Goal: Task Accomplishment & Management: Manage account settings

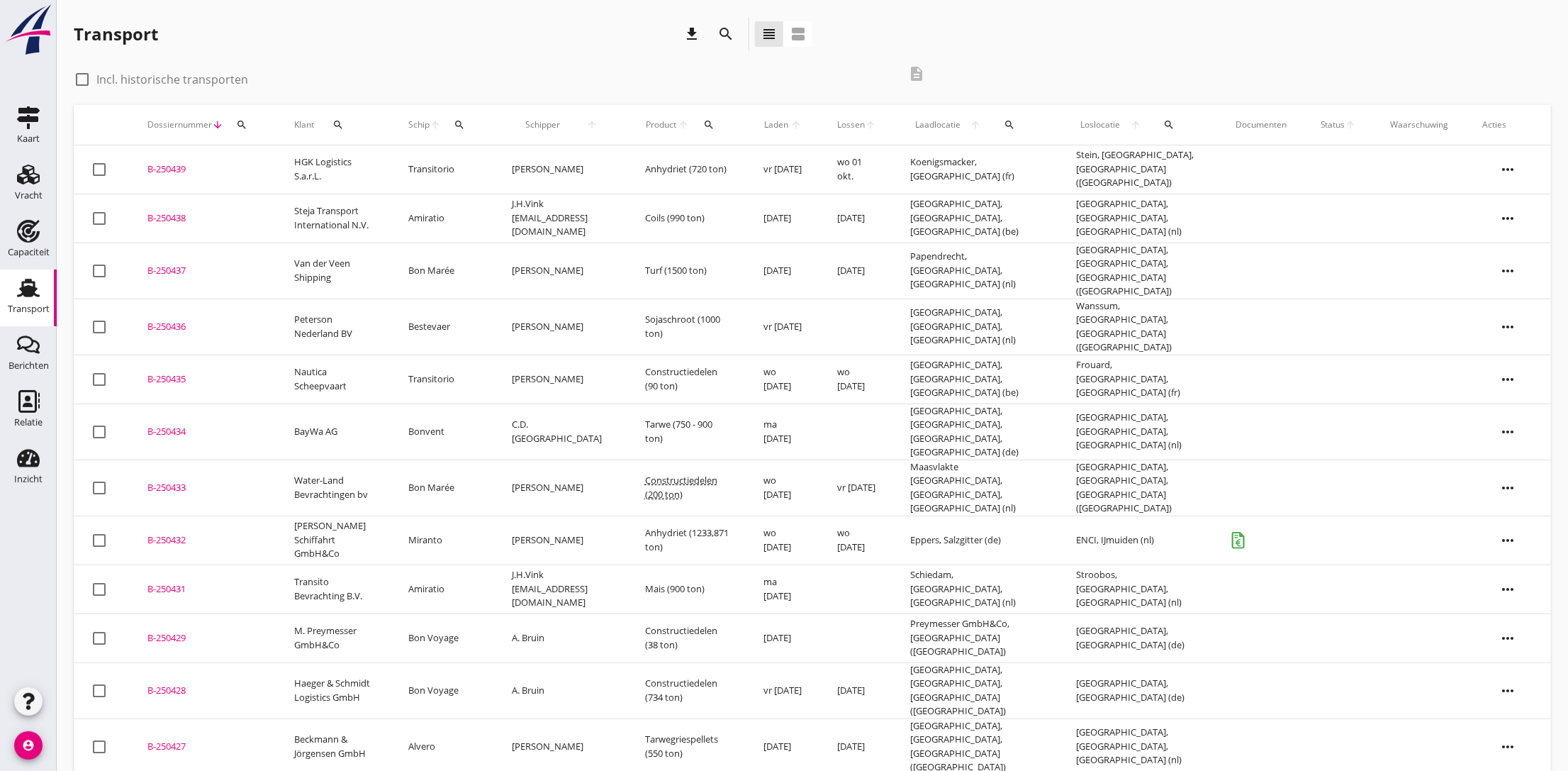
click at [83, 77] on div at bounding box center [82, 79] width 25 height 25
checkbox input "true"
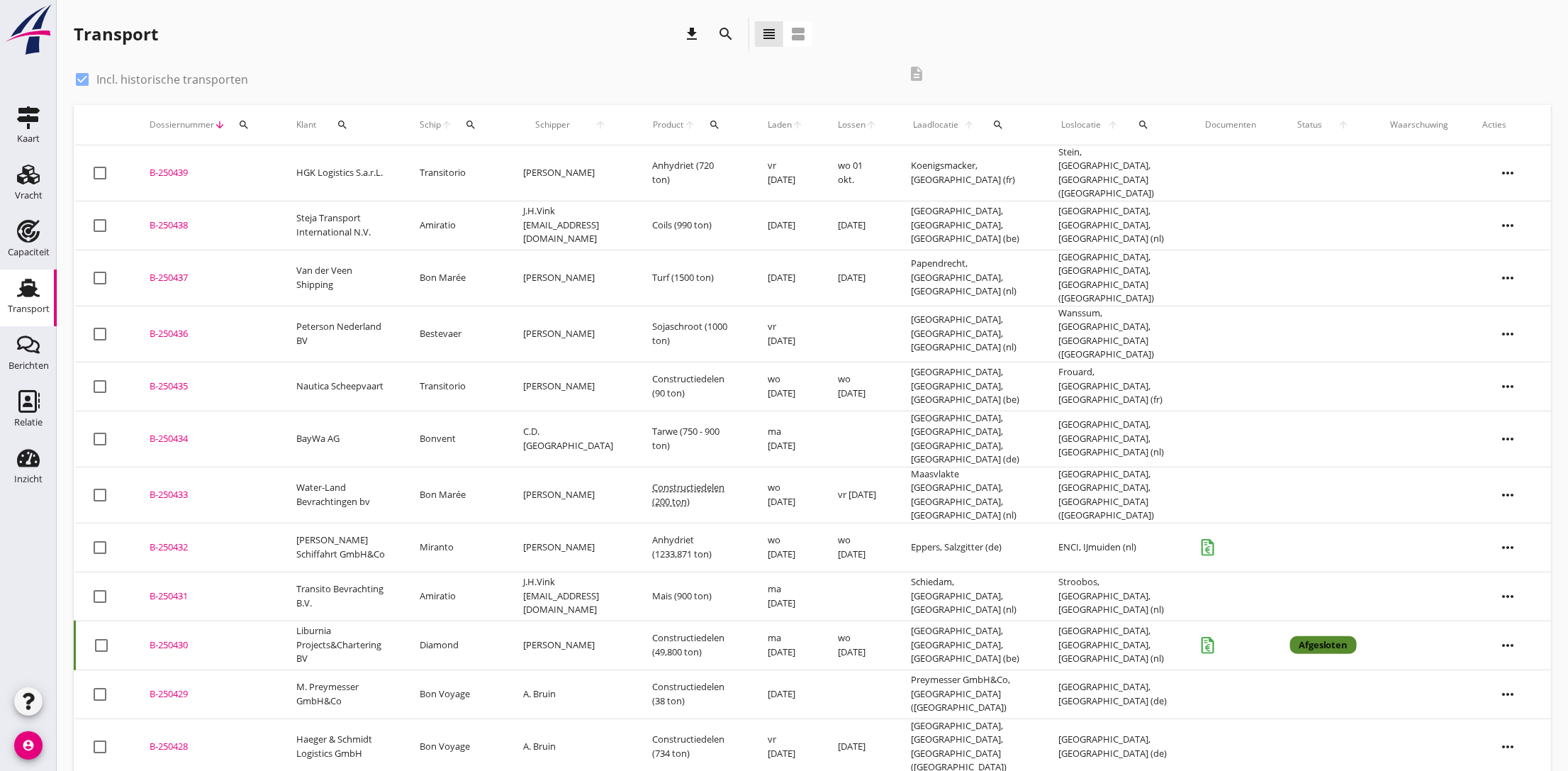
click at [476, 119] on icon "search" at bounding box center [470, 125] width 11 height 11
click at [496, 162] on input "Zoek op (scheeps)naam" at bounding box center [541, 166] width 147 height 23
type input "s"
click at [32, 413] on div "Relatie" at bounding box center [28, 422] width 28 height 20
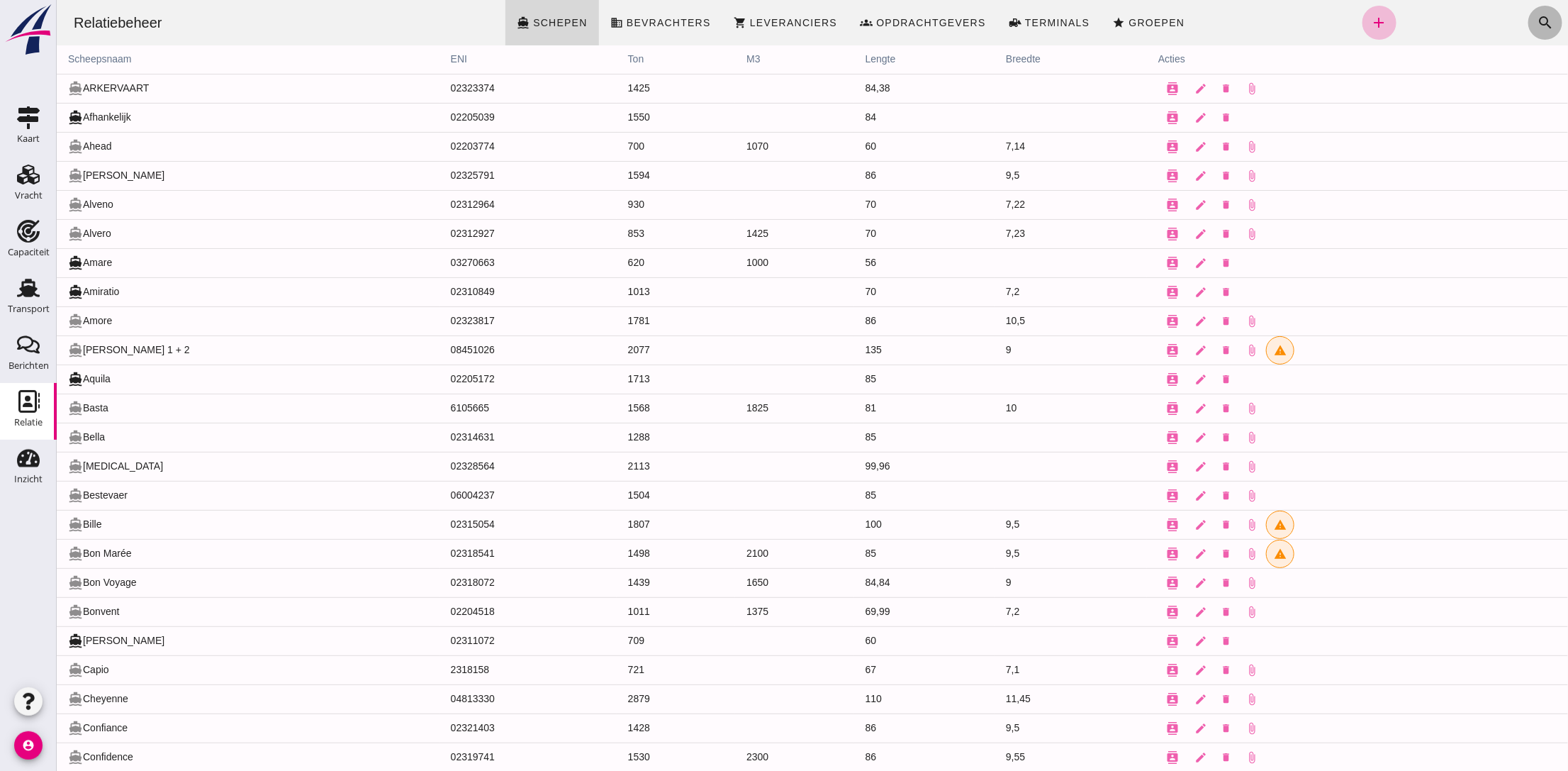
click at [1536, 20] on icon "search" at bounding box center [1544, 23] width 17 height 17
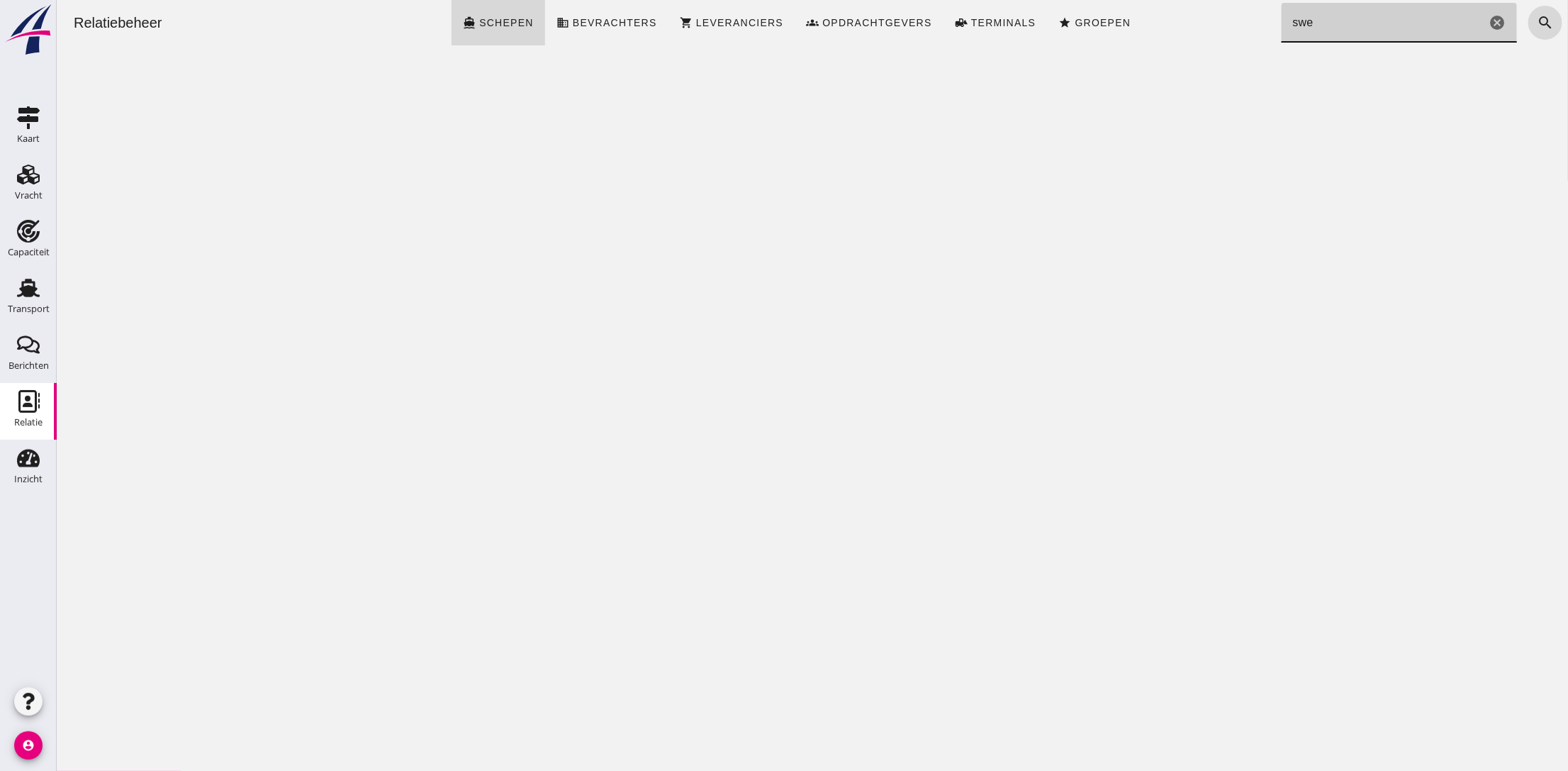
type input "sw"
click at [1488, 24] on icon "cancel" at bounding box center [1496, 23] width 17 height 17
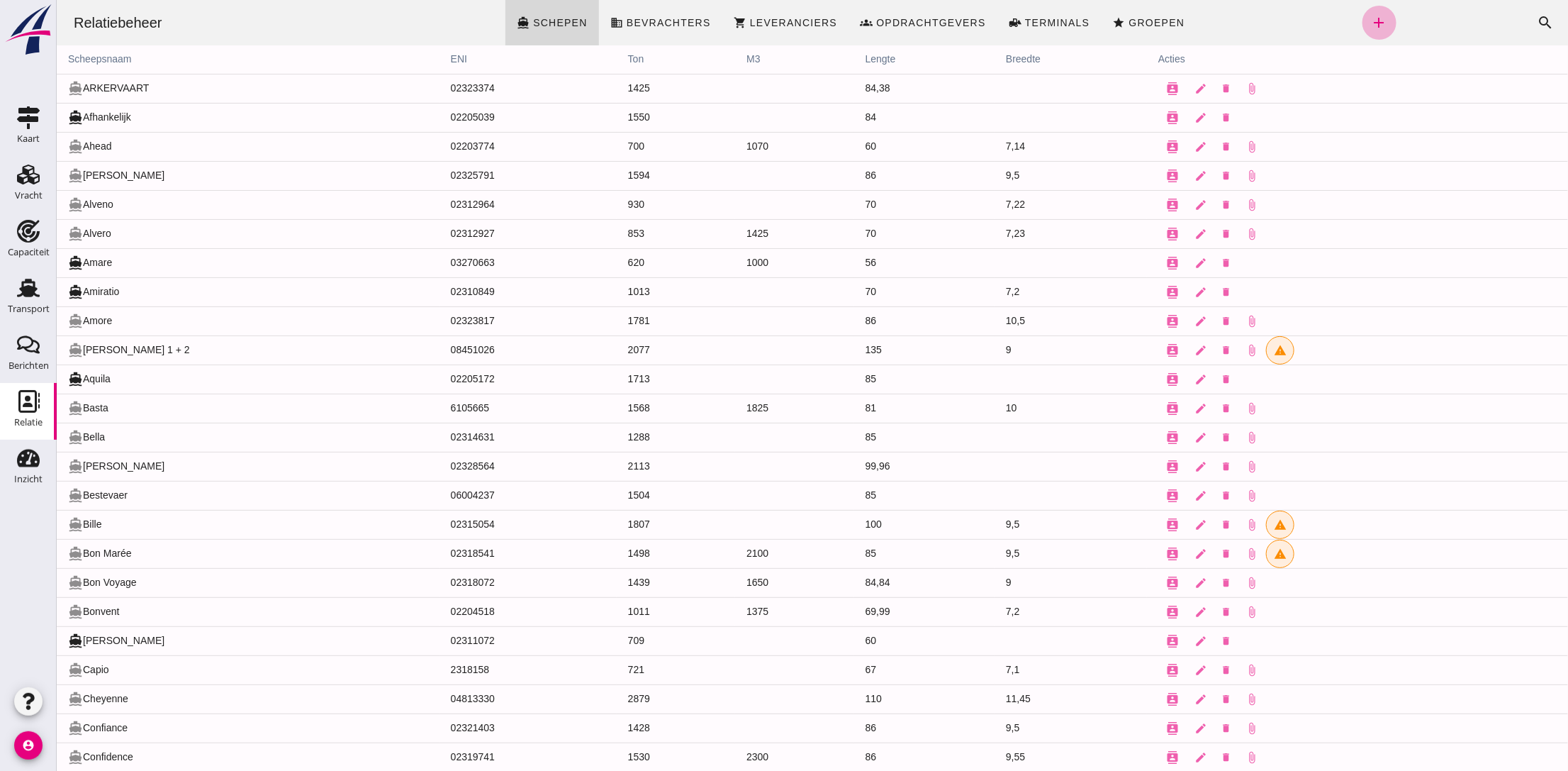
click at [1371, 20] on icon "add" at bounding box center [1379, 23] width 17 height 17
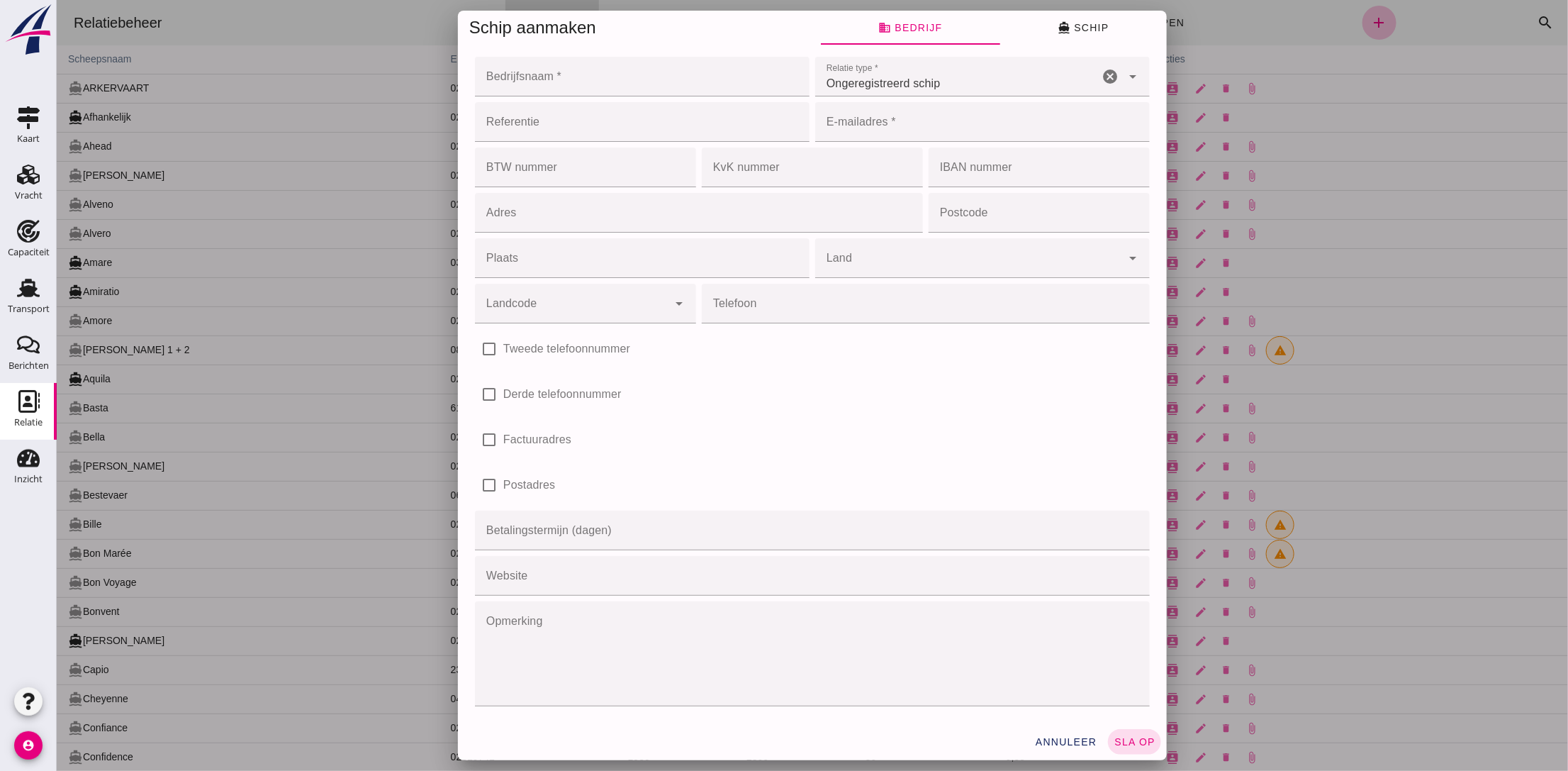
click at [547, 79] on input "Bedrijfsnaam *" at bounding box center [637, 77] width 326 height 40
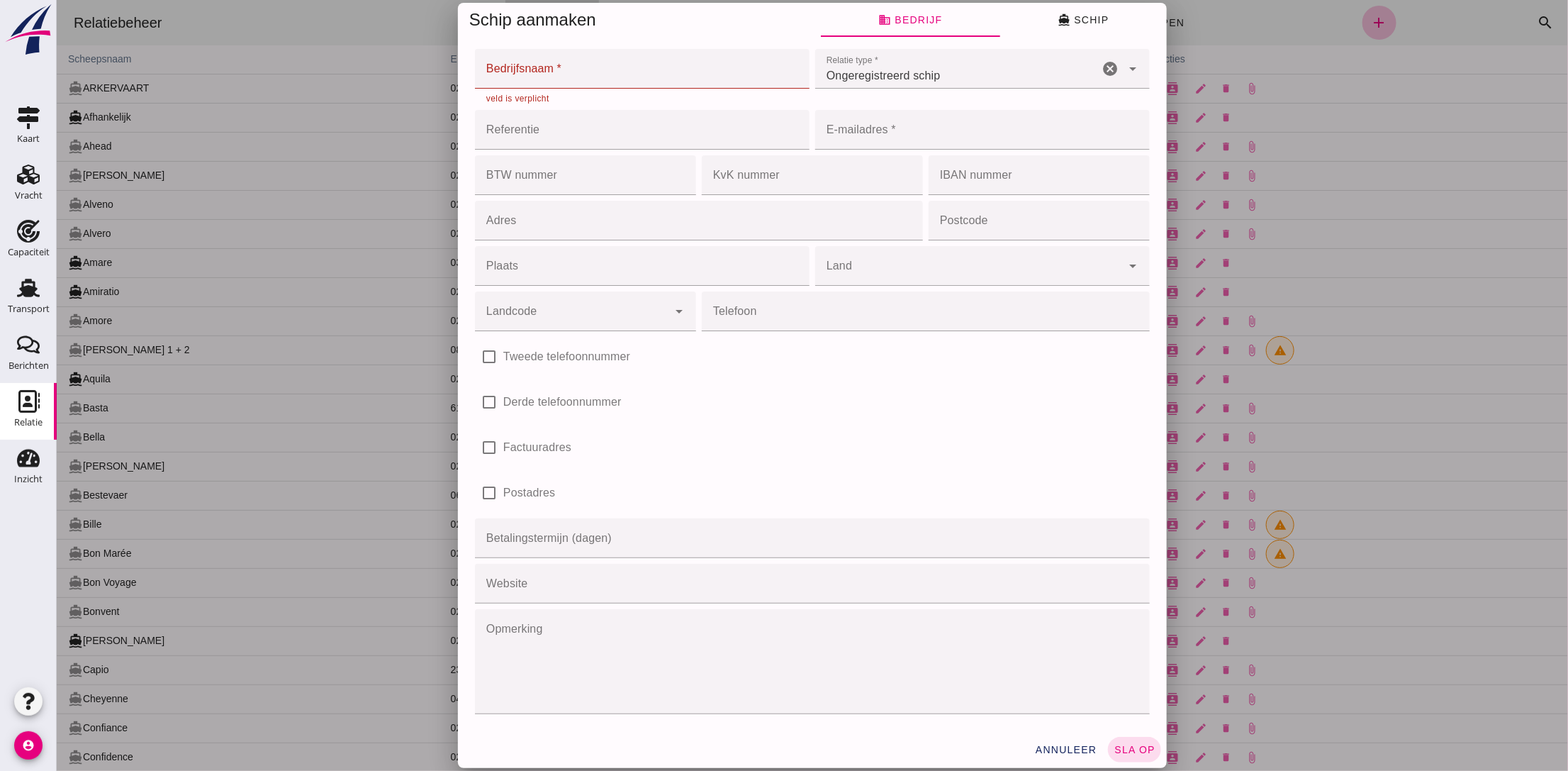
click at [558, 64] on input "Bedrijfsnaam *" at bounding box center [637, 69] width 326 height 40
paste input "Wijkstra"
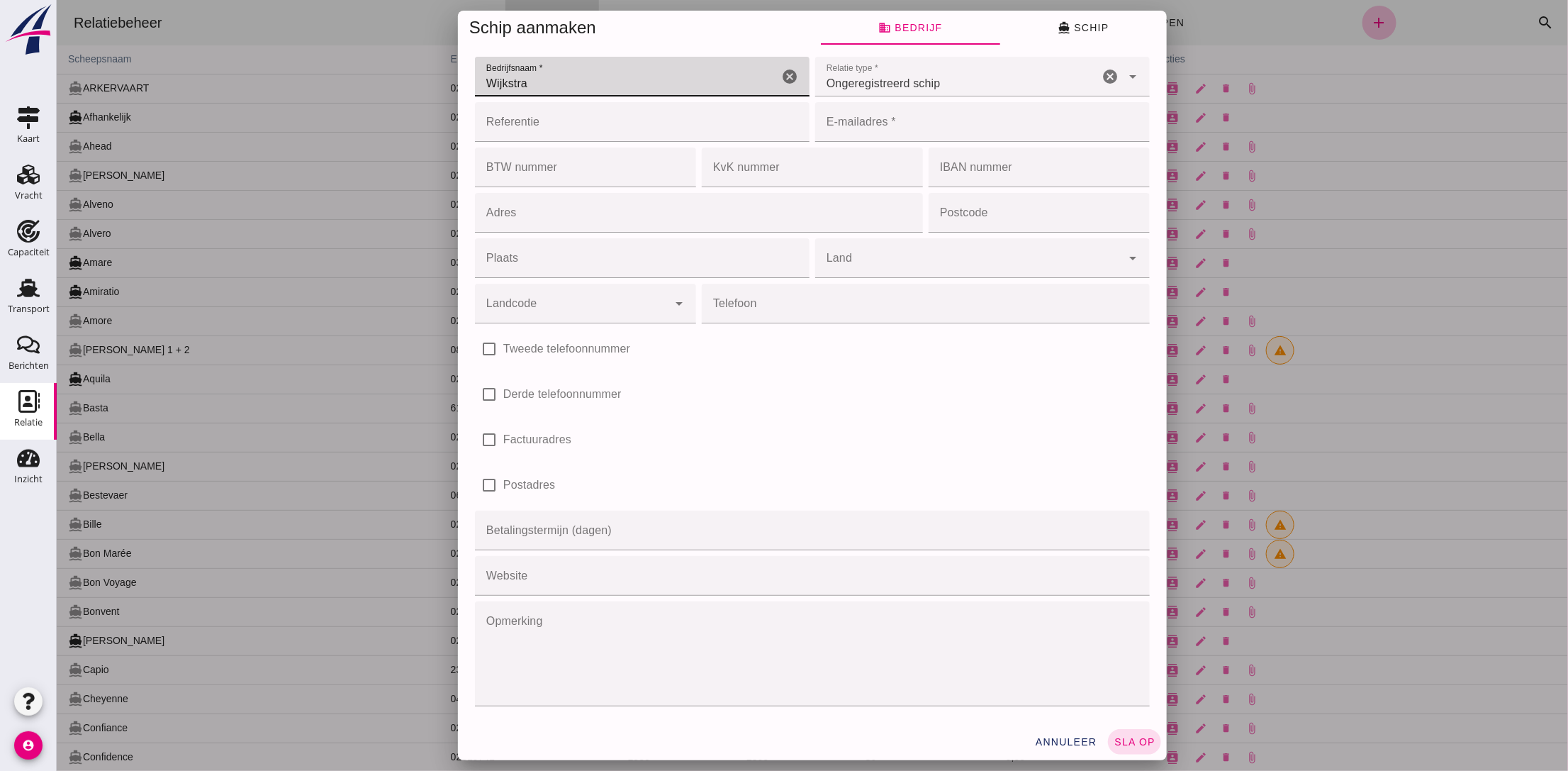
type input "Wijkstra"
click at [925, 128] on input "E-mailadres *" at bounding box center [977, 122] width 326 height 40
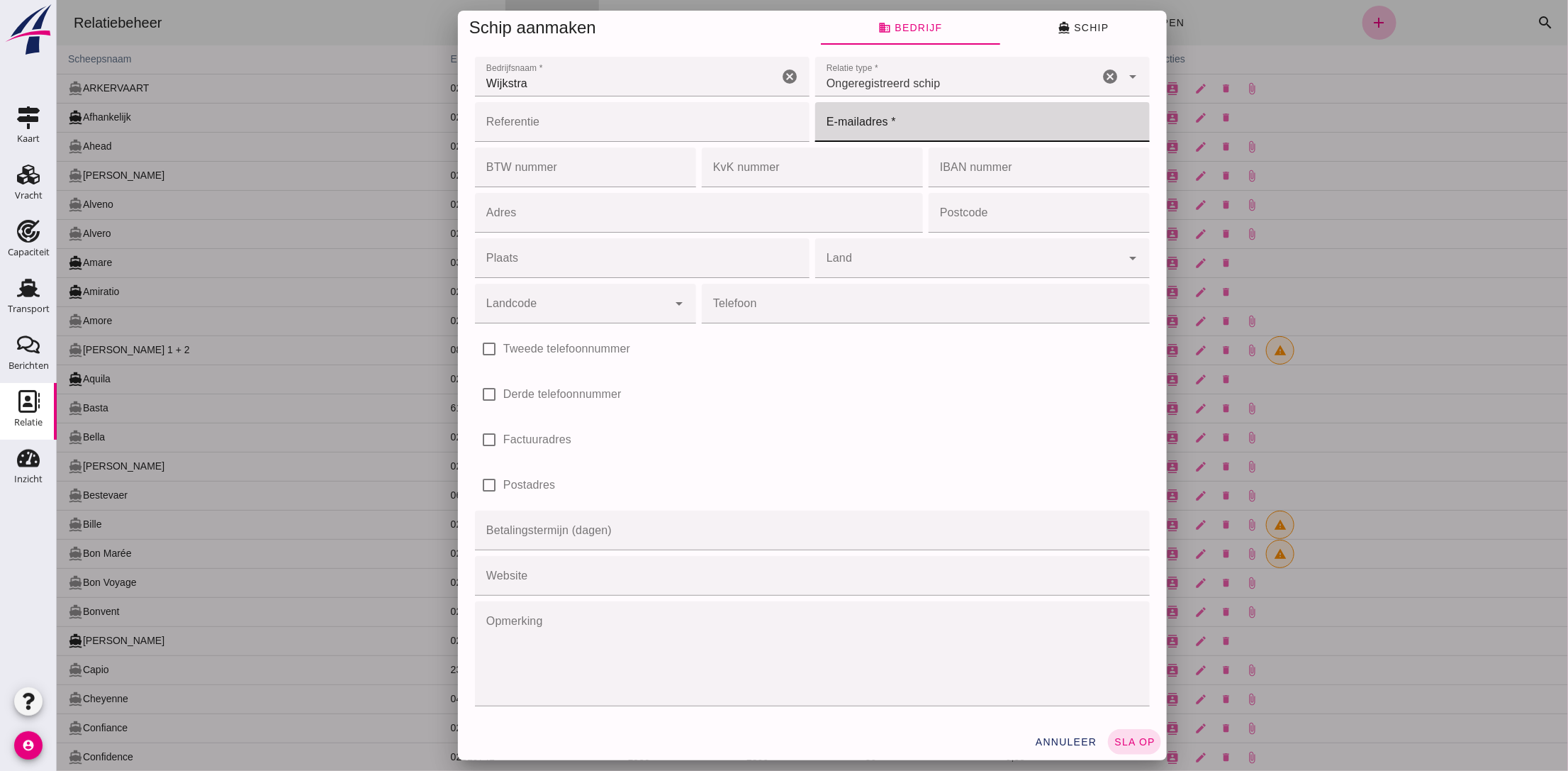
paste input "[EMAIL_ADDRESS][DOMAIN_NAME]"
type input "[EMAIL_ADDRESS][DOMAIN_NAME]"
click at [1059, 26] on icon "directions_boat" at bounding box center [1064, 28] width 13 height 13
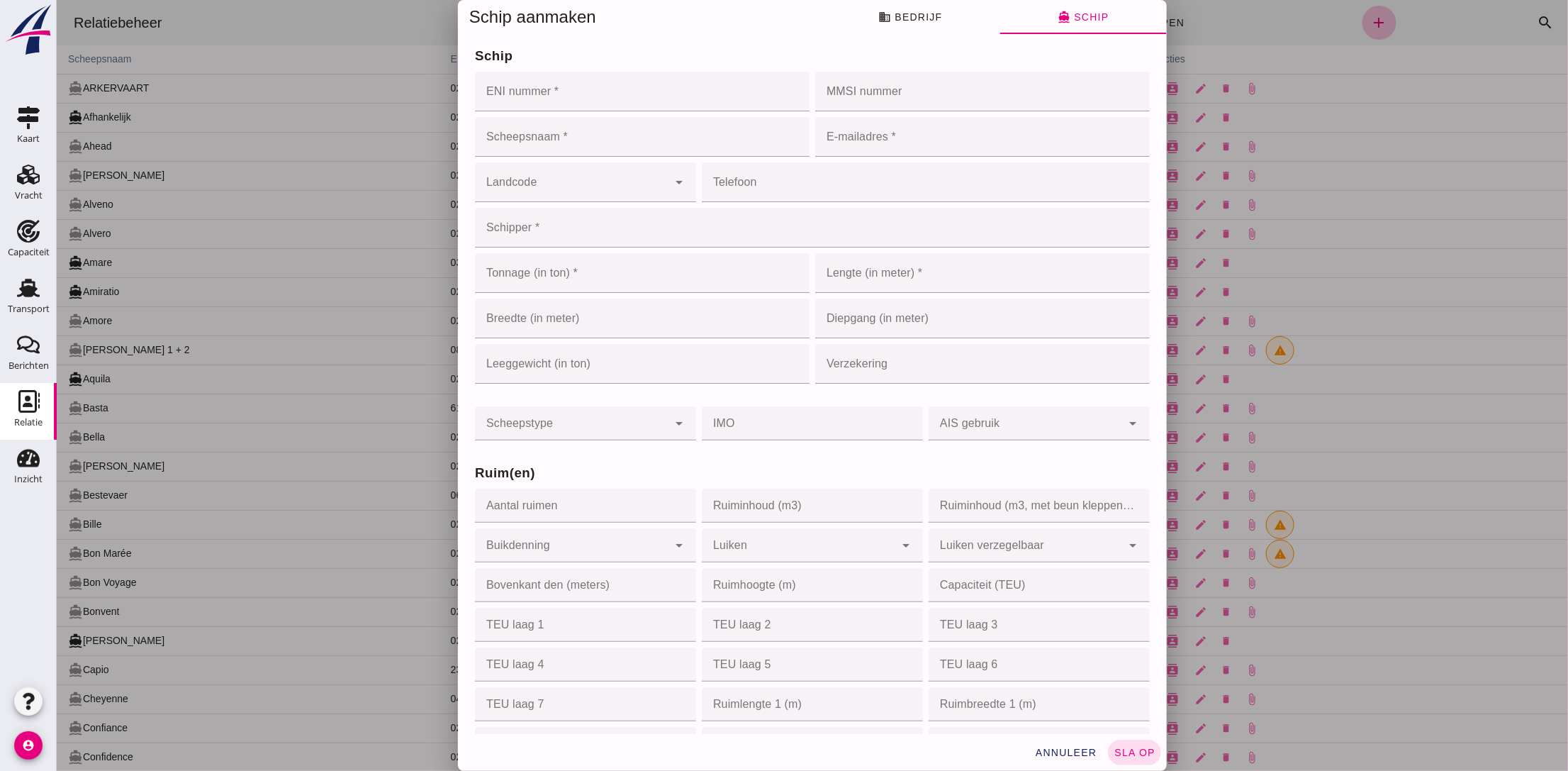
click at [592, 81] on input "ENI nummer *" at bounding box center [637, 92] width 326 height 40
paste input "03170628"
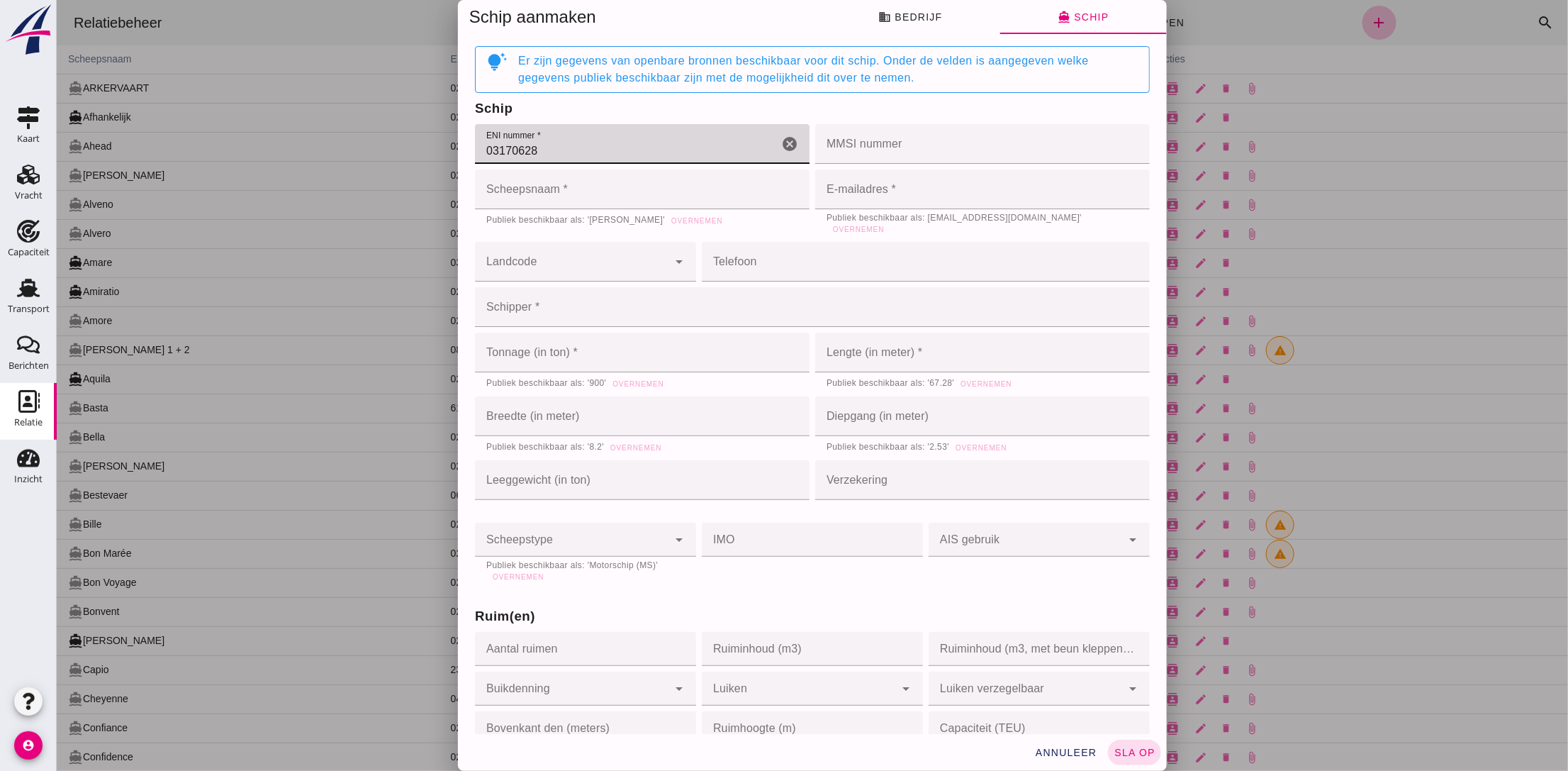
type input "03170628"
click at [670, 223] on span "Overnemen" at bounding box center [695, 221] width 52 height 8
type input "Swette"
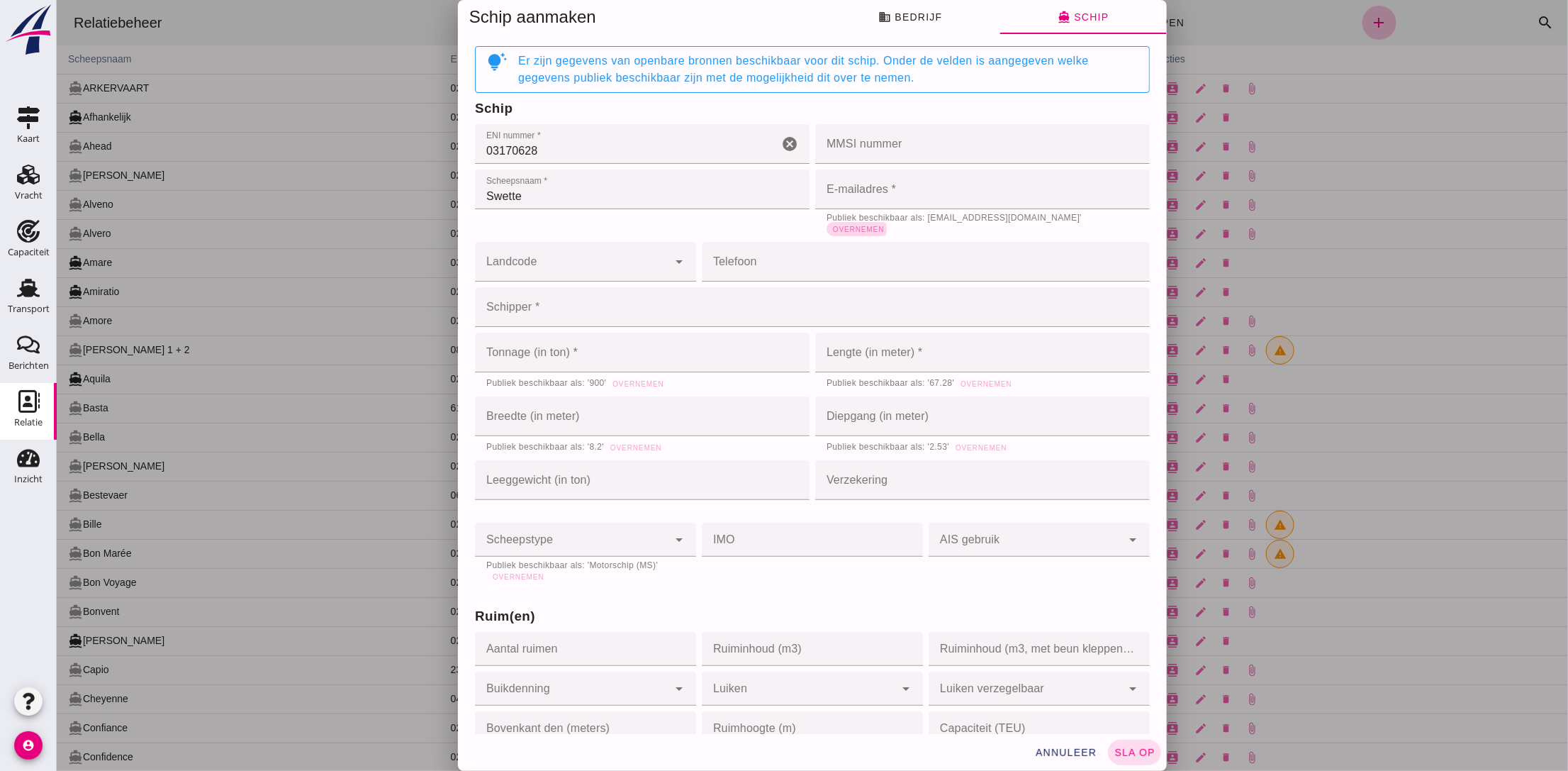
click at [883, 226] on span "Overnemen" at bounding box center [857, 230] width 52 height 8
type input "[EMAIL_ADDRESS][DOMAIN_NAME]"
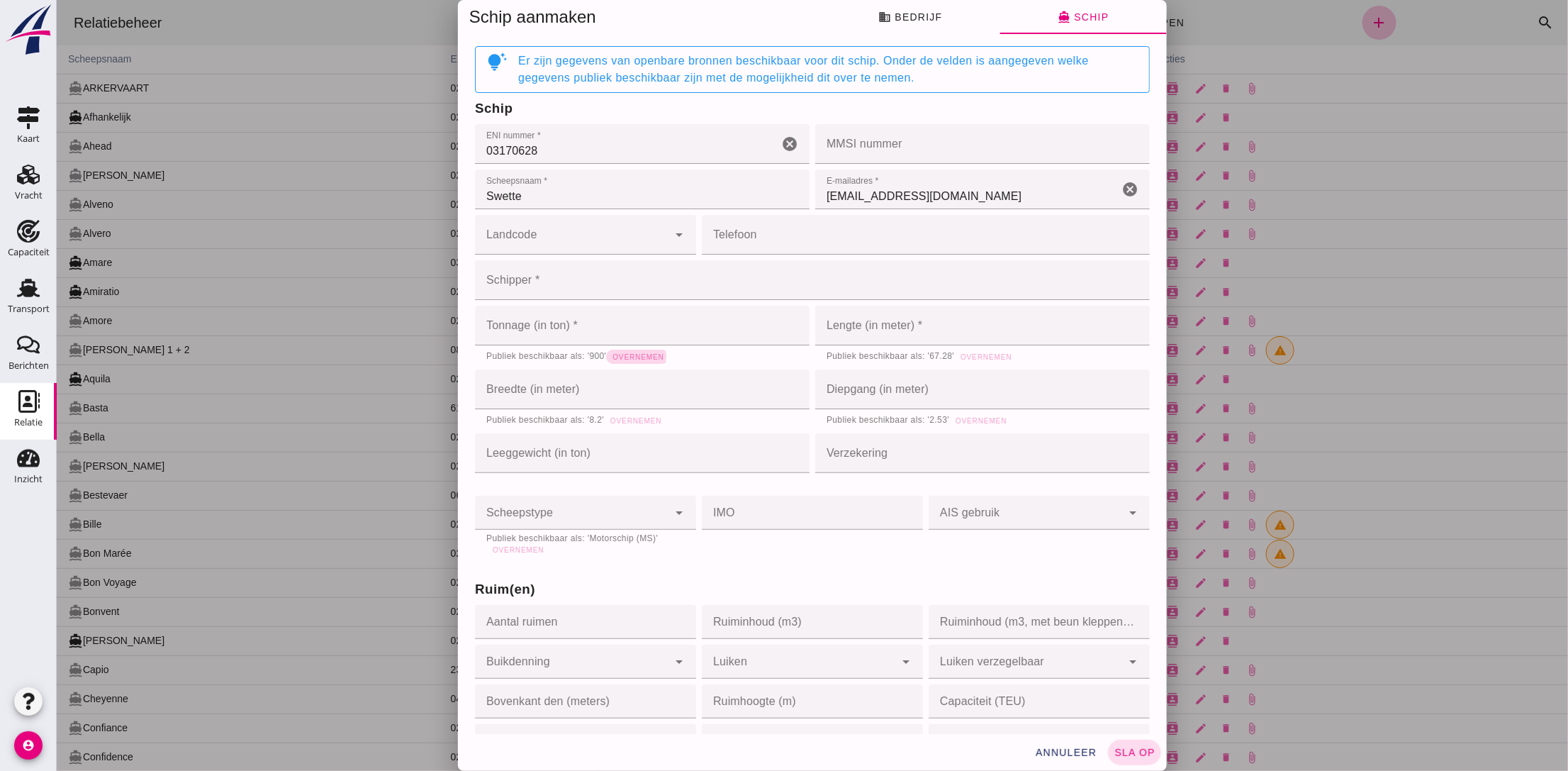
click at [635, 355] on span "Overnemen" at bounding box center [637, 357] width 52 height 8
type input "900"
click at [970, 358] on span "Overnemen" at bounding box center [984, 357] width 52 height 8
type input "67.28"
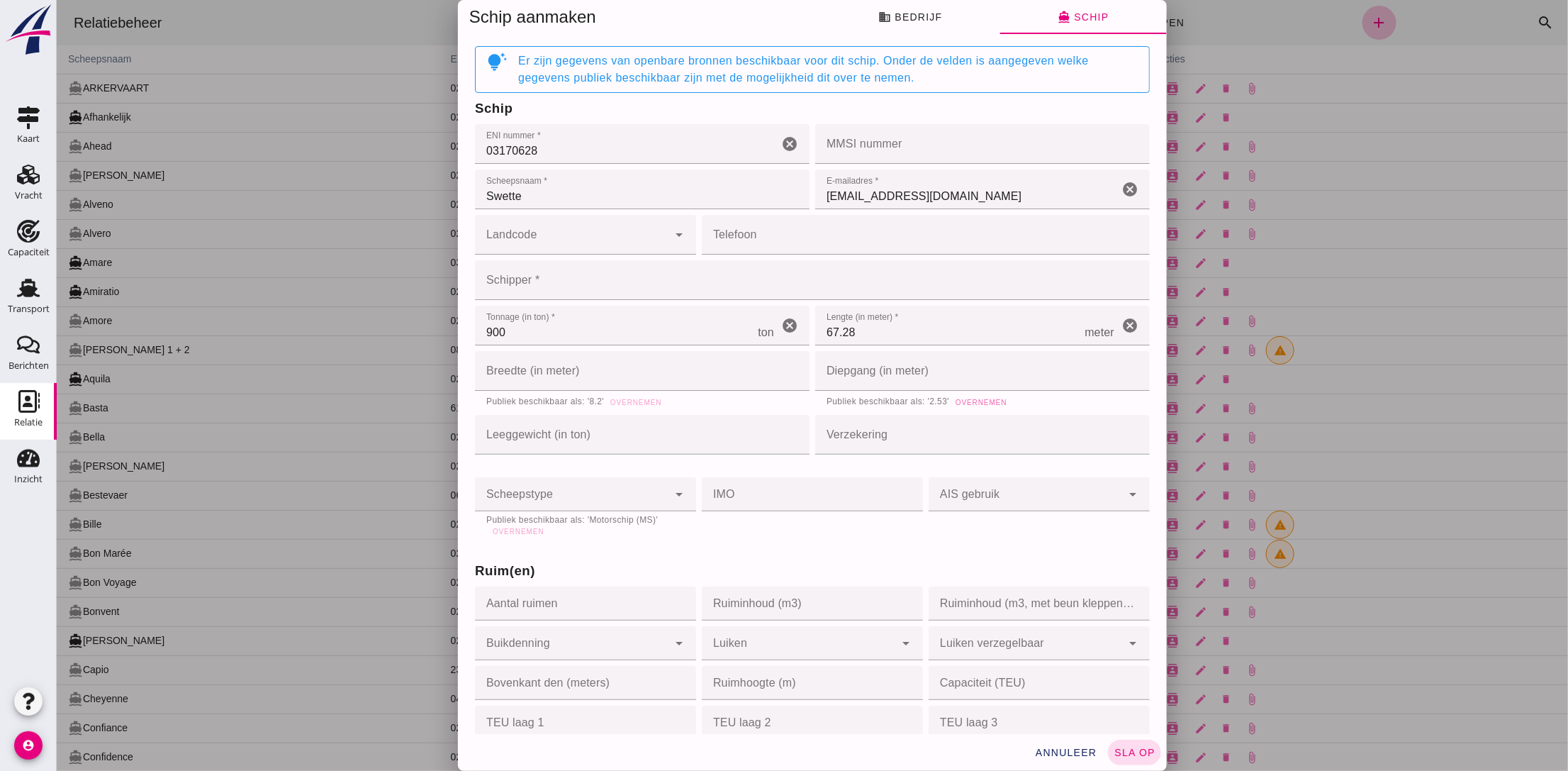
click at [964, 397] on button "Overnemen" at bounding box center [980, 402] width 63 height 14
type input "2.53"
click at [638, 403] on span "Overnemen" at bounding box center [635, 403] width 52 height 8
type input "8.2"
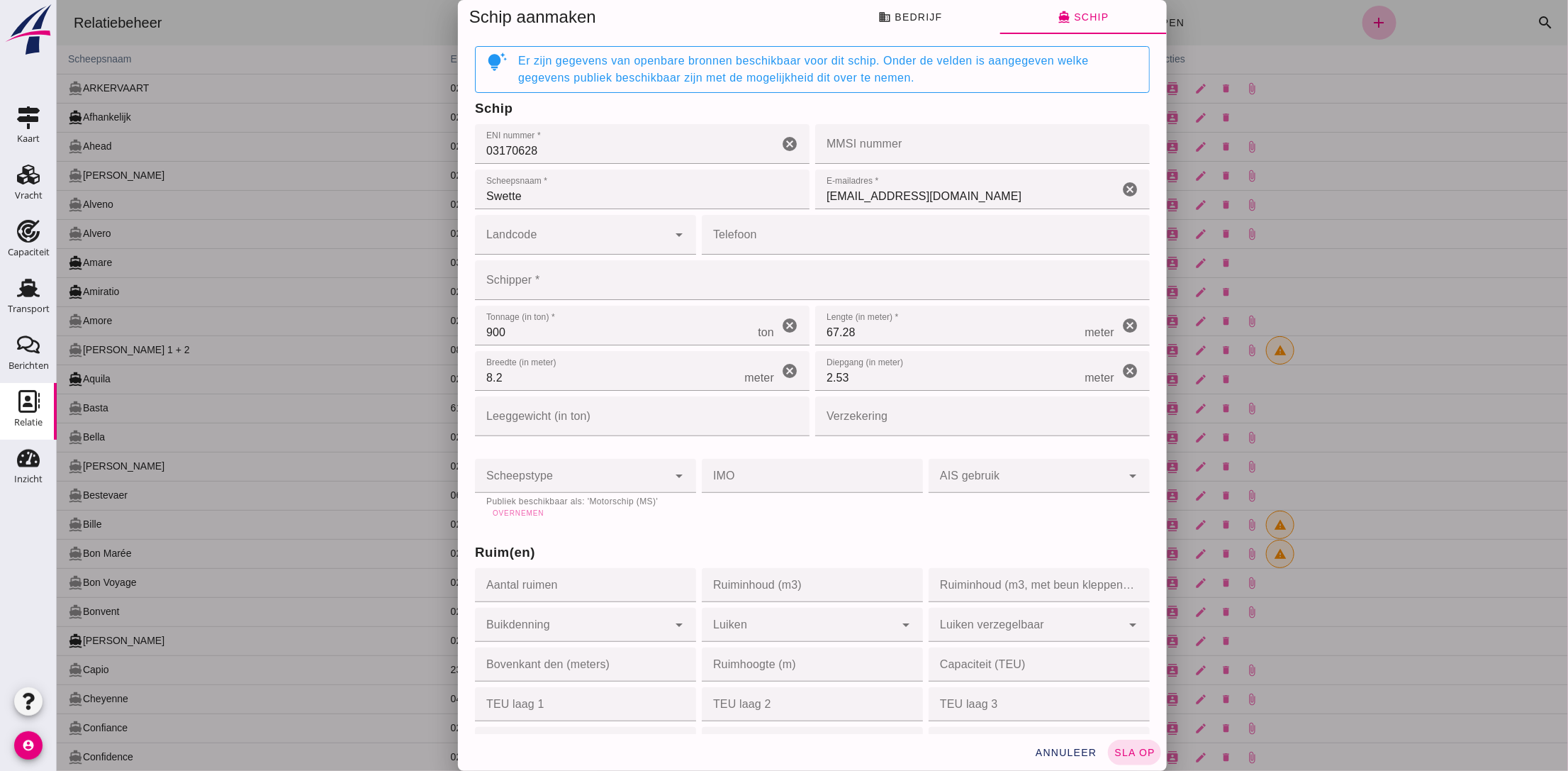
click at [513, 517] on span "Overnemen" at bounding box center [517, 513] width 52 height 8
type input "motor_ship"
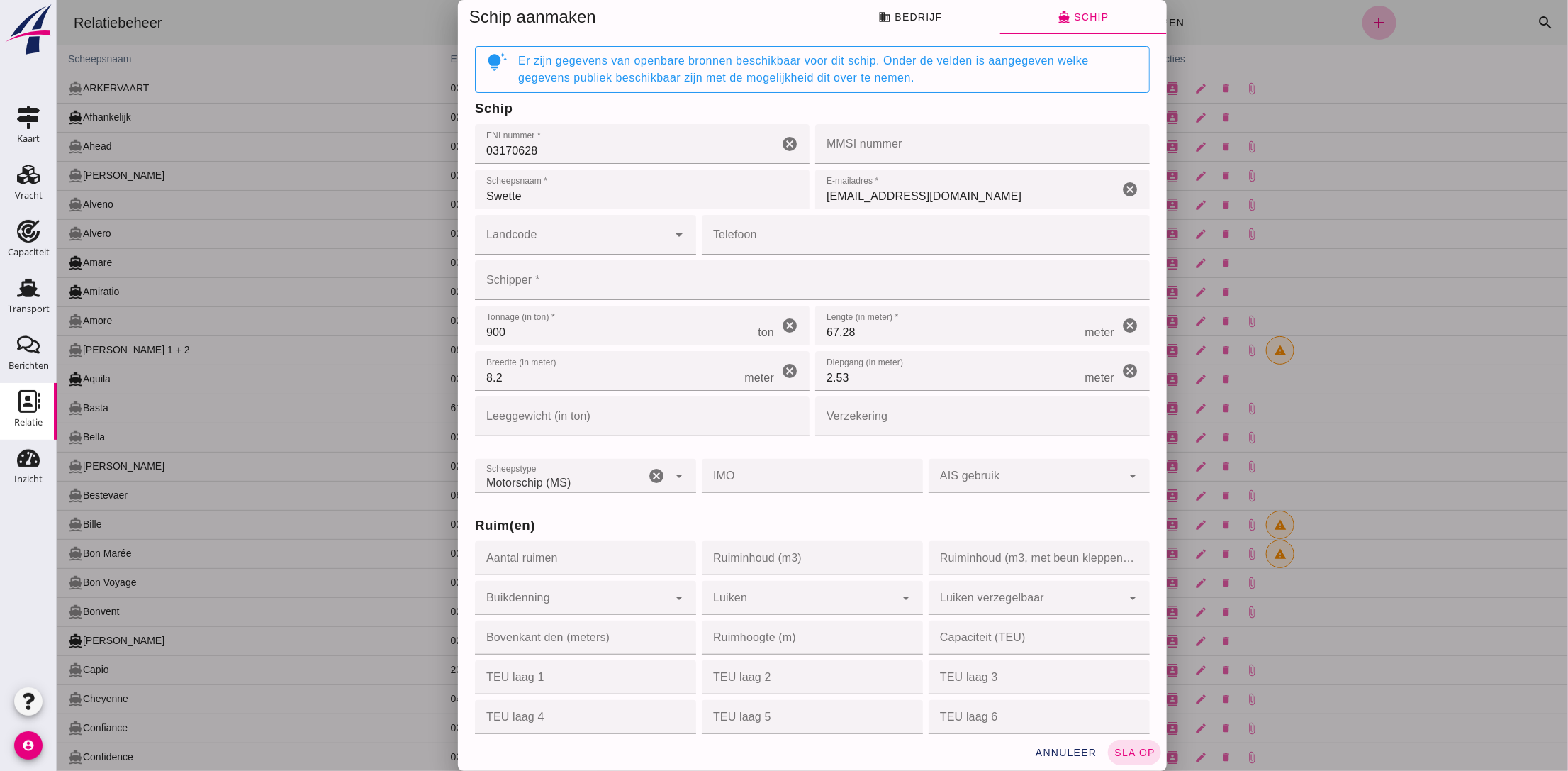
click at [616, 239] on input "Landcode" at bounding box center [571, 242] width 193 height 17
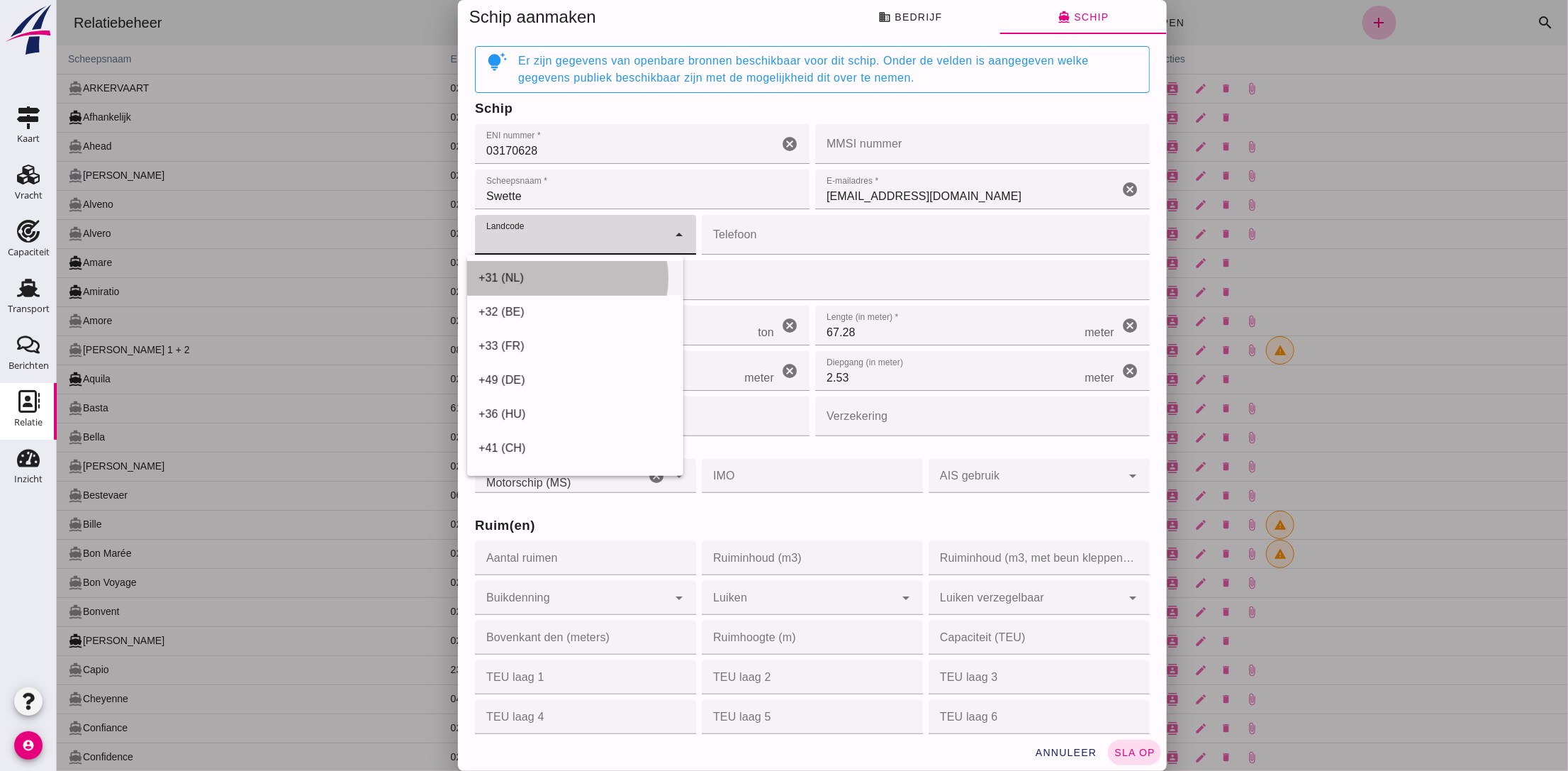
click at [578, 287] on div "+31 (NL)" at bounding box center [574, 278] width 216 height 34
type input "+31 (NL)"
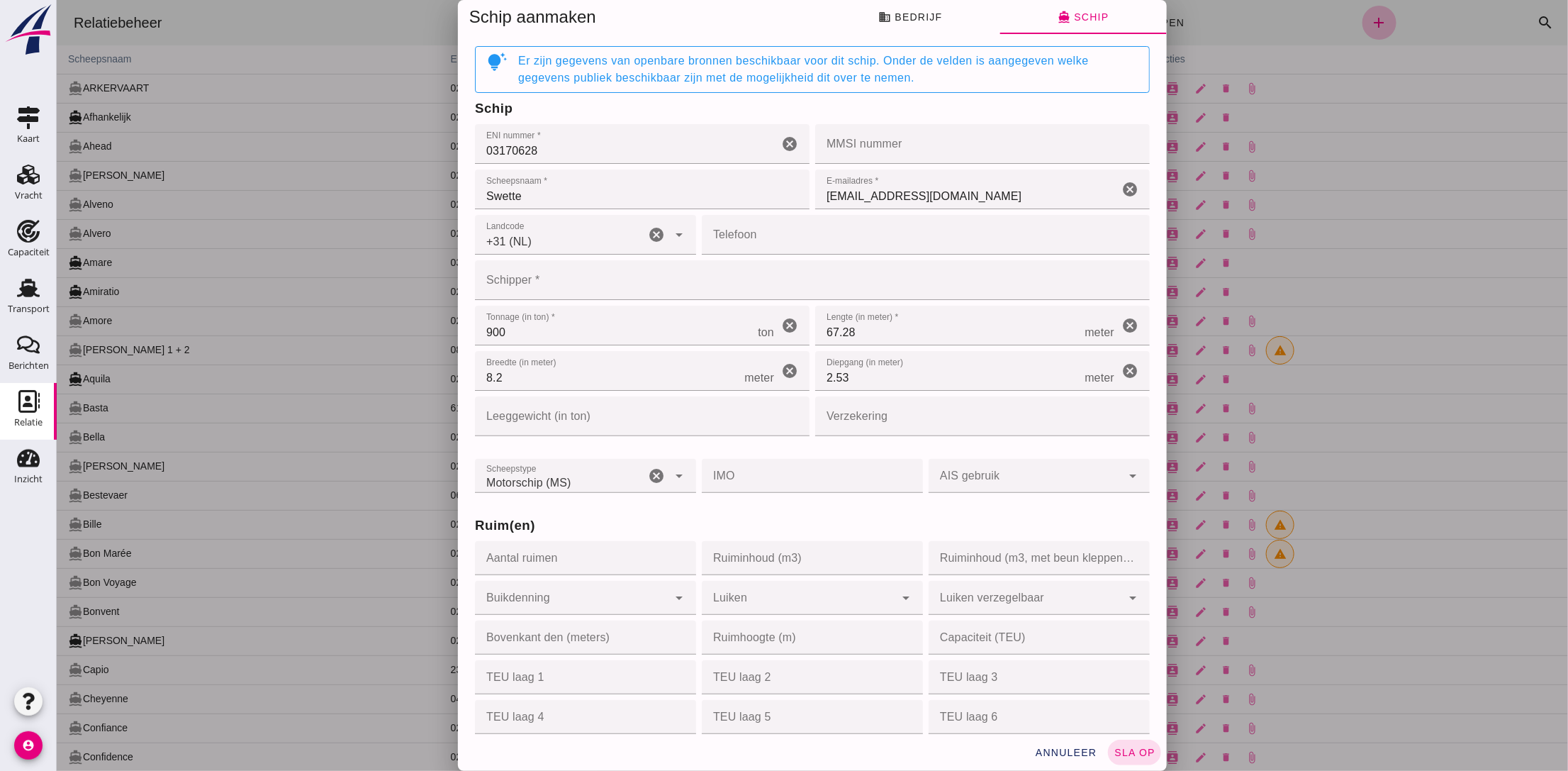
click at [776, 237] on input "Telefoon" at bounding box center [920, 234] width 439 height 40
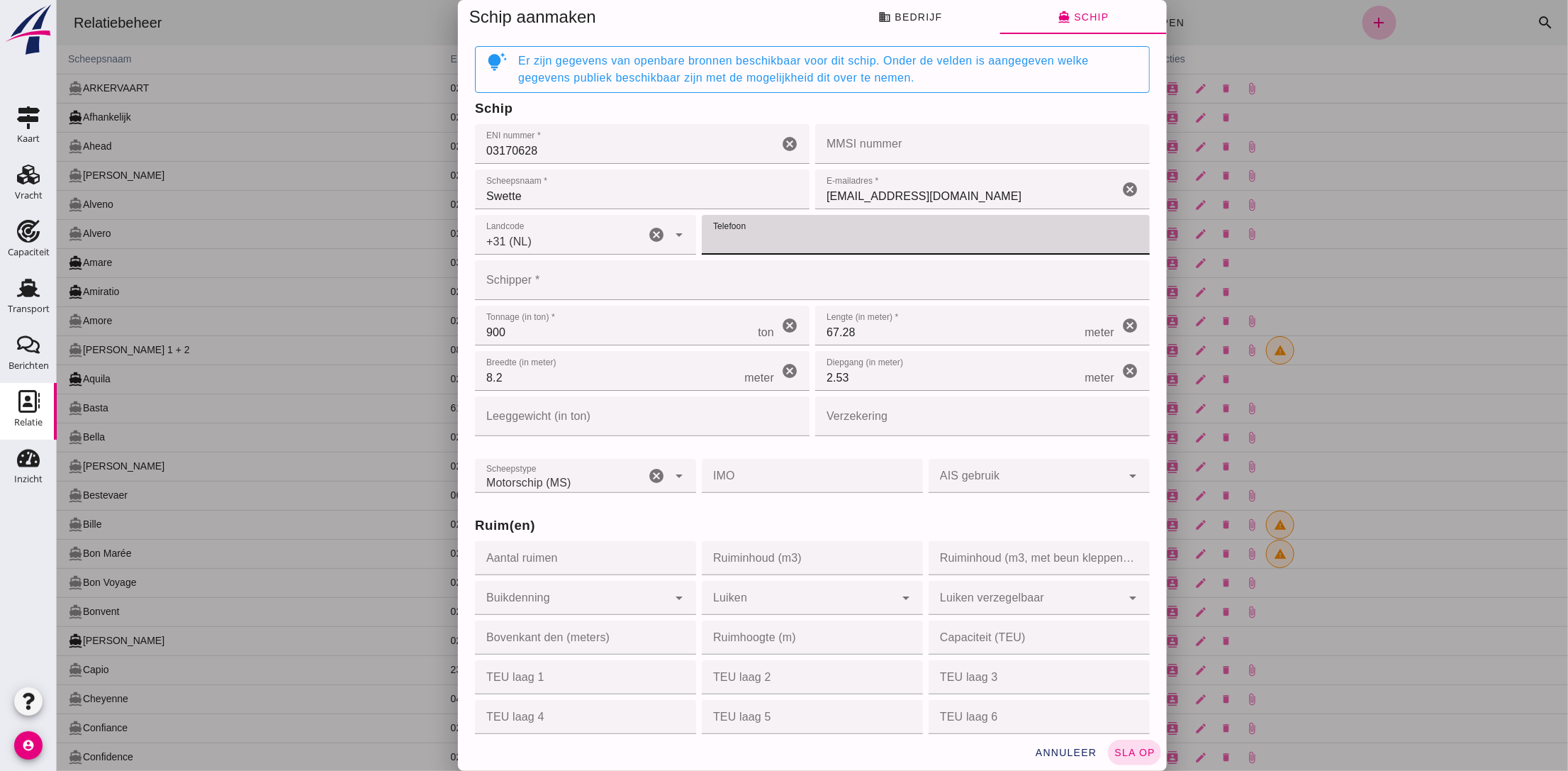
paste input "612 629 858"
type input "612 629 858"
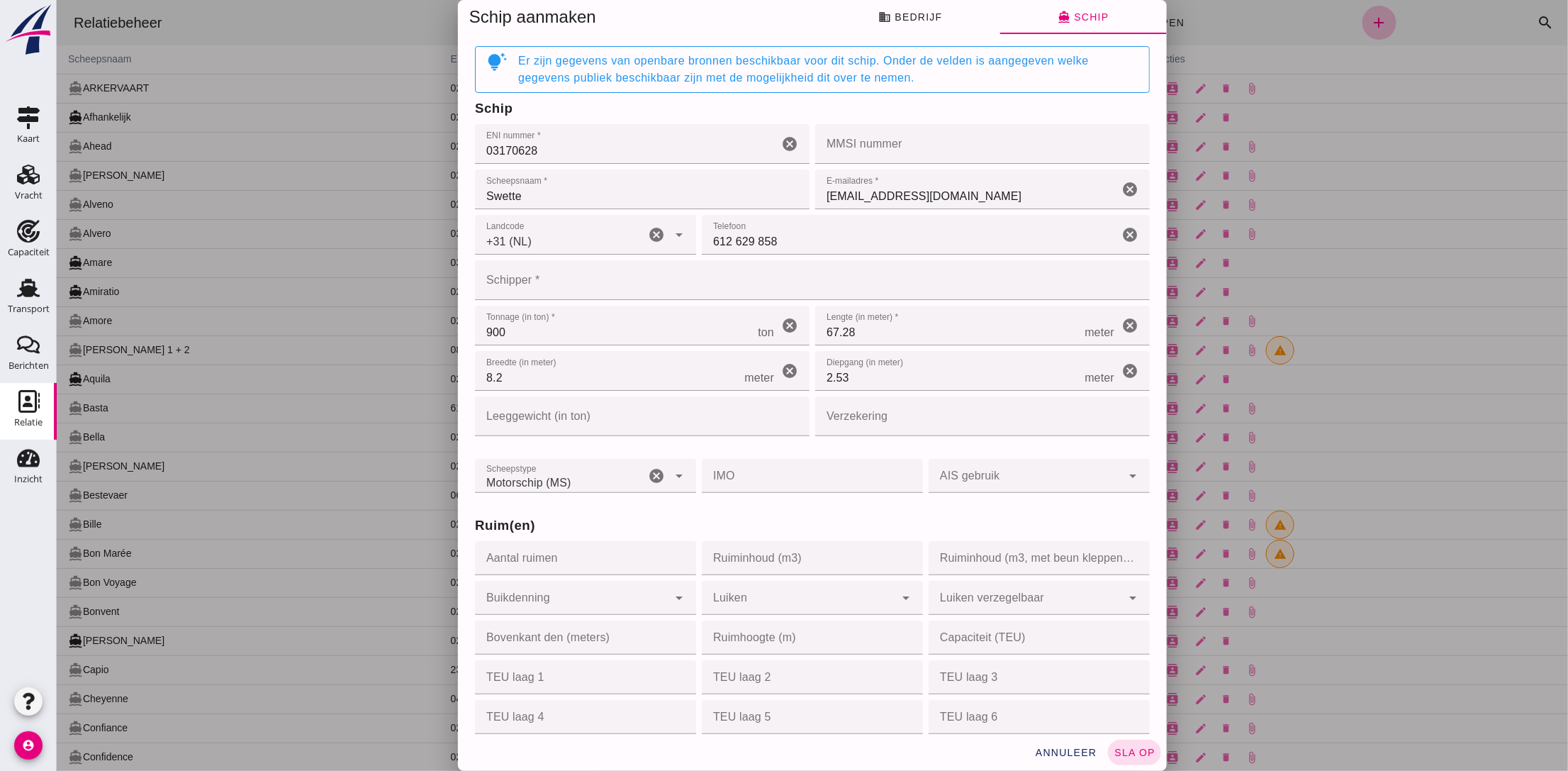
click at [566, 277] on input "Schipper *" at bounding box center [808, 280] width 667 height 40
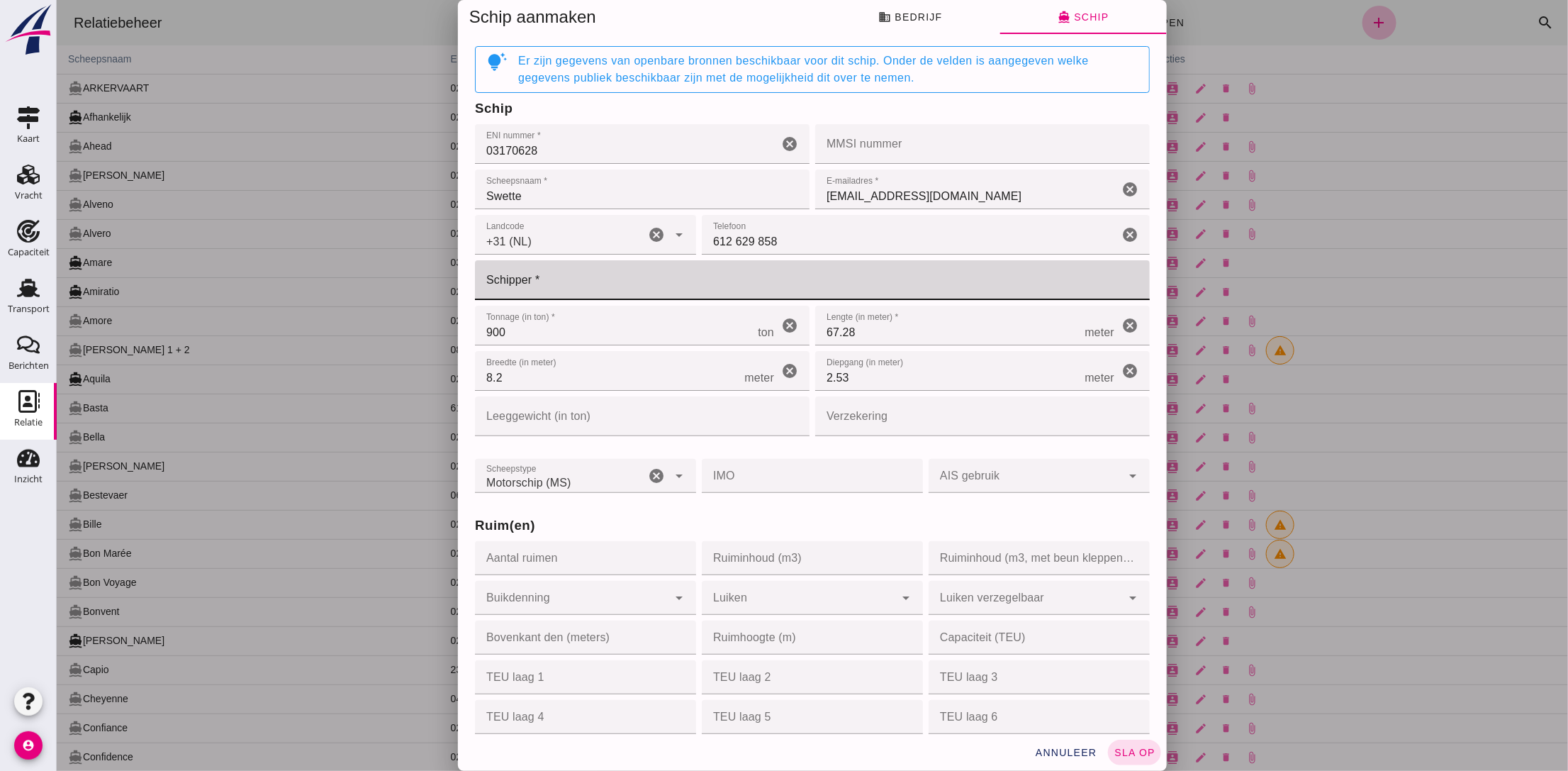
paste input "[PERSON_NAME]"
type input "[PERSON_NAME]"
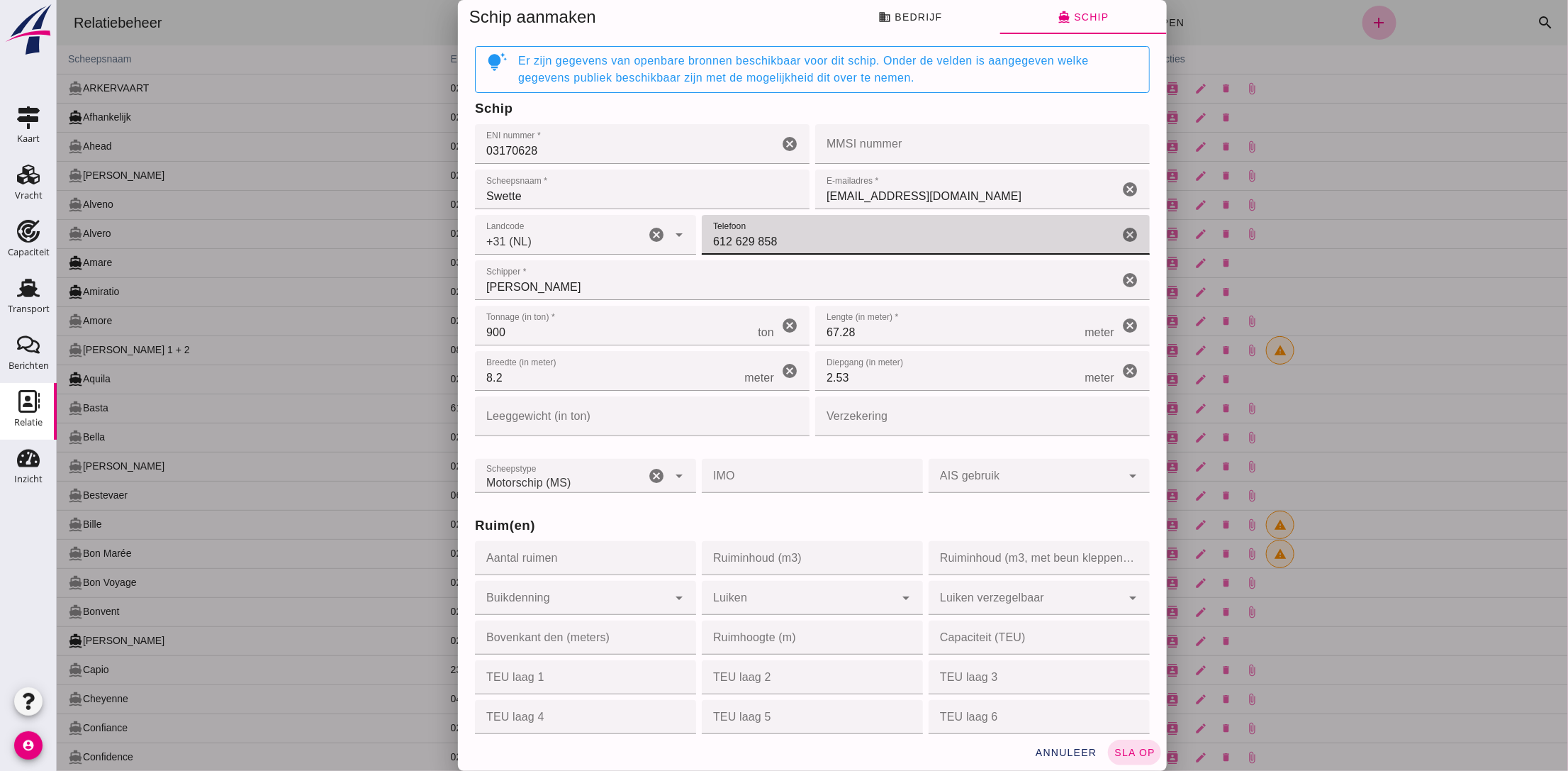
click at [836, 239] on input "612 629 858" at bounding box center [909, 234] width 417 height 40
click at [865, 414] on input "Verzekering" at bounding box center [977, 417] width 326 height 40
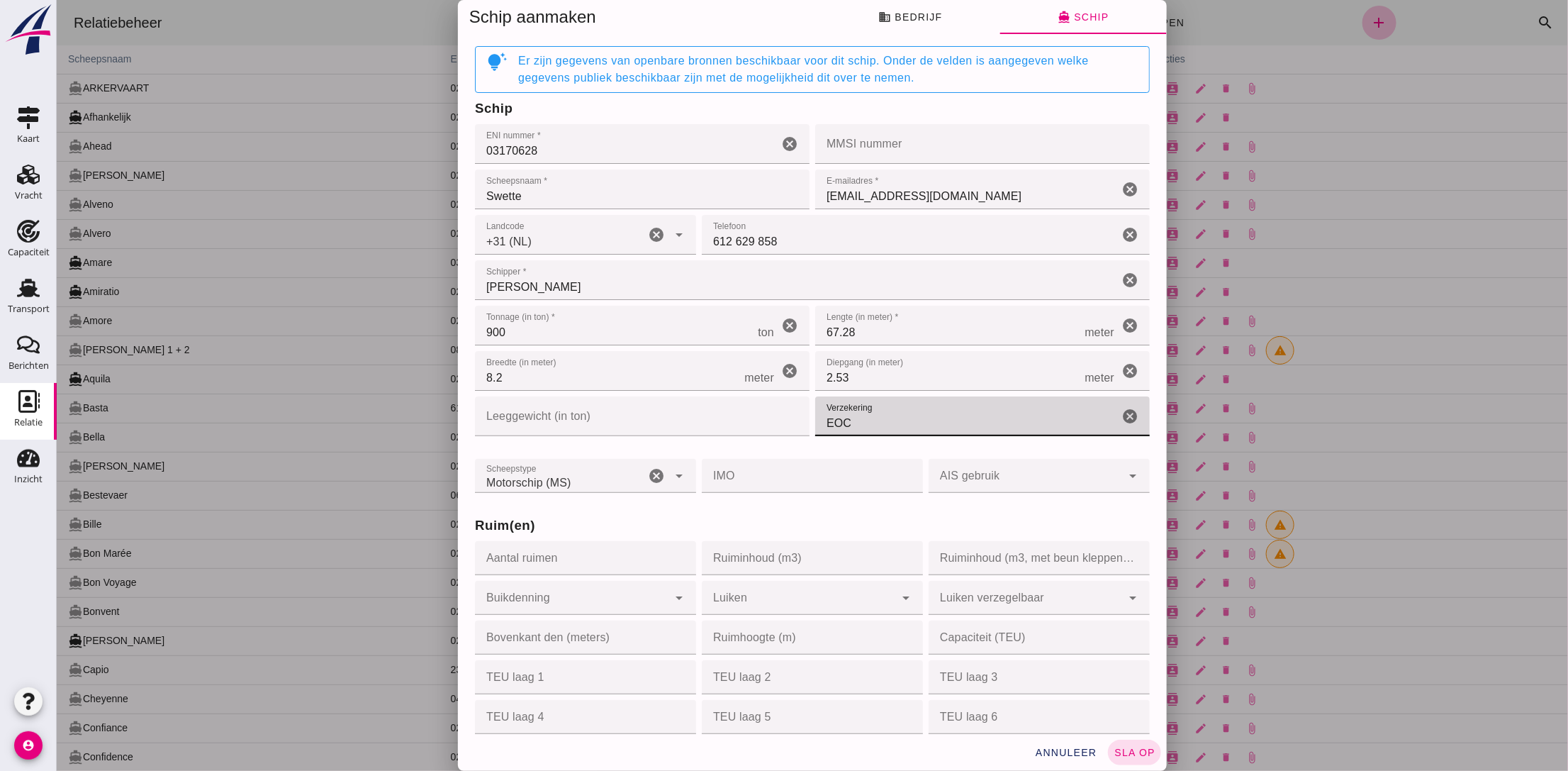
type input "EOC"
click at [693, 515] on div "Ruim(en)" at bounding box center [811, 525] width 681 height 26
click at [1113, 752] on span "sla op" at bounding box center [1133, 752] width 42 height 11
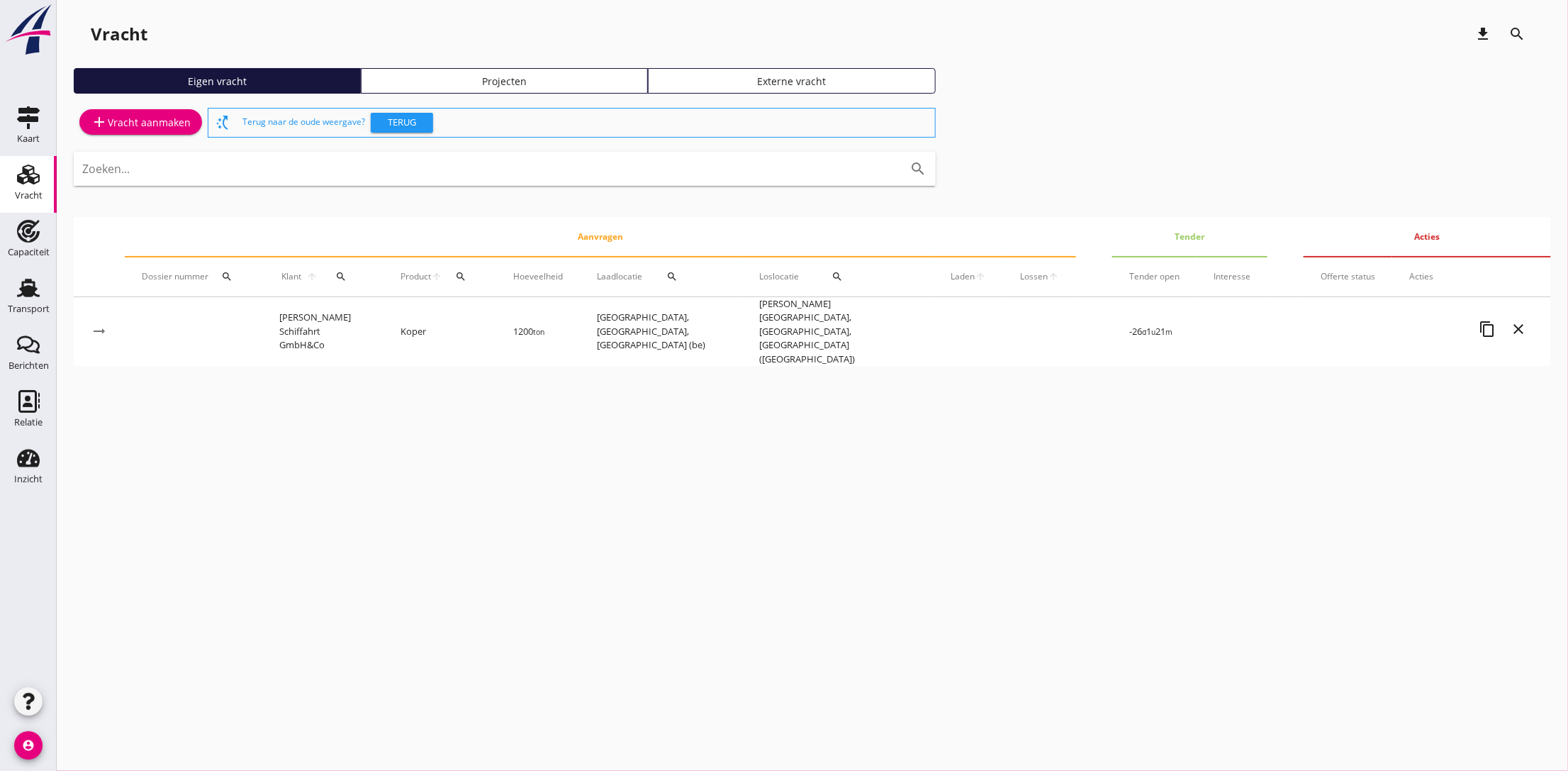
click at [166, 121] on div "add Vracht aanmaken" at bounding box center [141, 122] width 100 height 17
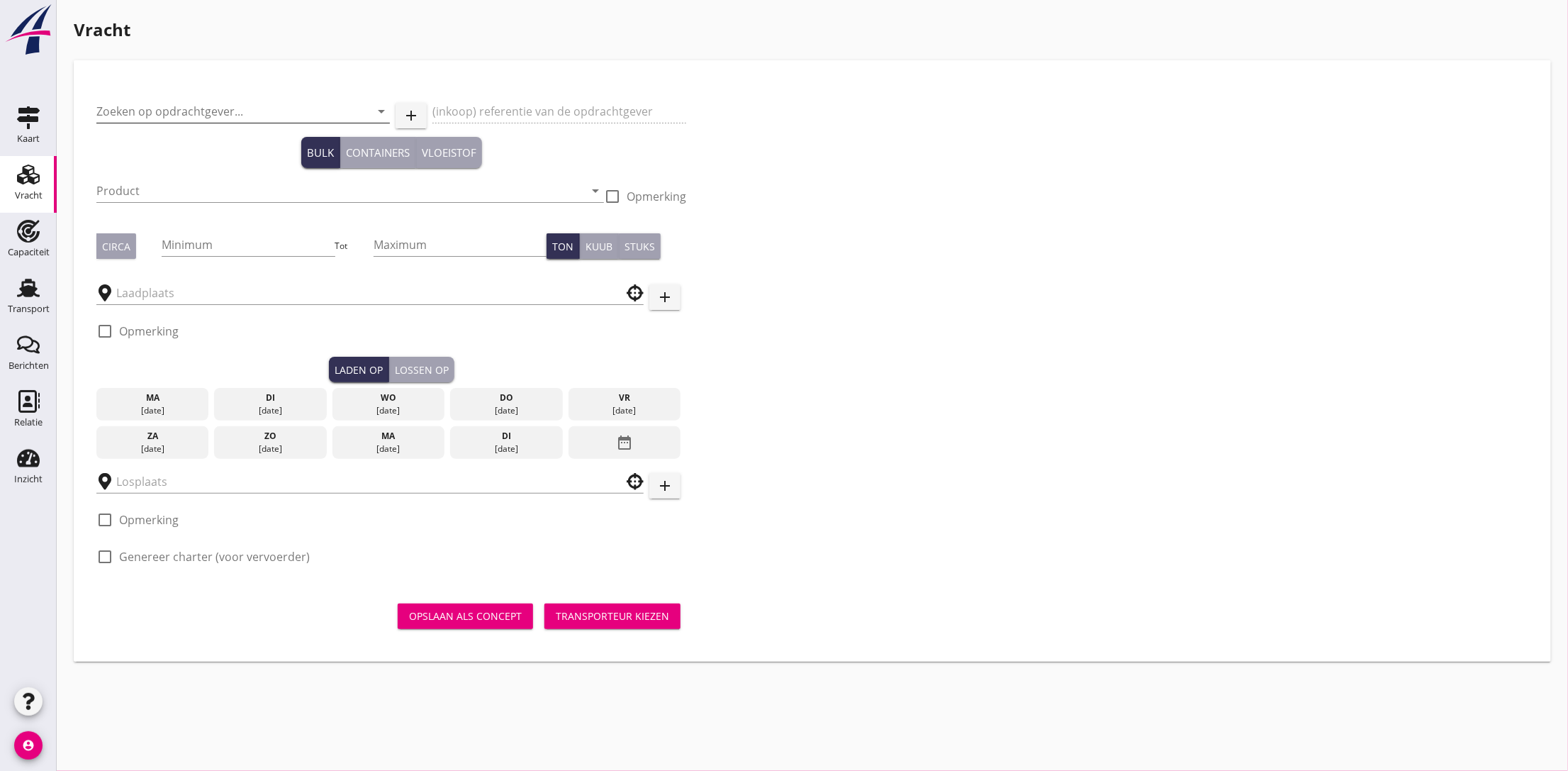
click at [206, 117] on input "Zoeken op opdrachtgever..." at bounding box center [223, 111] width 254 height 23
type input "m"
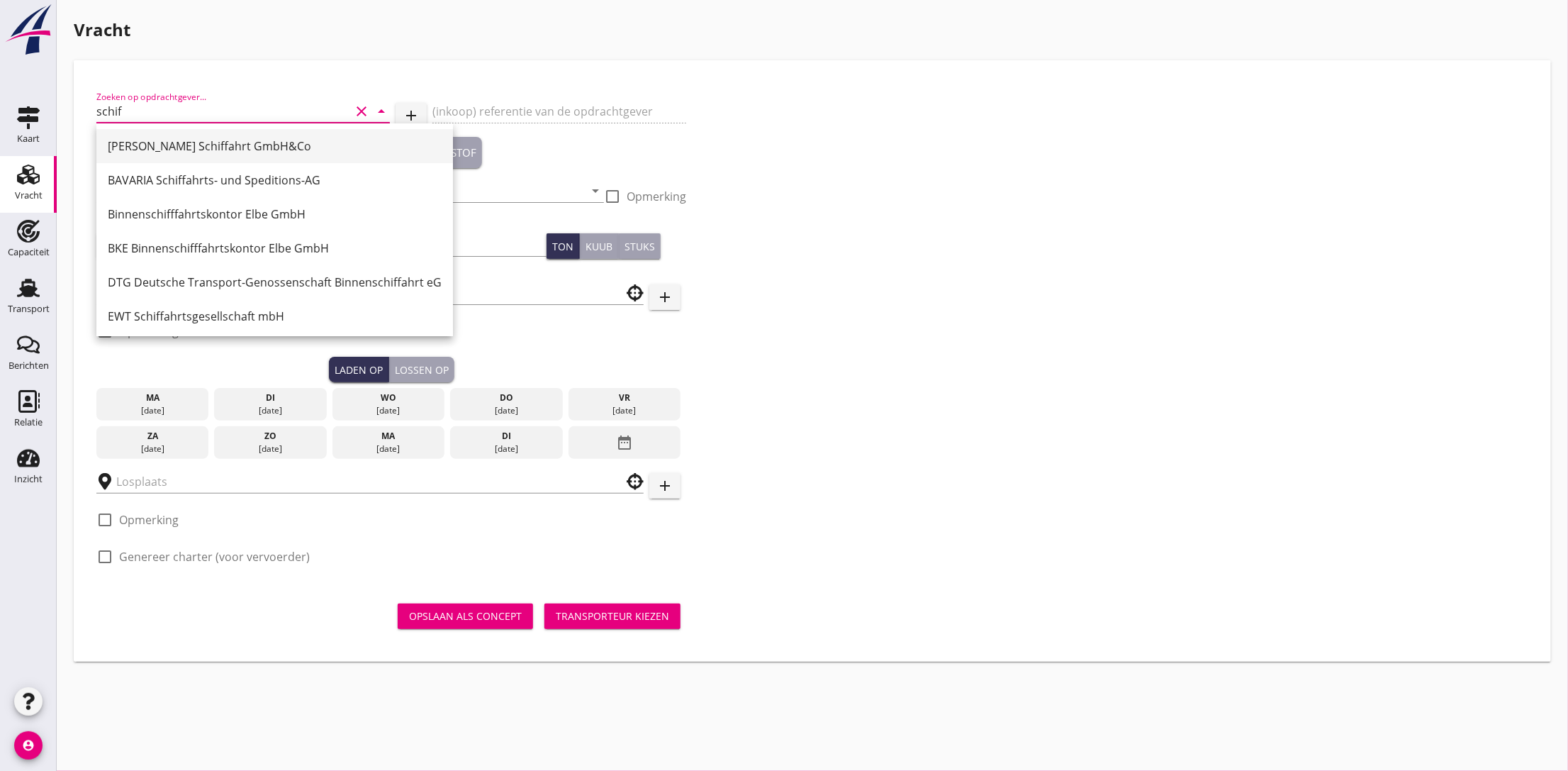
click at [221, 149] on div "[PERSON_NAME] Schiffahrt GmbH&Co" at bounding box center [275, 146] width 334 height 17
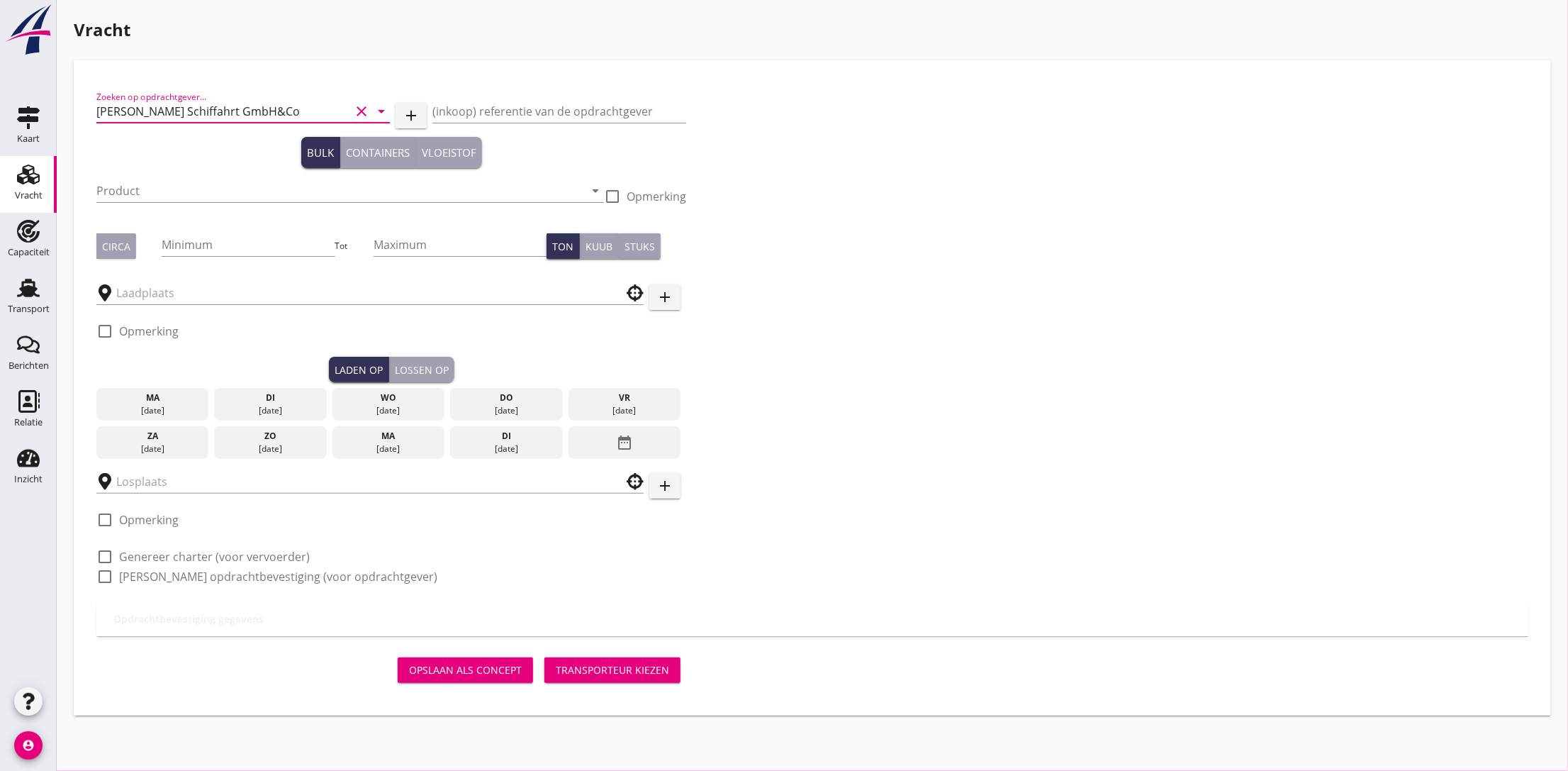
type input "[PERSON_NAME] Schiffahrt GmbH&Co"
click at [222, 163] on div "Bulk Containers Vloeistof" at bounding box center [391, 152] width 589 height 31
click at [161, 186] on input "Product" at bounding box center [340, 191] width 487 height 23
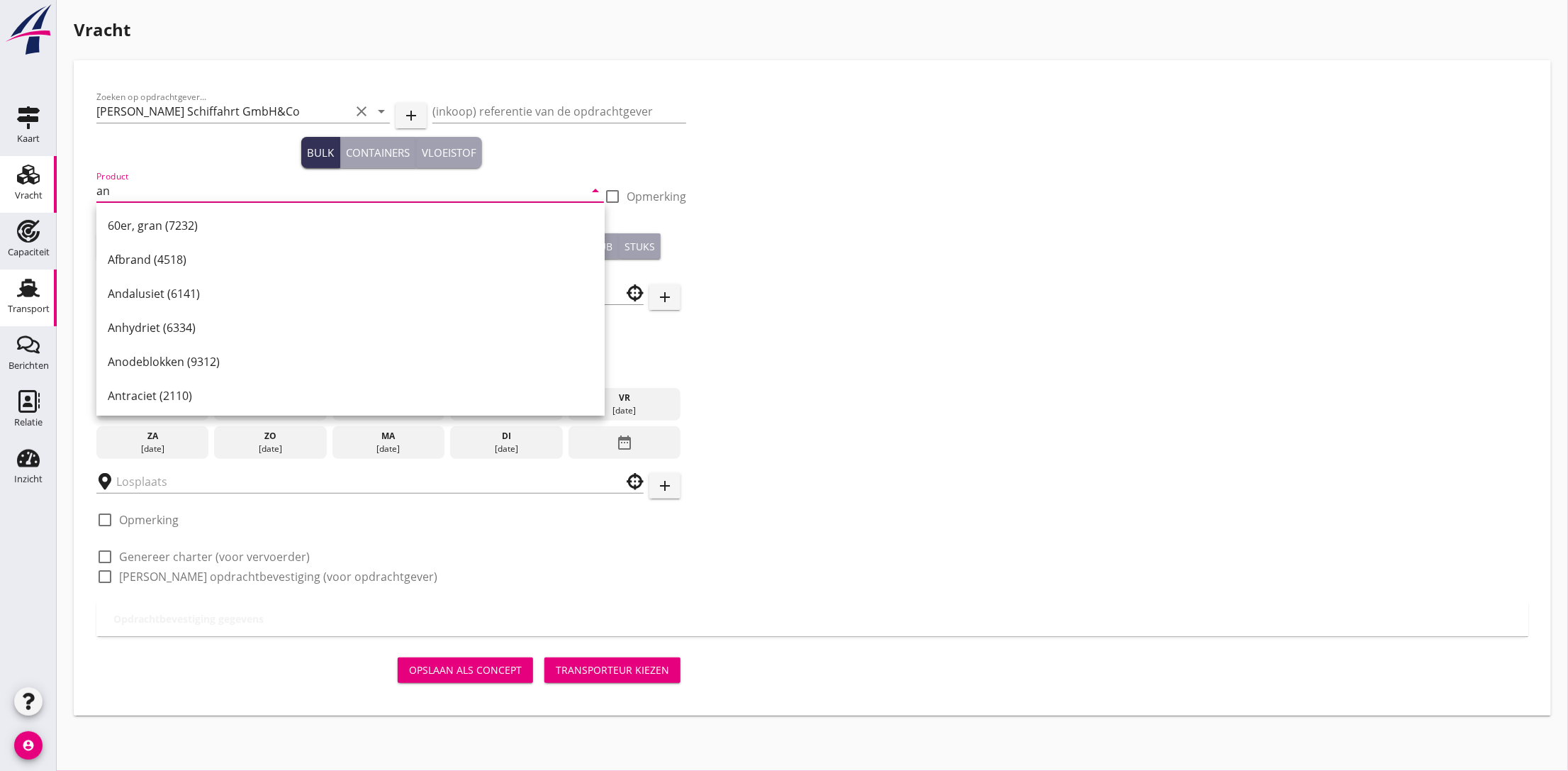
type input "an"
click at [22, 309] on div "Transport" at bounding box center [28, 309] width 42 height 9
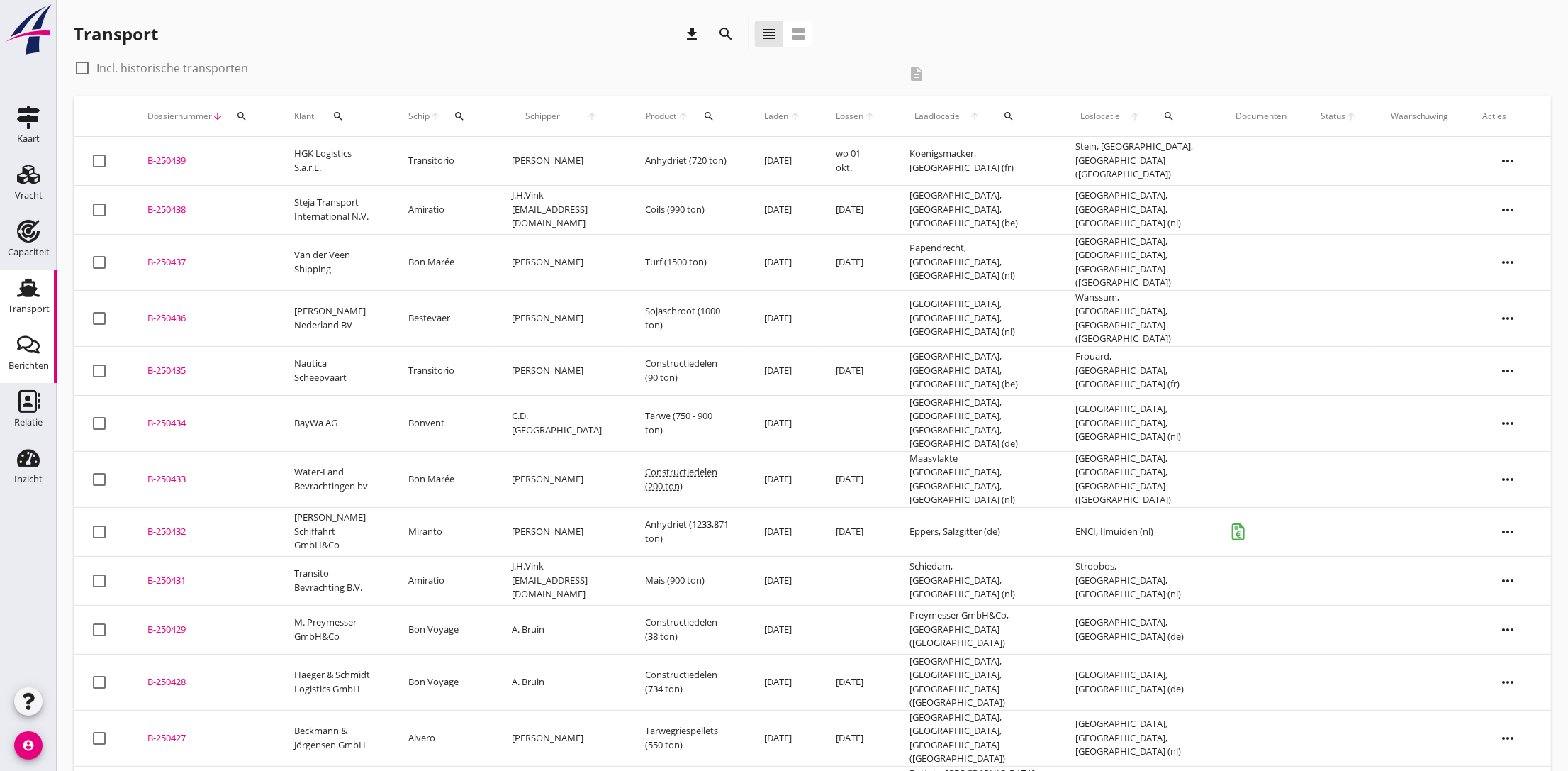
click at [32, 356] on div "Berichten" at bounding box center [28, 366] width 41 height 20
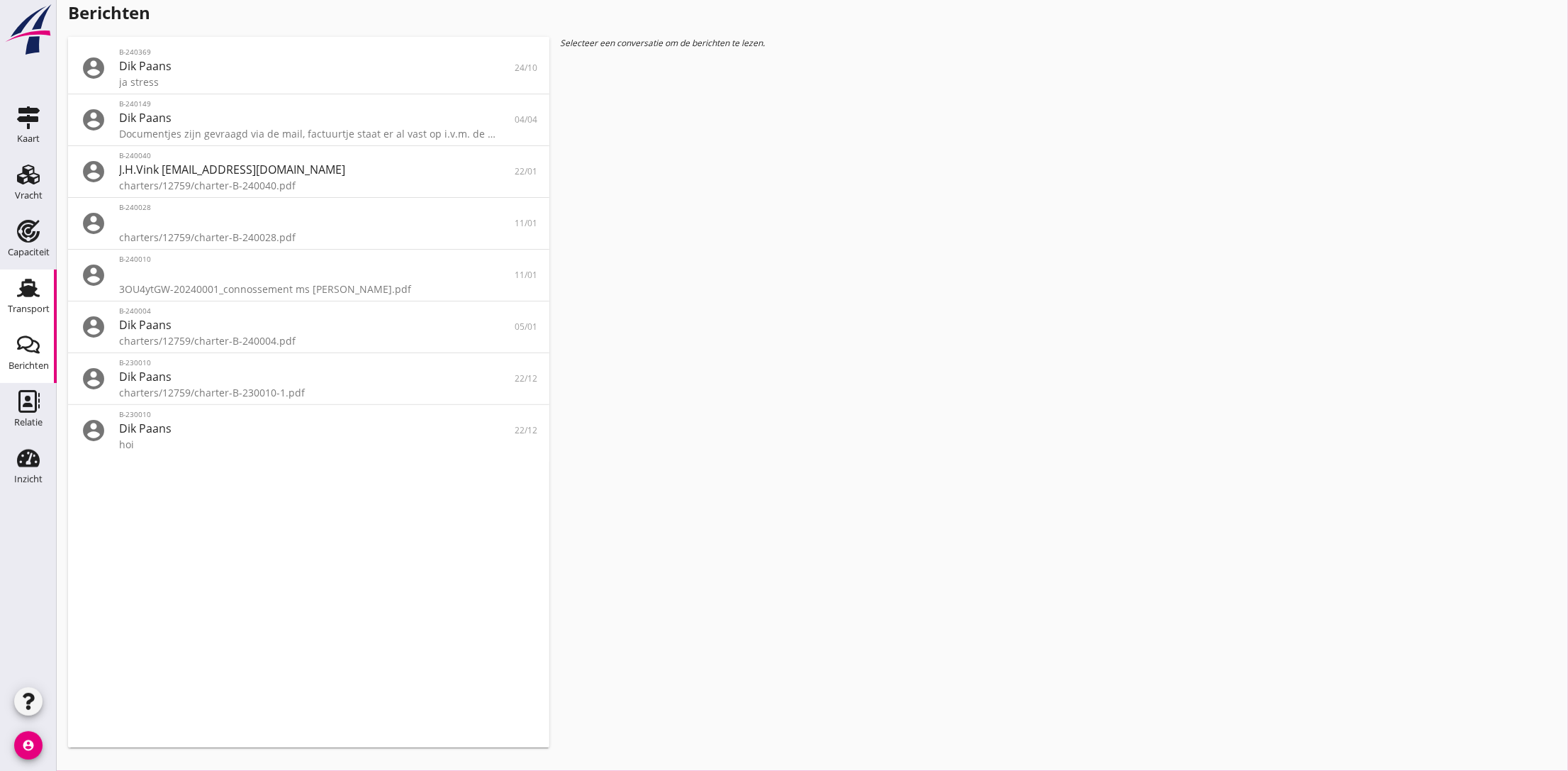
click at [32, 285] on use at bounding box center [28, 288] width 23 height 19
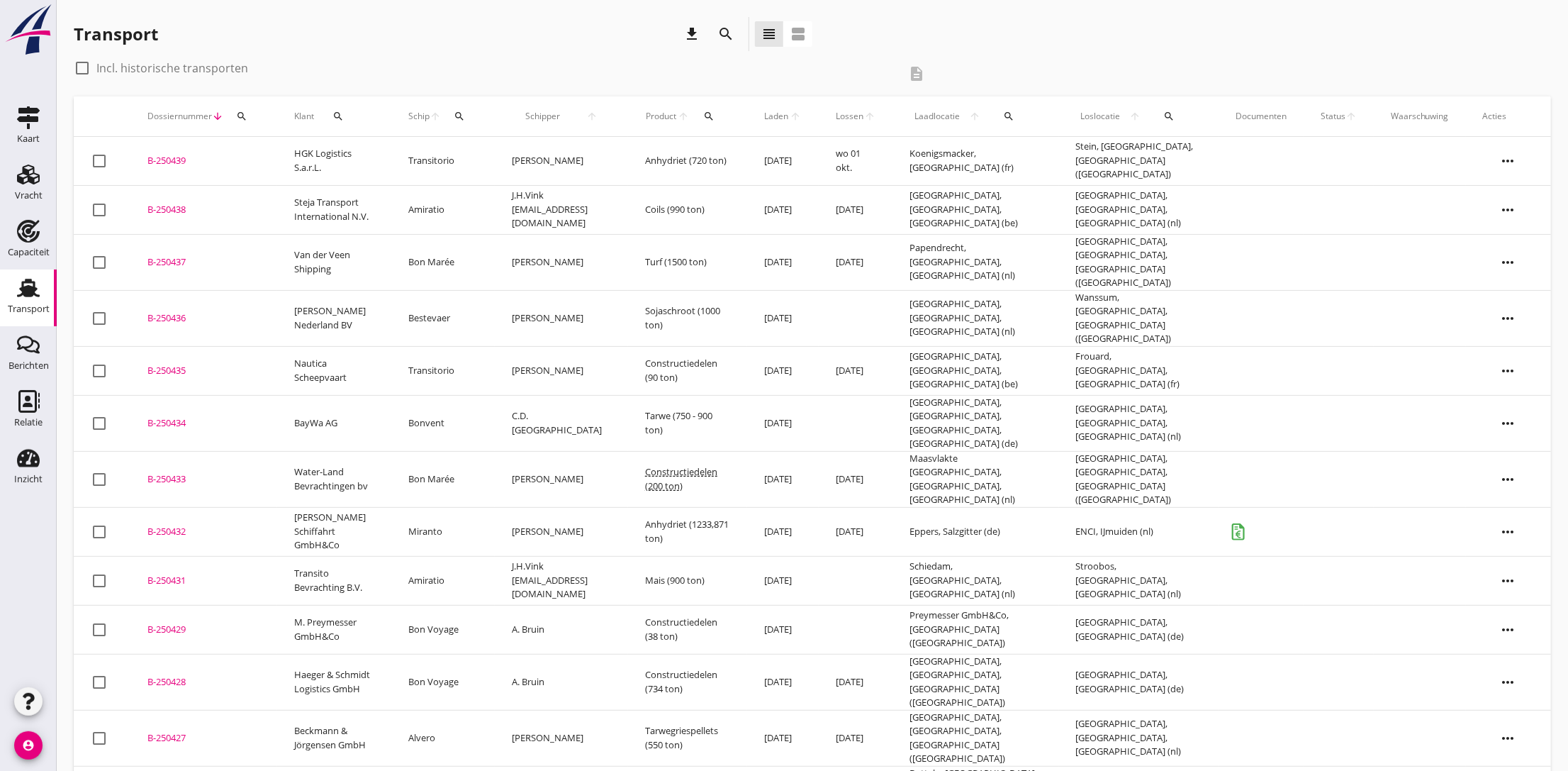
click at [83, 73] on div at bounding box center [82, 68] width 25 height 25
checkbox input "true"
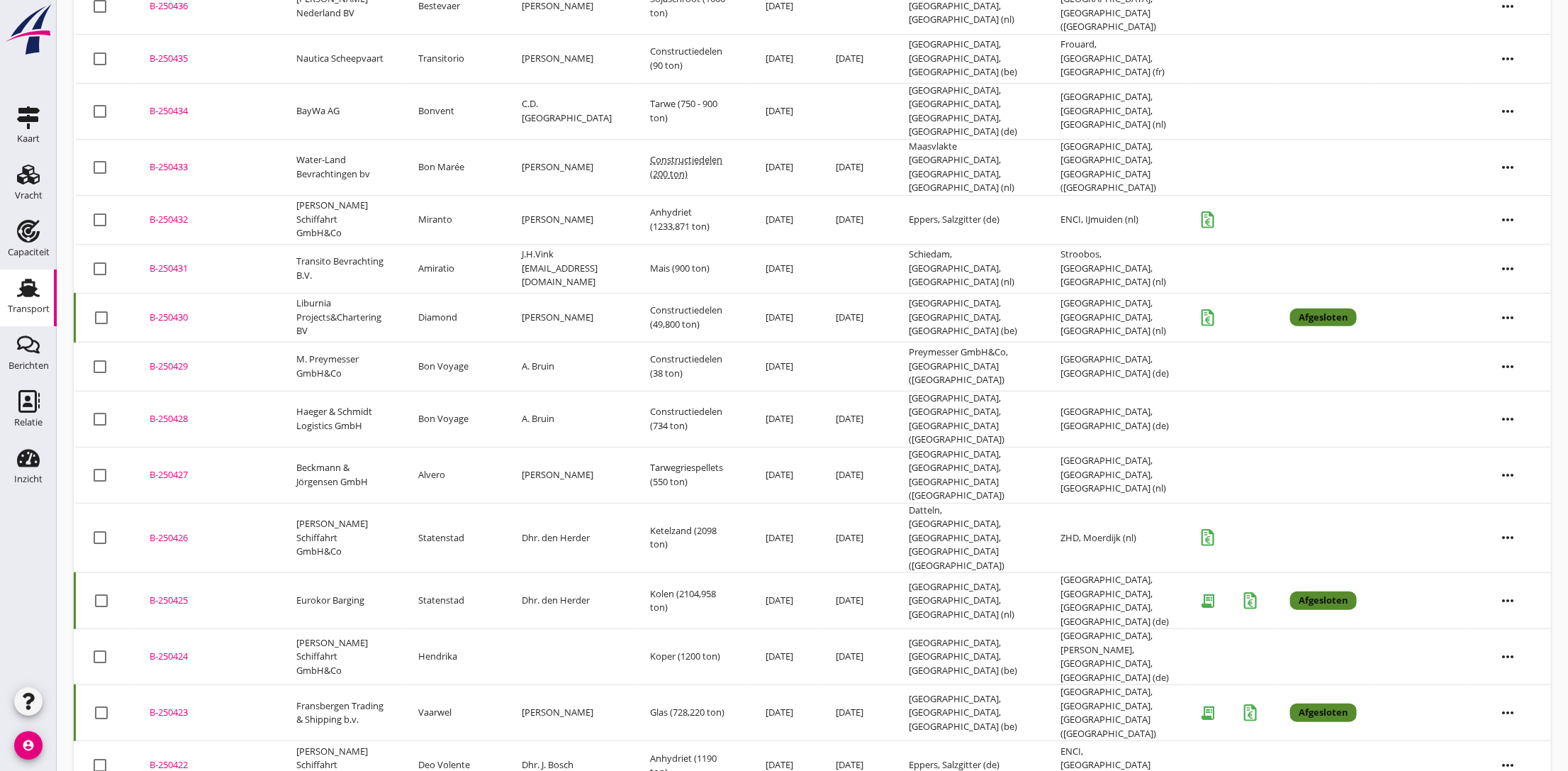
scroll to position [425, 0]
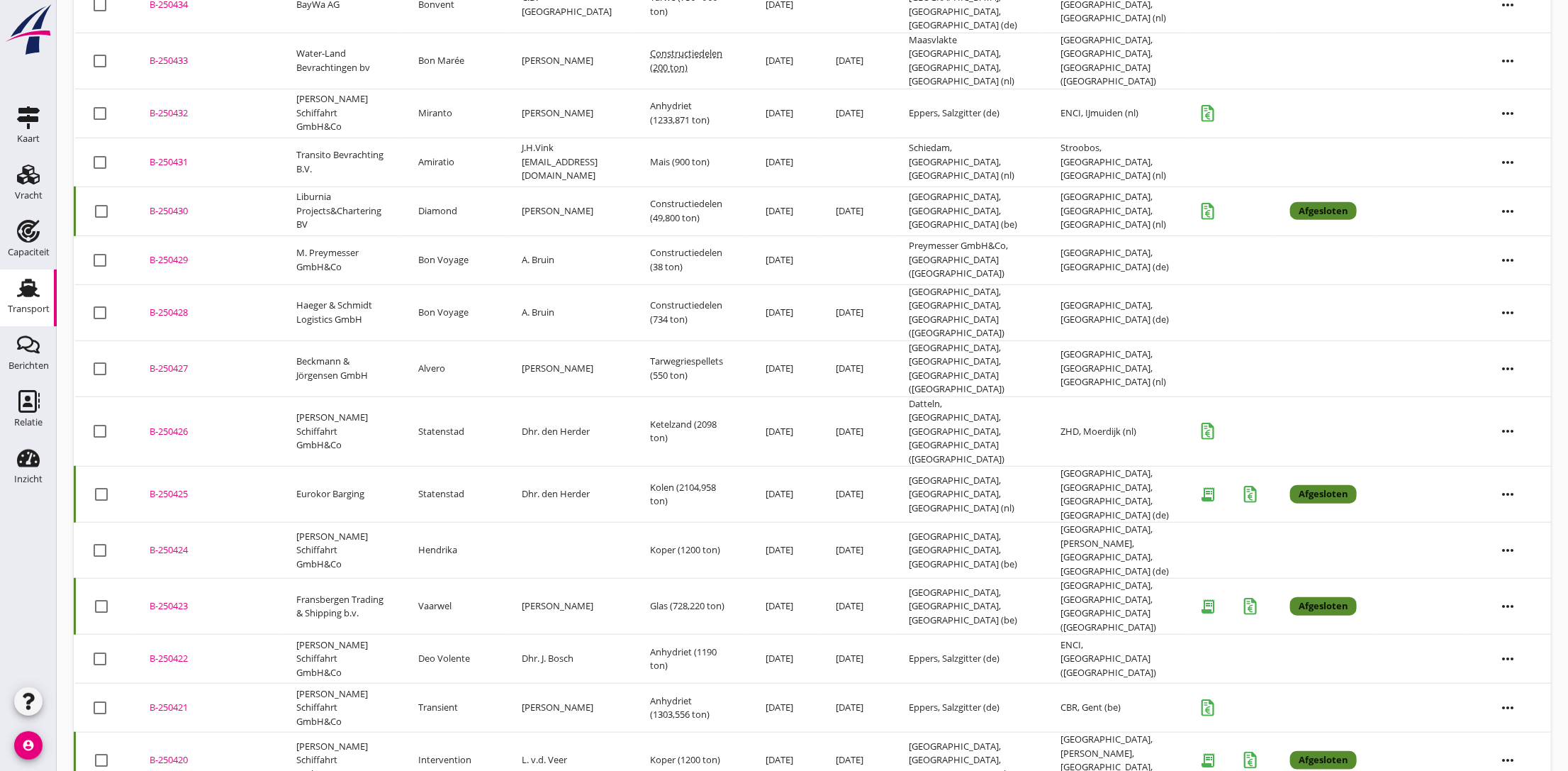
click at [1512, 688] on icon "more_horiz" at bounding box center [1508, 708] width 40 height 40
click at [1493, 703] on div "Vracht kopieeren" at bounding box center [1499, 706] width 101 height 17
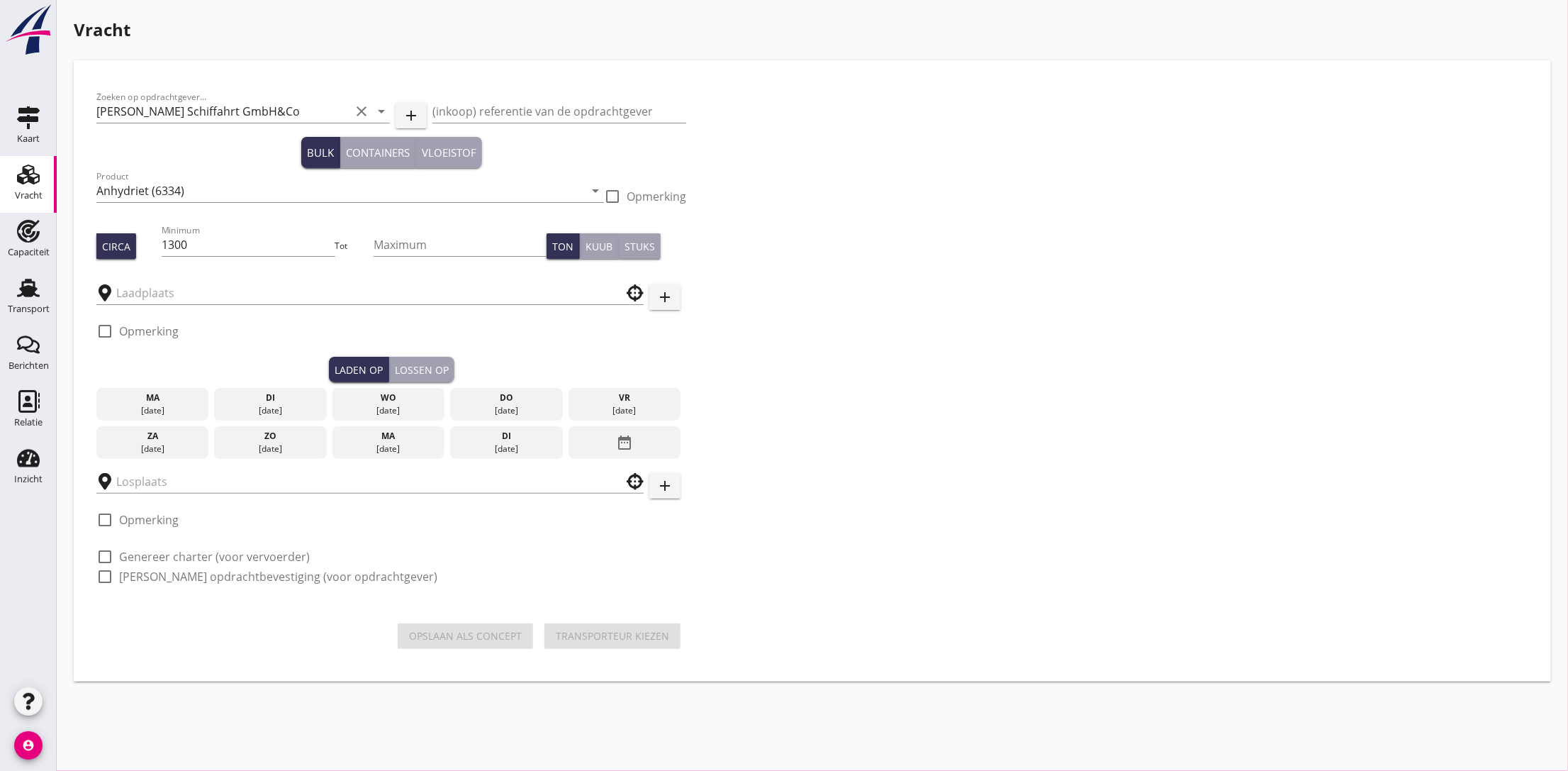
type input "Eppers"
type input "CBR"
checkbox input "true"
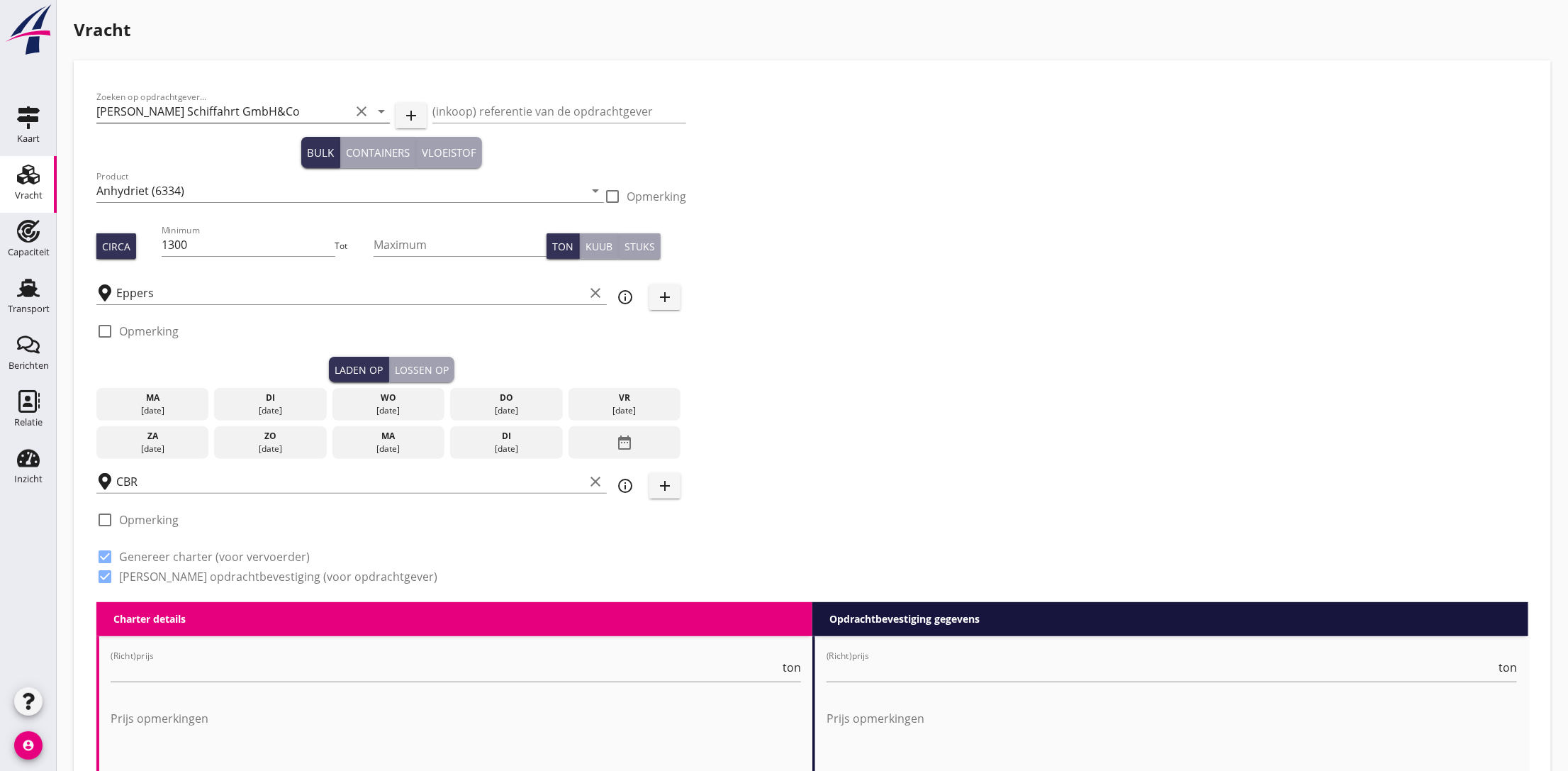
type input "17"
type textarea "Schip/schipper laadt/lost/vaart niet op zondag. Geen info op internet/fora plaa…"
checkbox input "false"
radio input "false"
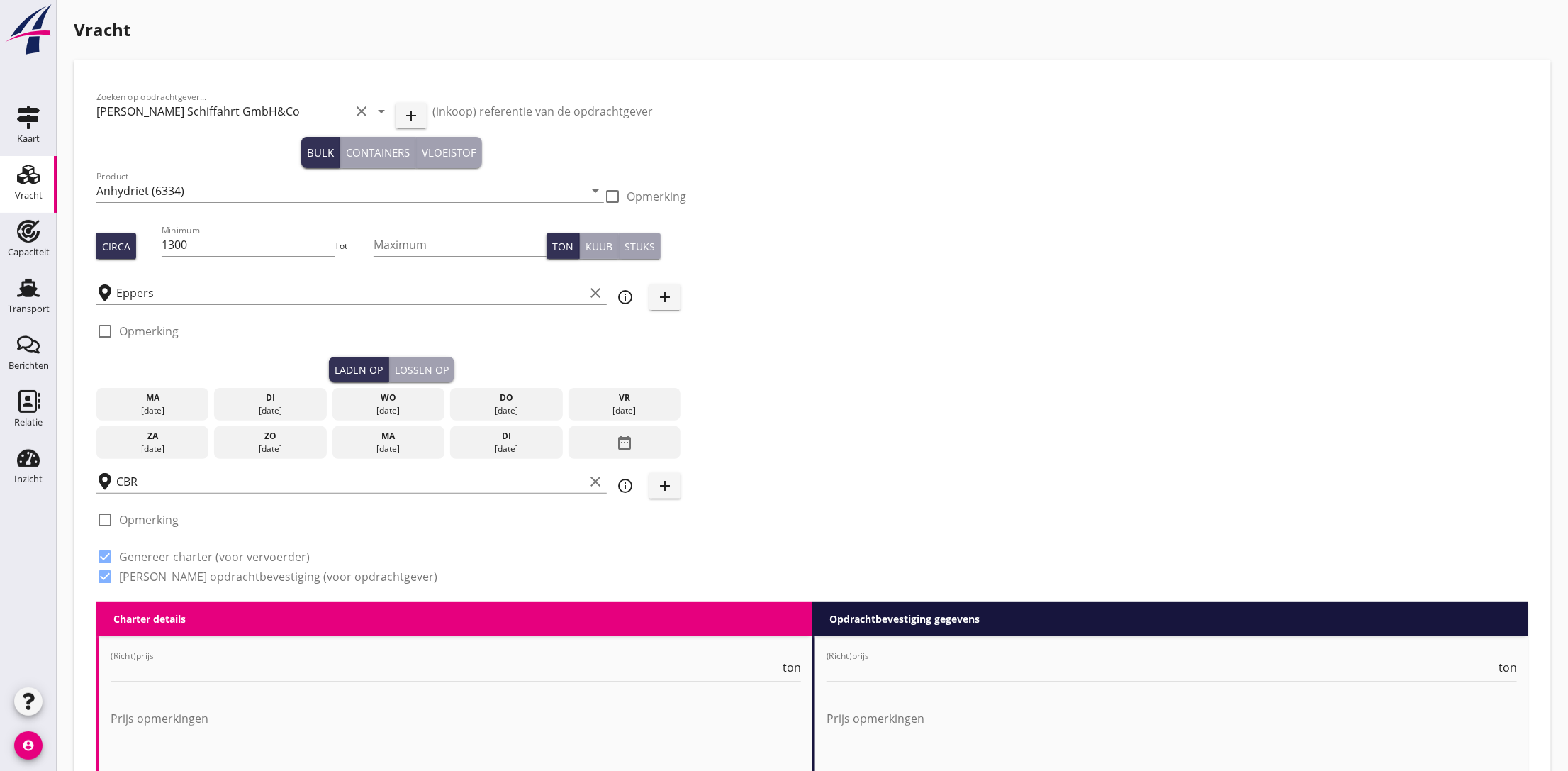
radio input "false"
checkbox input "true"
type input "24"
type input "5"
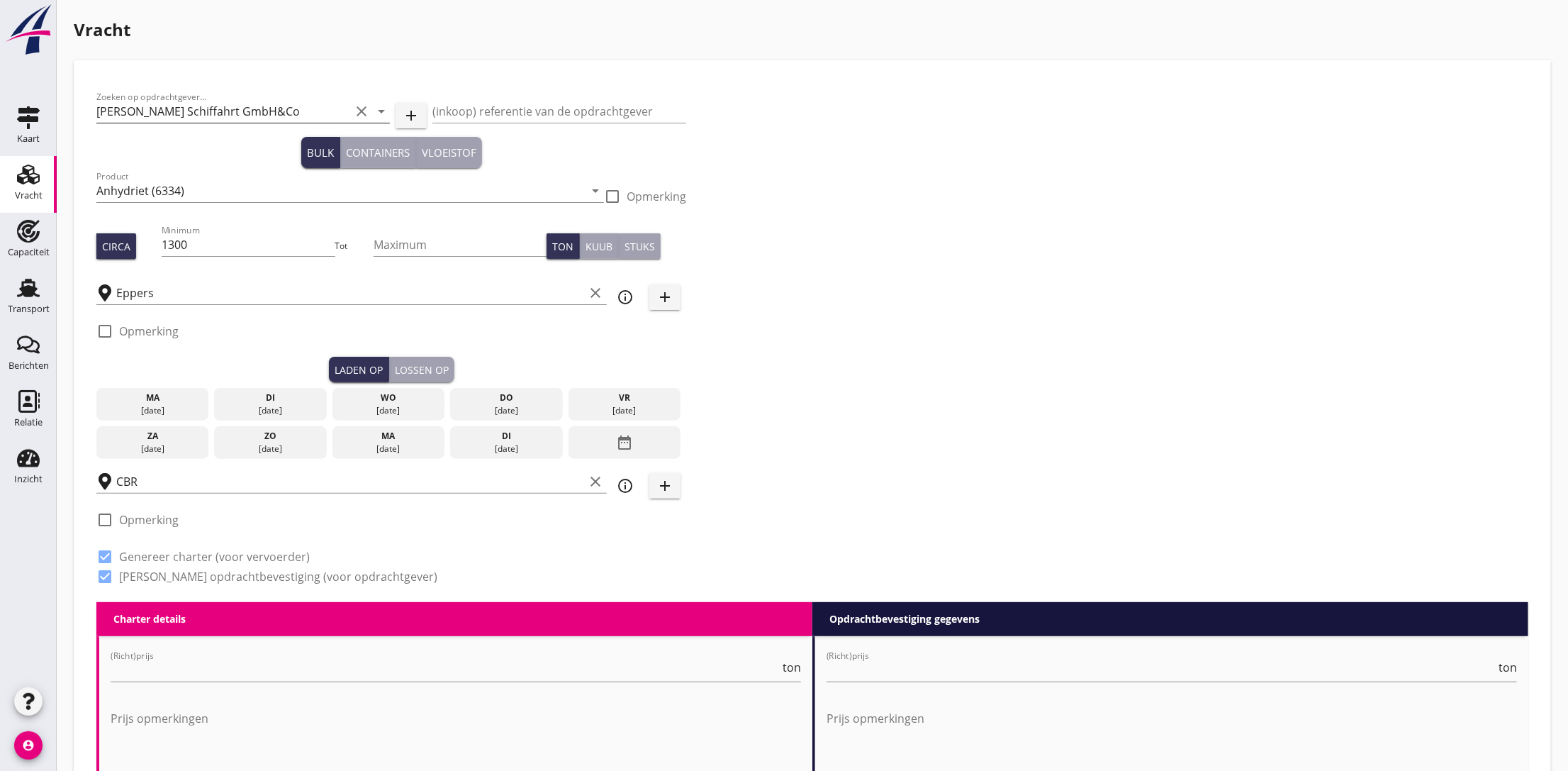
type input "17.5"
type textarea "Baujahr Schiff 1988"
checkbox input "false"
radio input "false"
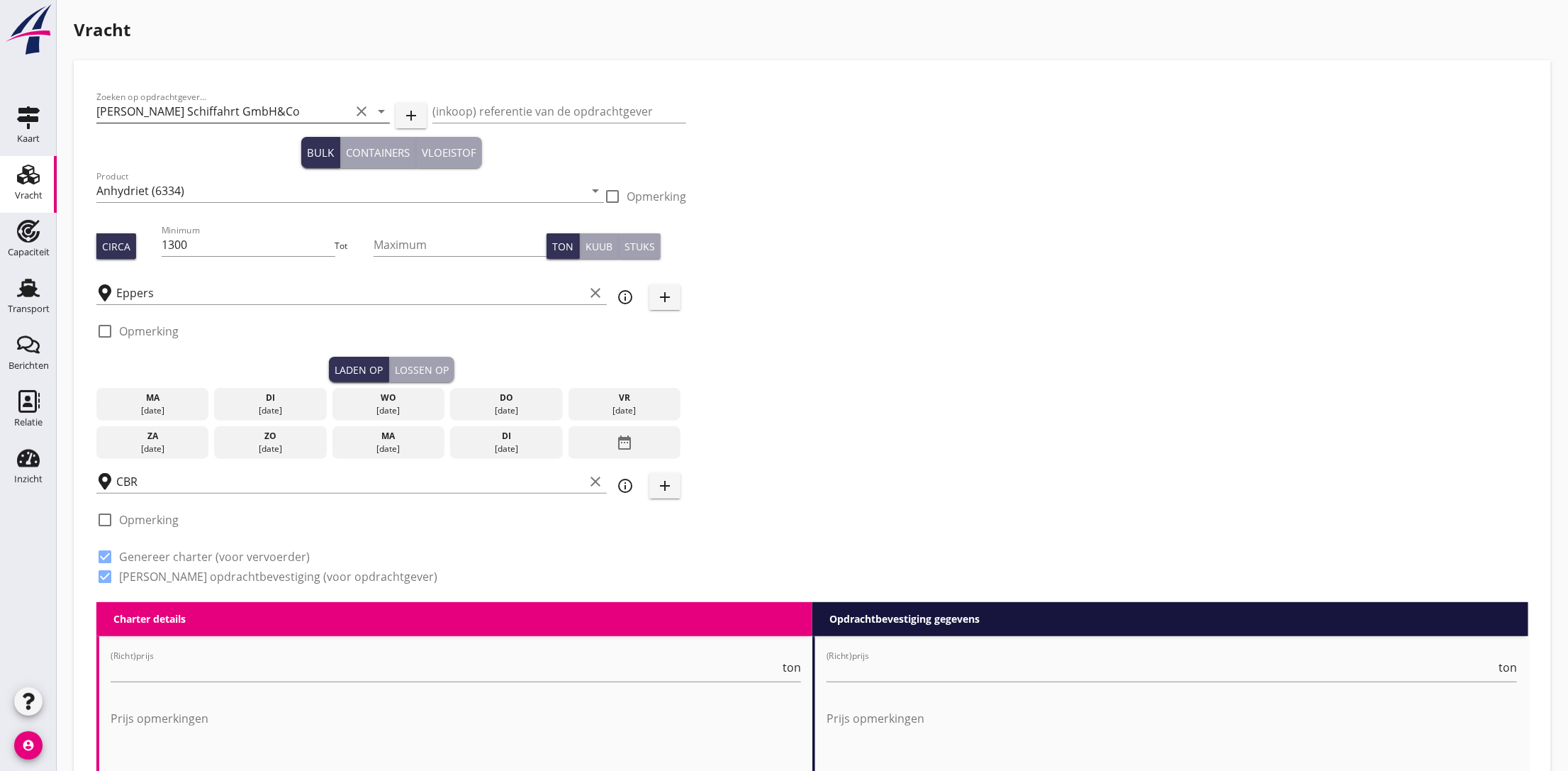
radio input "false"
checkbox input "true"
type input "24"
click at [178, 247] on input "1300" at bounding box center [247, 245] width 173 height 23
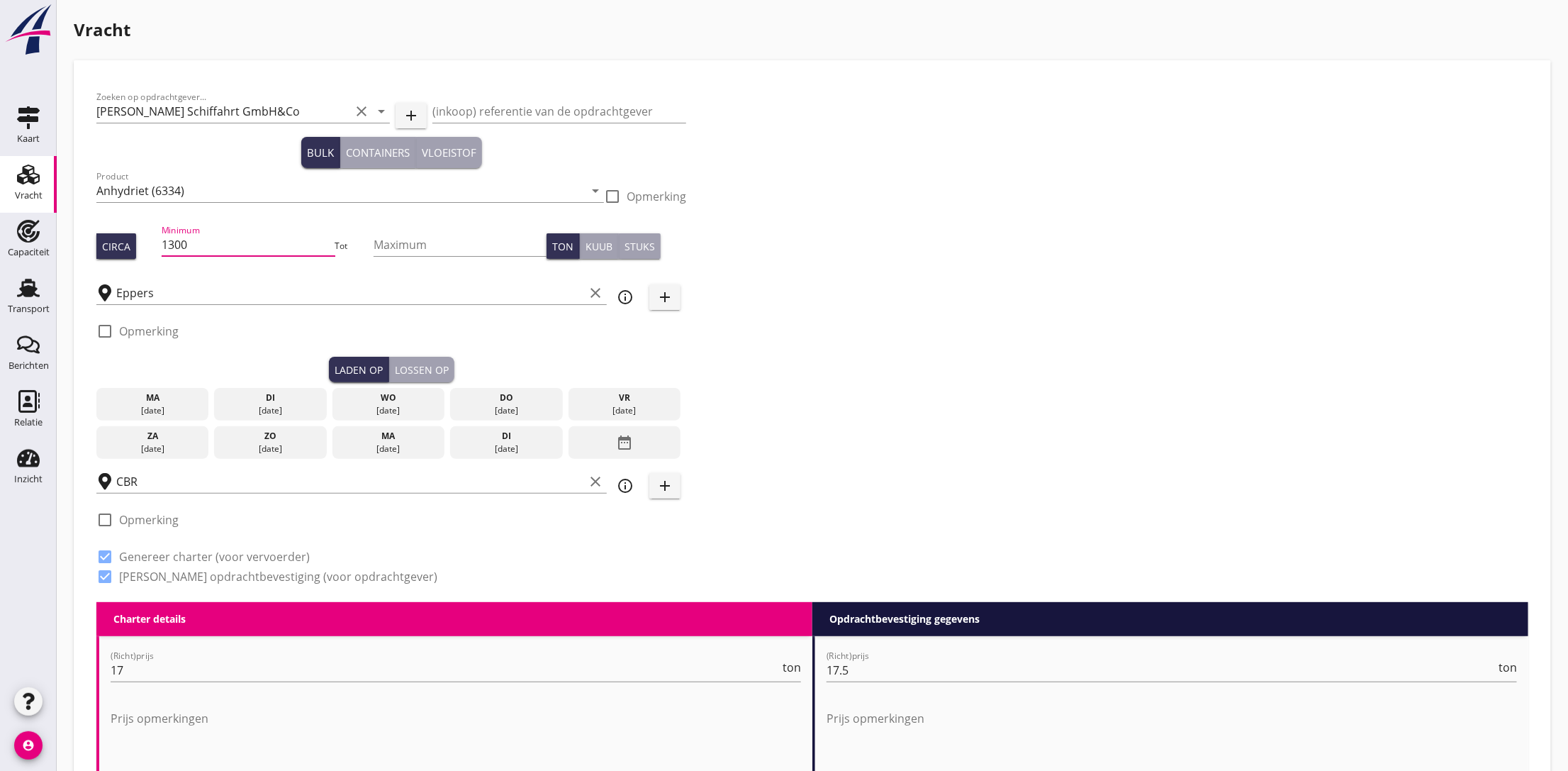
click at [178, 247] on input "1300" at bounding box center [247, 245] width 173 height 23
type input "880"
click at [1068, 223] on div "Zoeken op opdrachtgever... [PERSON_NAME] Schiffahrt GmbH&Co clear arrow_drop_do…" at bounding box center [812, 342] width 1443 height 519
click at [611, 447] on div "date_range" at bounding box center [624, 442] width 112 height 33
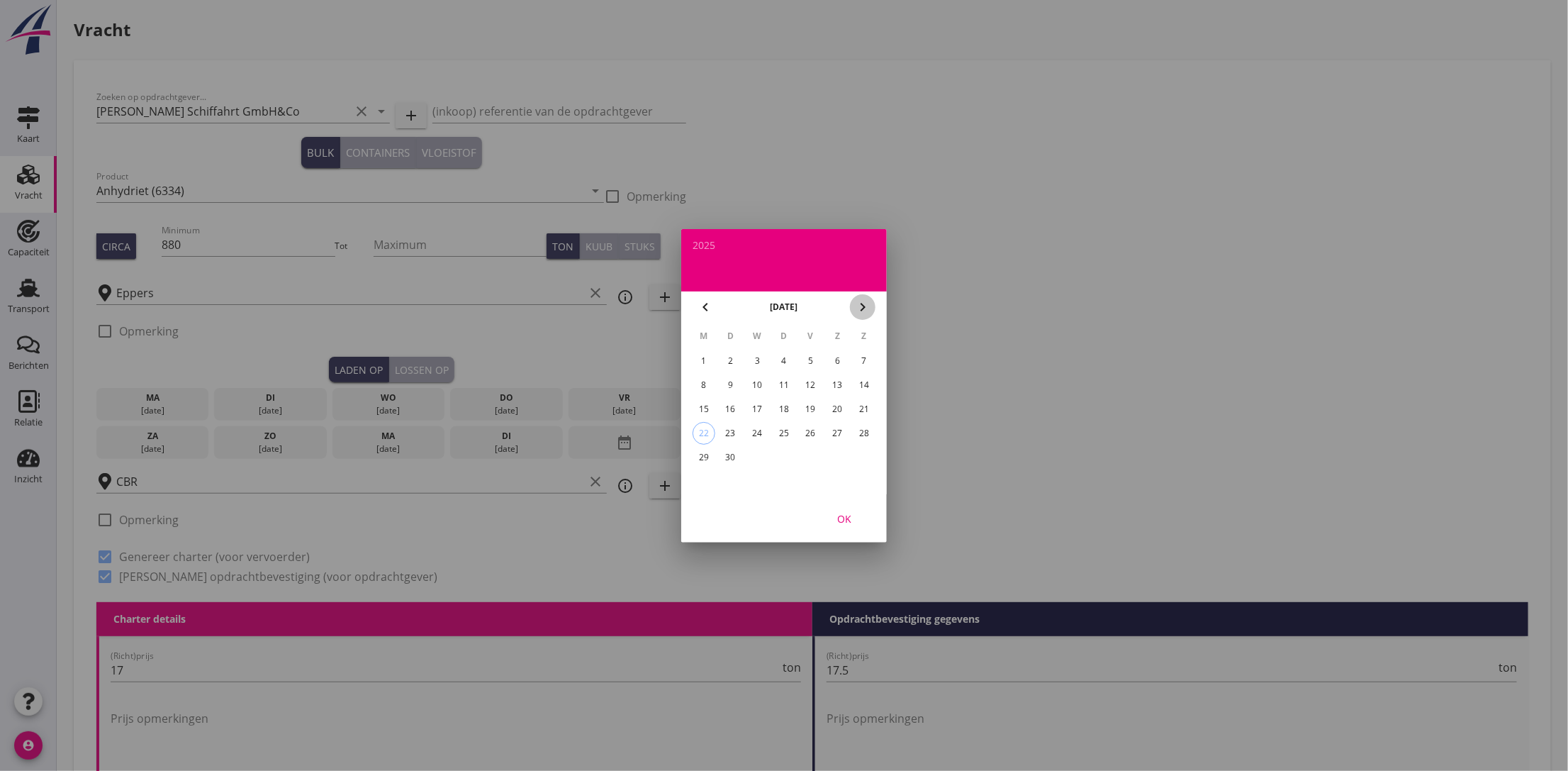
click at [858, 311] on icon "chevron_right" at bounding box center [862, 307] width 17 height 17
click at [758, 383] on div "8" at bounding box center [758, 386] width 23 height 23
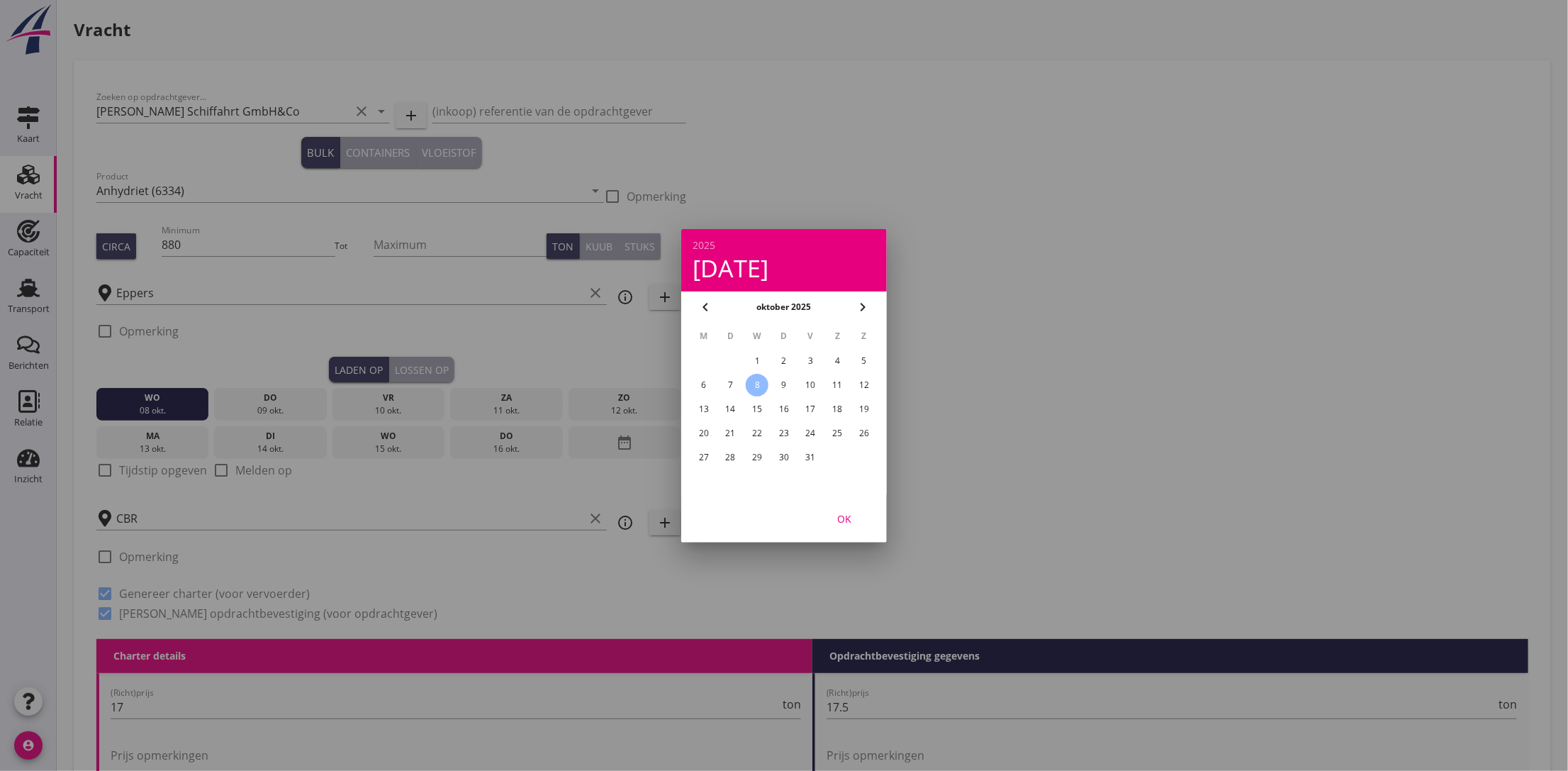
click at [855, 523] on div "OK" at bounding box center [844, 518] width 40 height 15
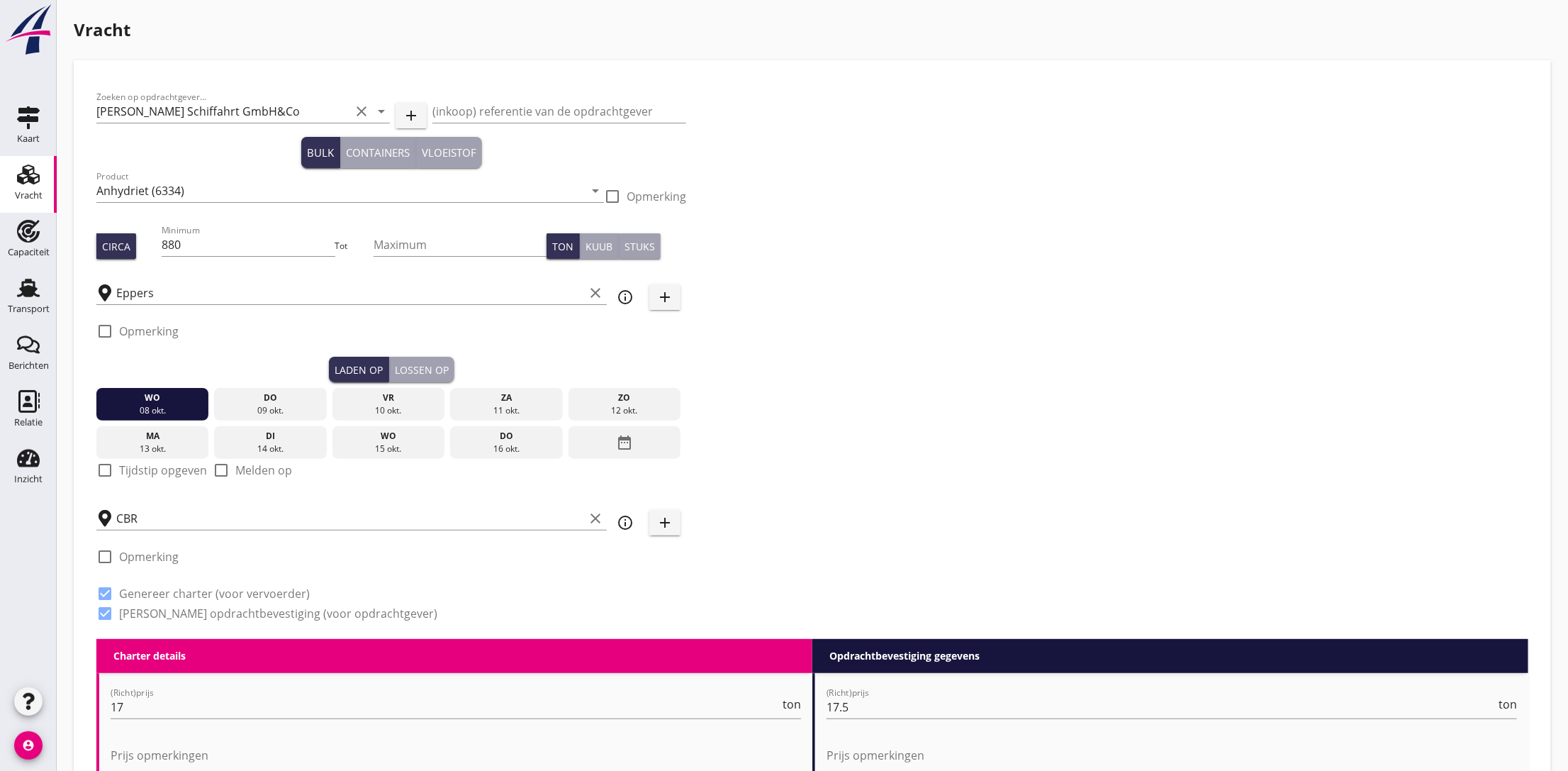
click at [144, 477] on div "check_box_outline_blank Tijdstip opgeven" at bounding box center [151, 471] width 111 height 17
click at [156, 473] on label "Tijdstip opgeven" at bounding box center [162, 470] width 88 height 14
checkbox input "true"
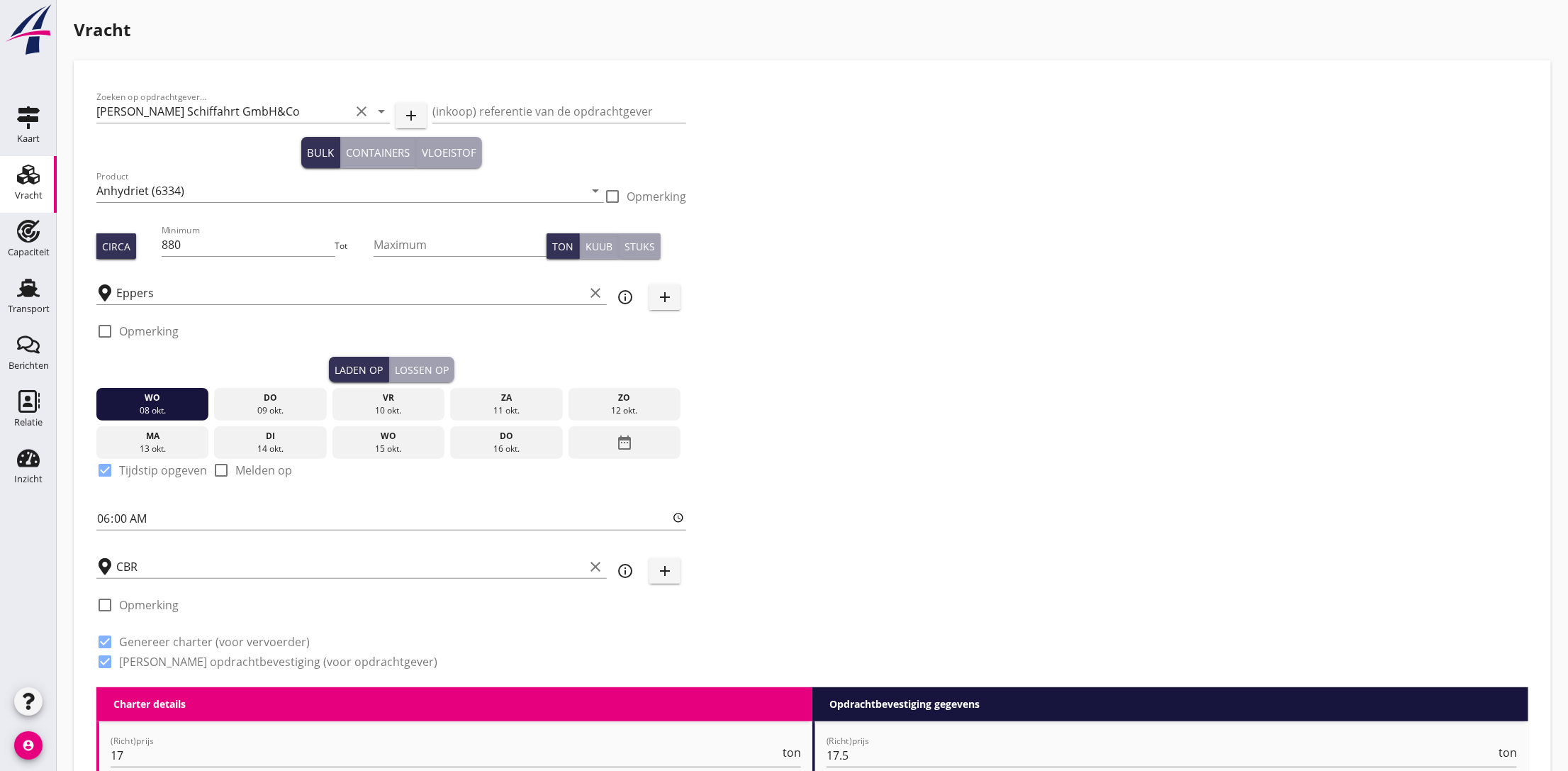
click at [428, 367] on div "Lossen op" at bounding box center [421, 370] width 54 height 15
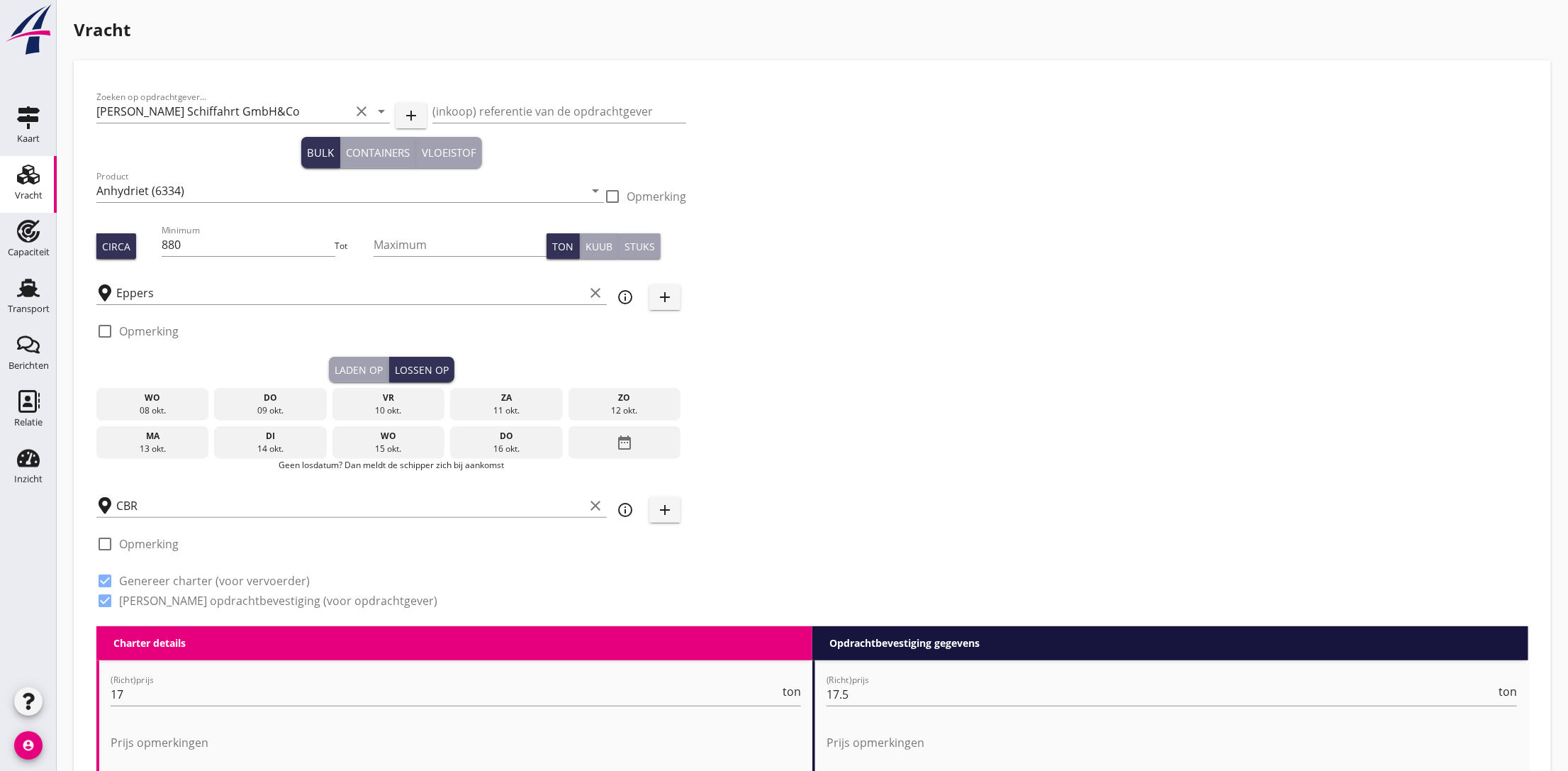
click at [297, 447] on div "14 okt." at bounding box center [270, 449] width 106 height 13
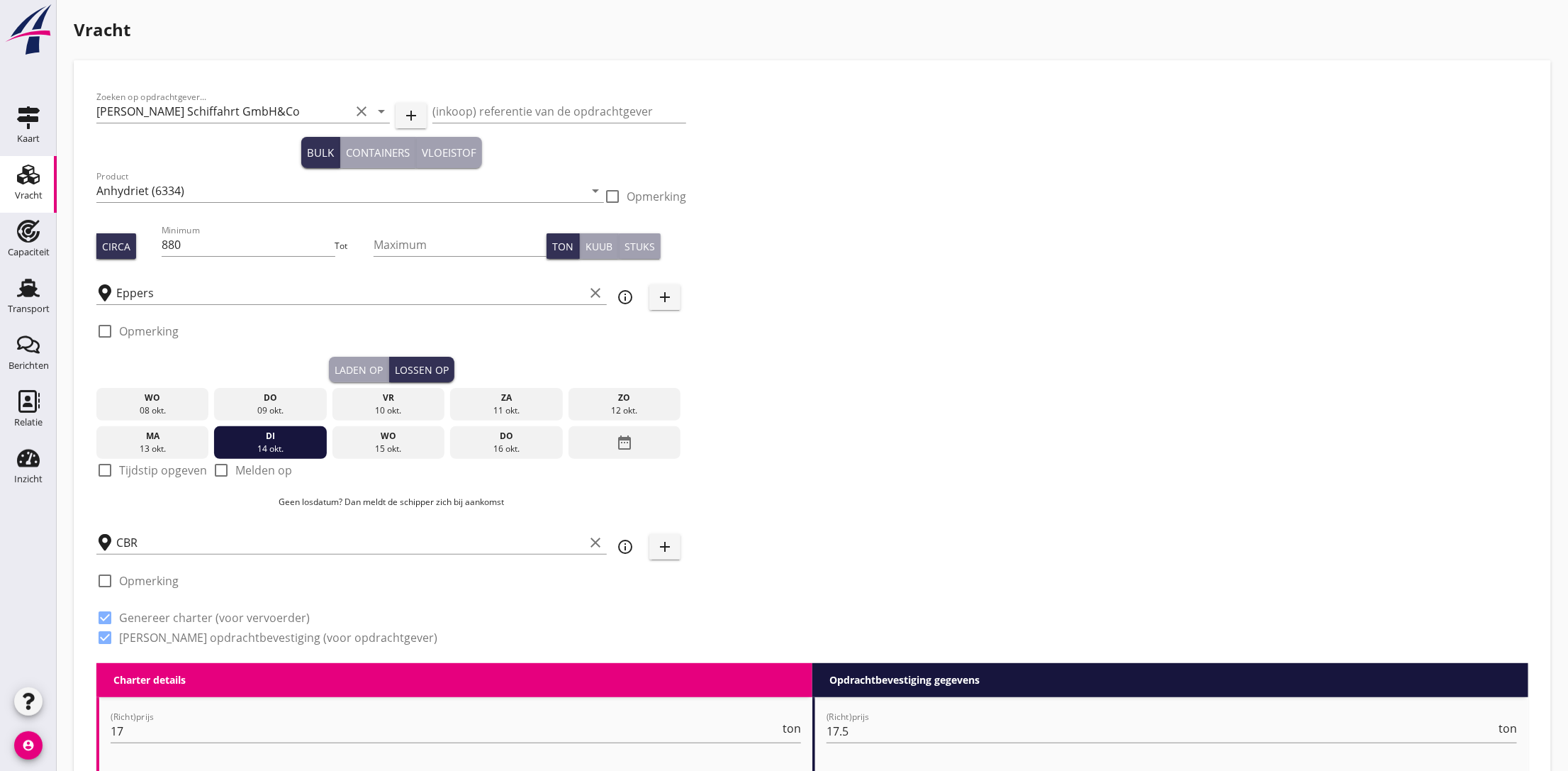
click at [147, 465] on label "Tijdstip opgeven" at bounding box center [162, 470] width 88 height 14
checkbox input "true"
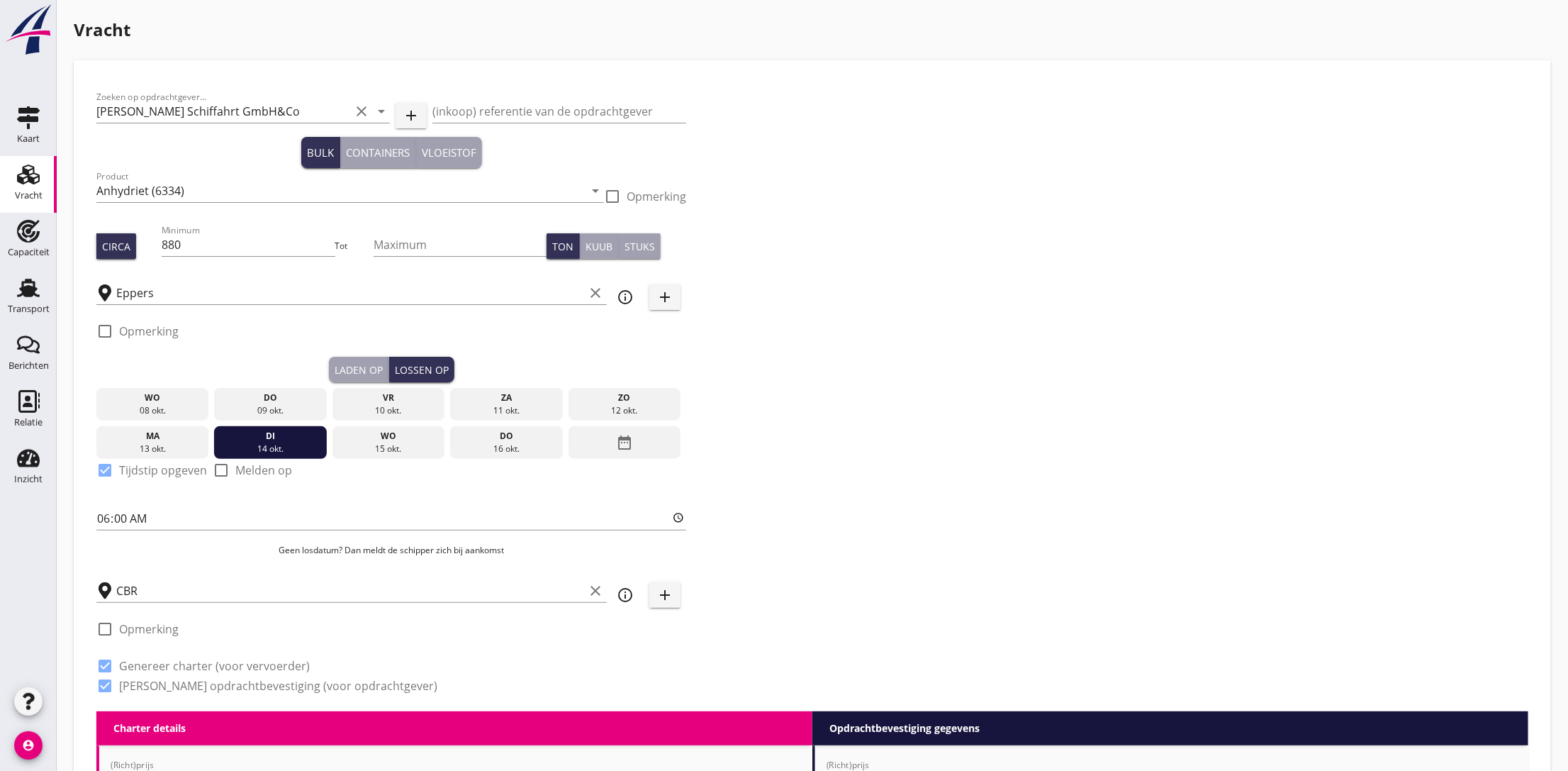
click at [873, 299] on div "Zoeken op opdrachtgever... [PERSON_NAME] Schiffahrt GmbH&Co clear arrow_drop_do…" at bounding box center [812, 397] width 1443 height 628
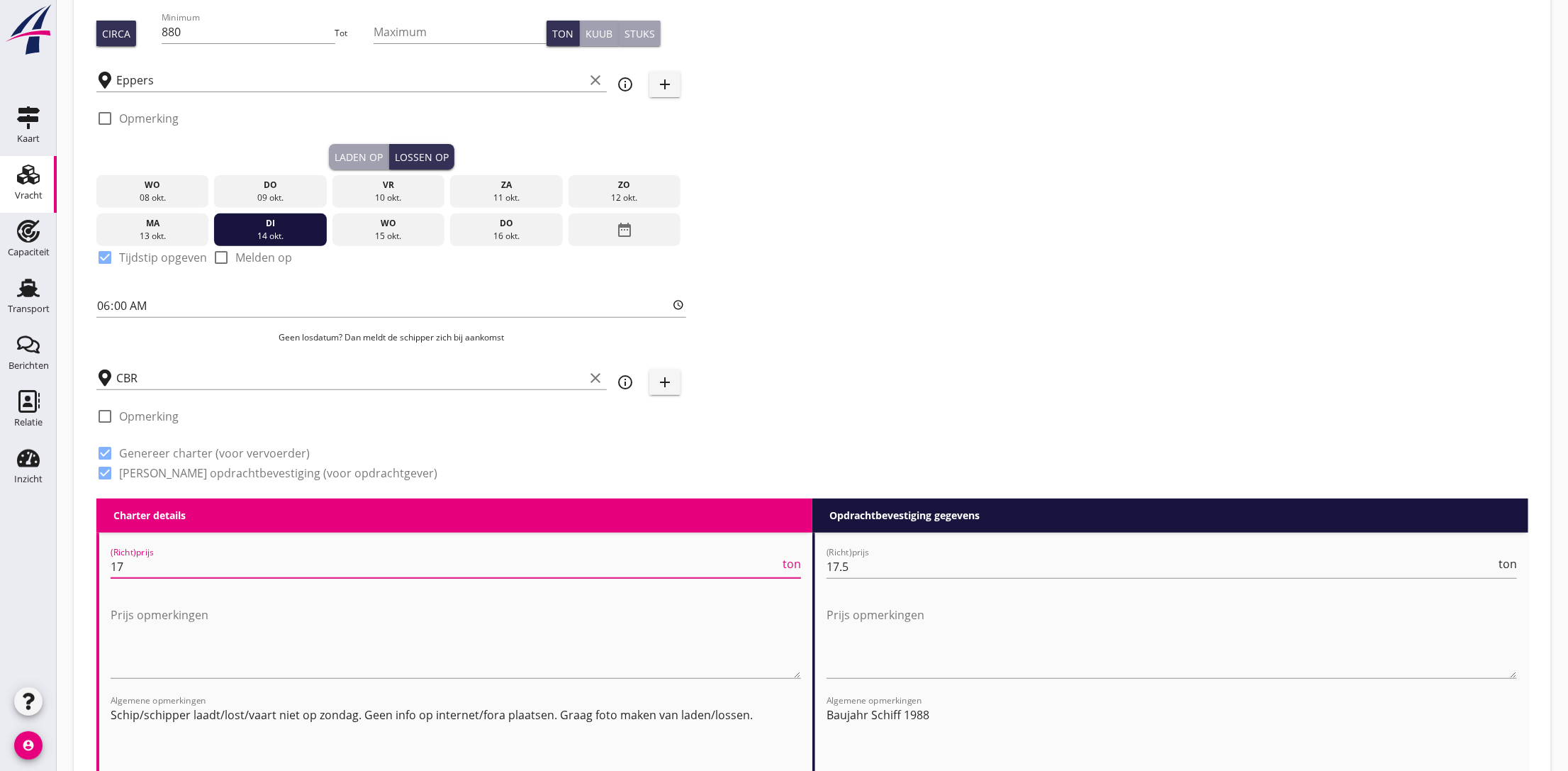
drag, startPoint x: 124, startPoint y: 564, endPoint x: 87, endPoint y: 567, distance: 37.1
type input "16"
type input "16.5"
click at [880, 567] on input "17.5" at bounding box center [1161, 567] width 670 height 23
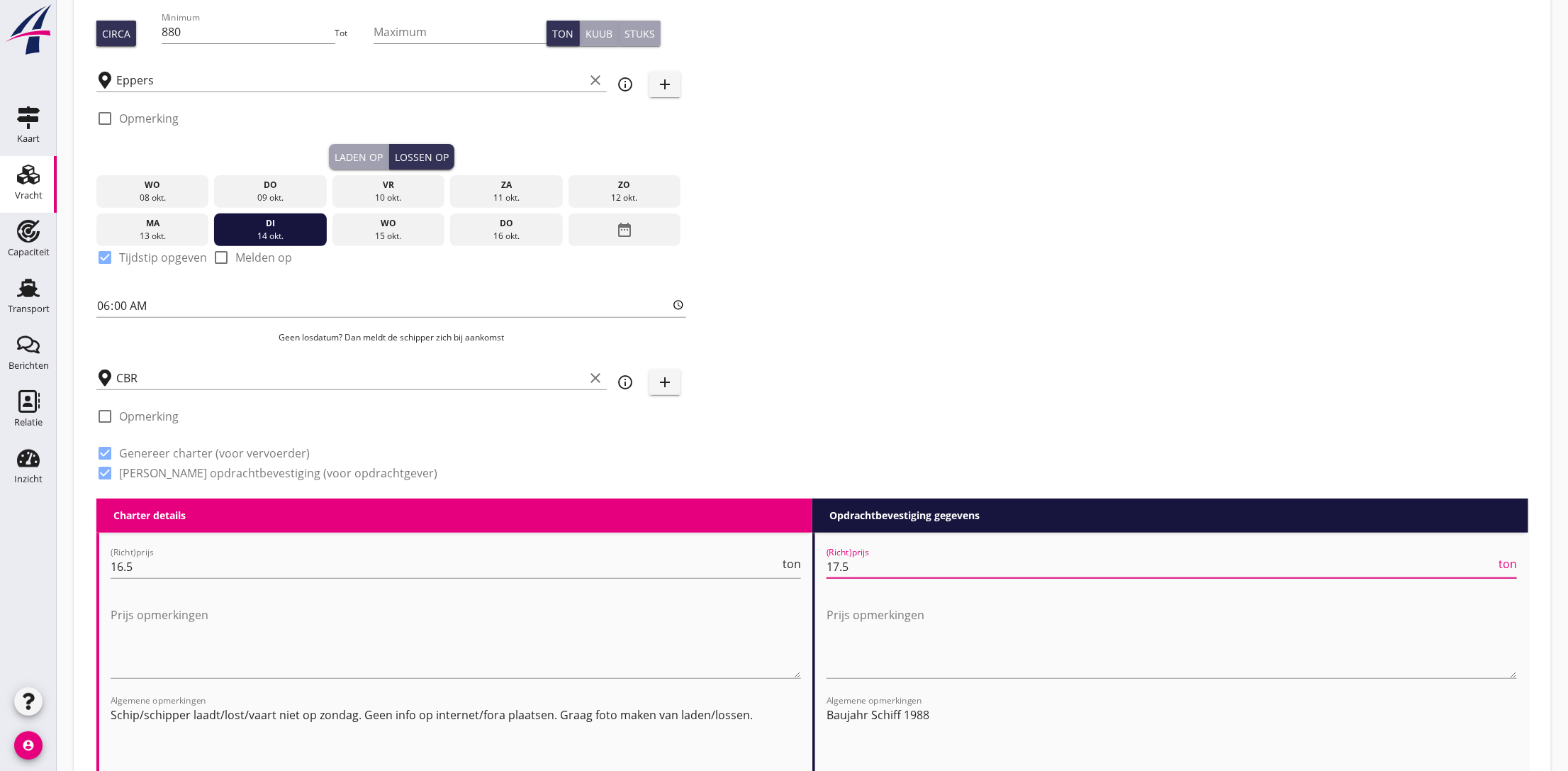
scroll to position [425, 0]
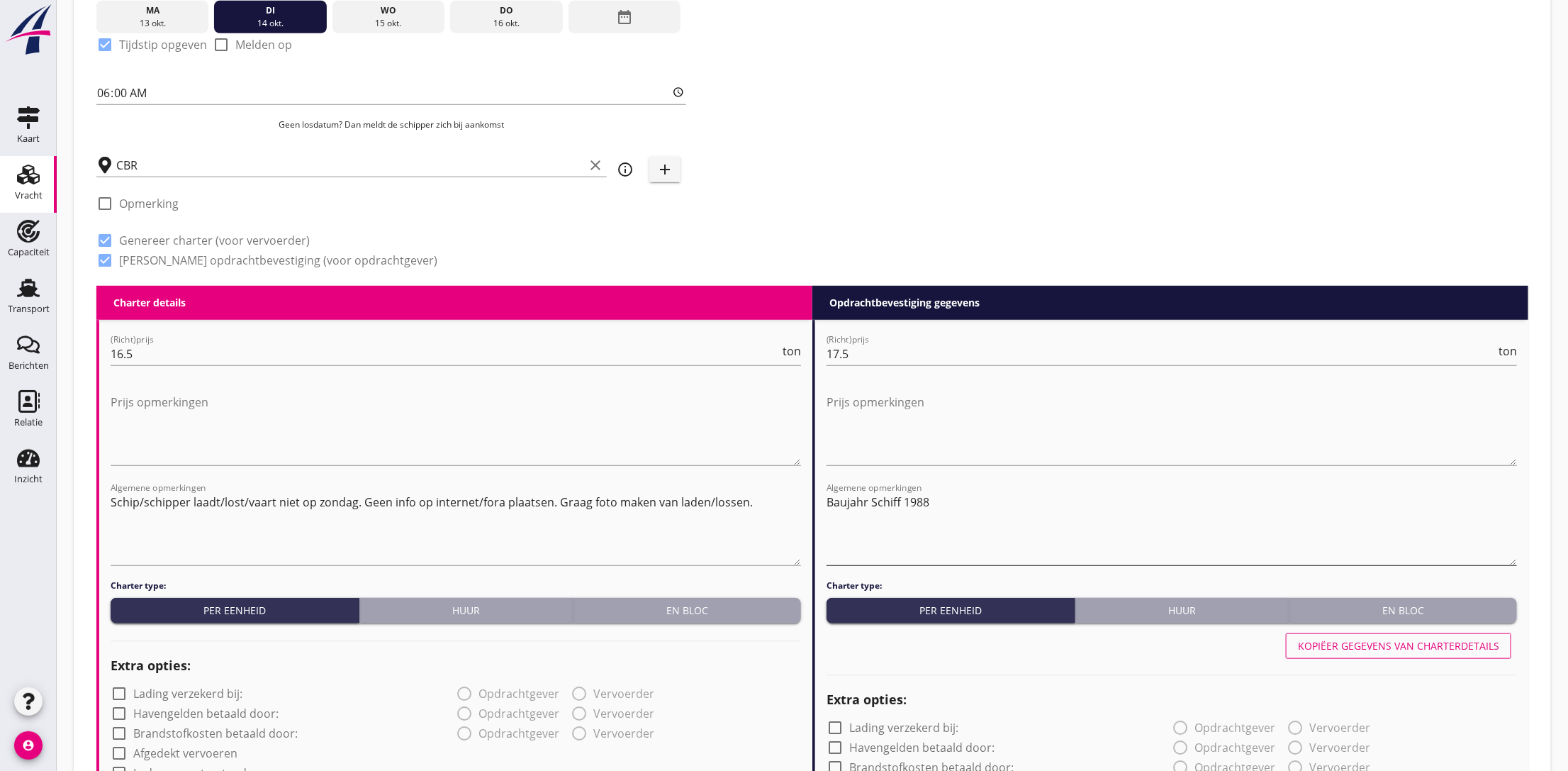
click at [933, 498] on textarea "Baujahr Schiff 1988" at bounding box center [1171, 527] width 690 height 75
type textarea "Baujahr Schiff 1943"
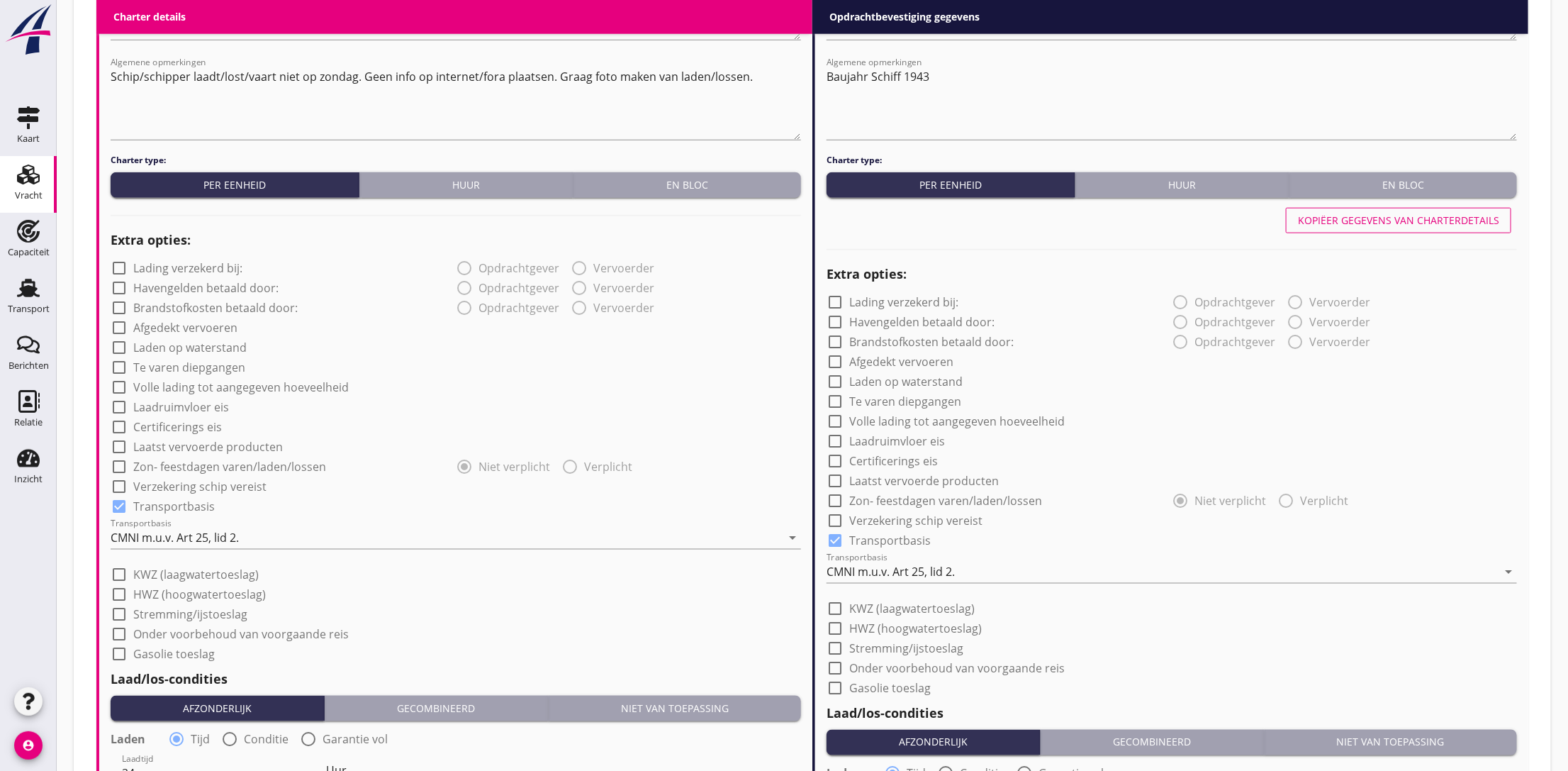
scroll to position [957, 0]
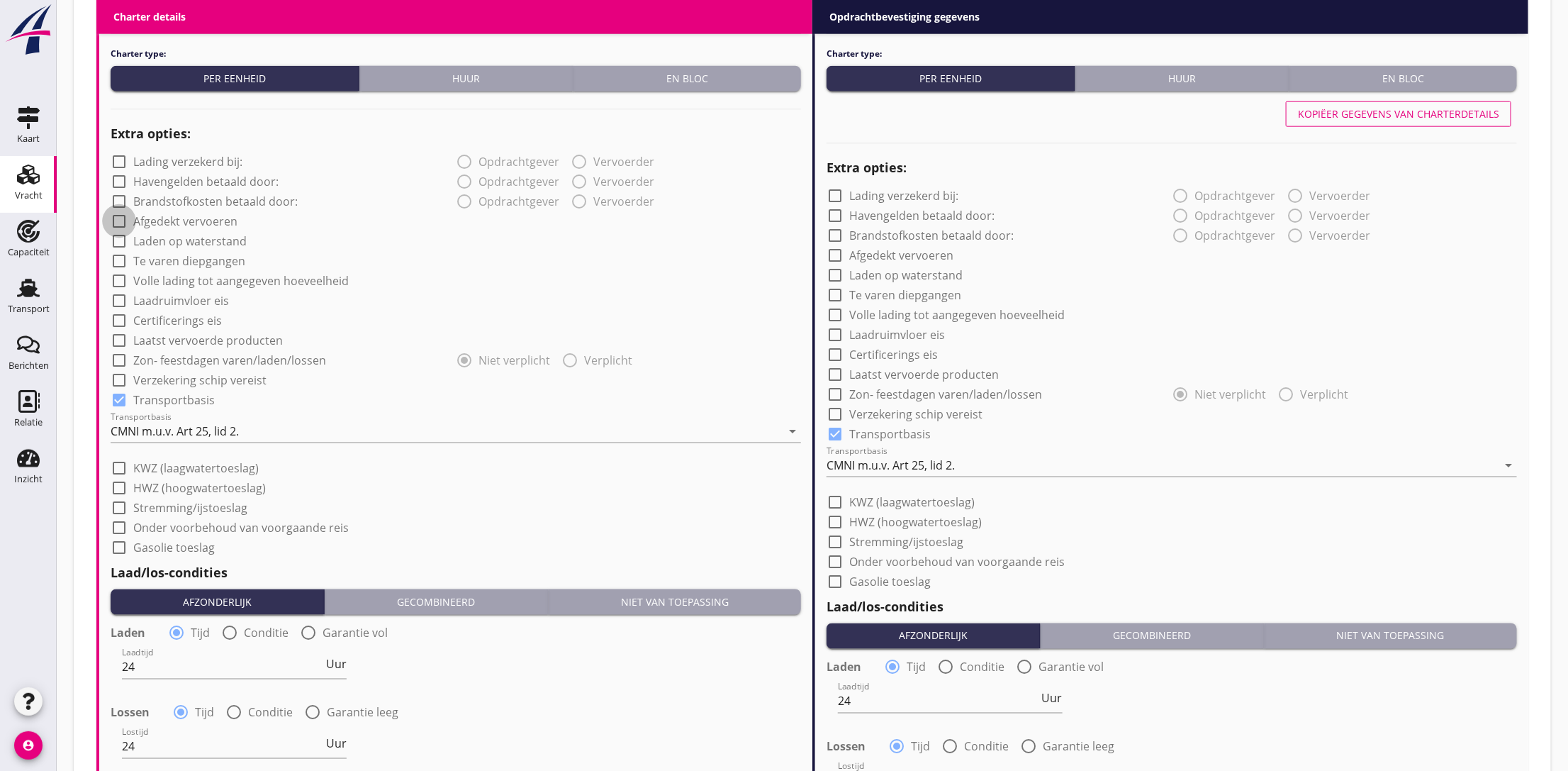
click at [117, 217] on div at bounding box center [119, 221] width 25 height 25
checkbox input "true"
click at [115, 375] on div at bounding box center [119, 381] width 25 height 25
checkbox input "true"
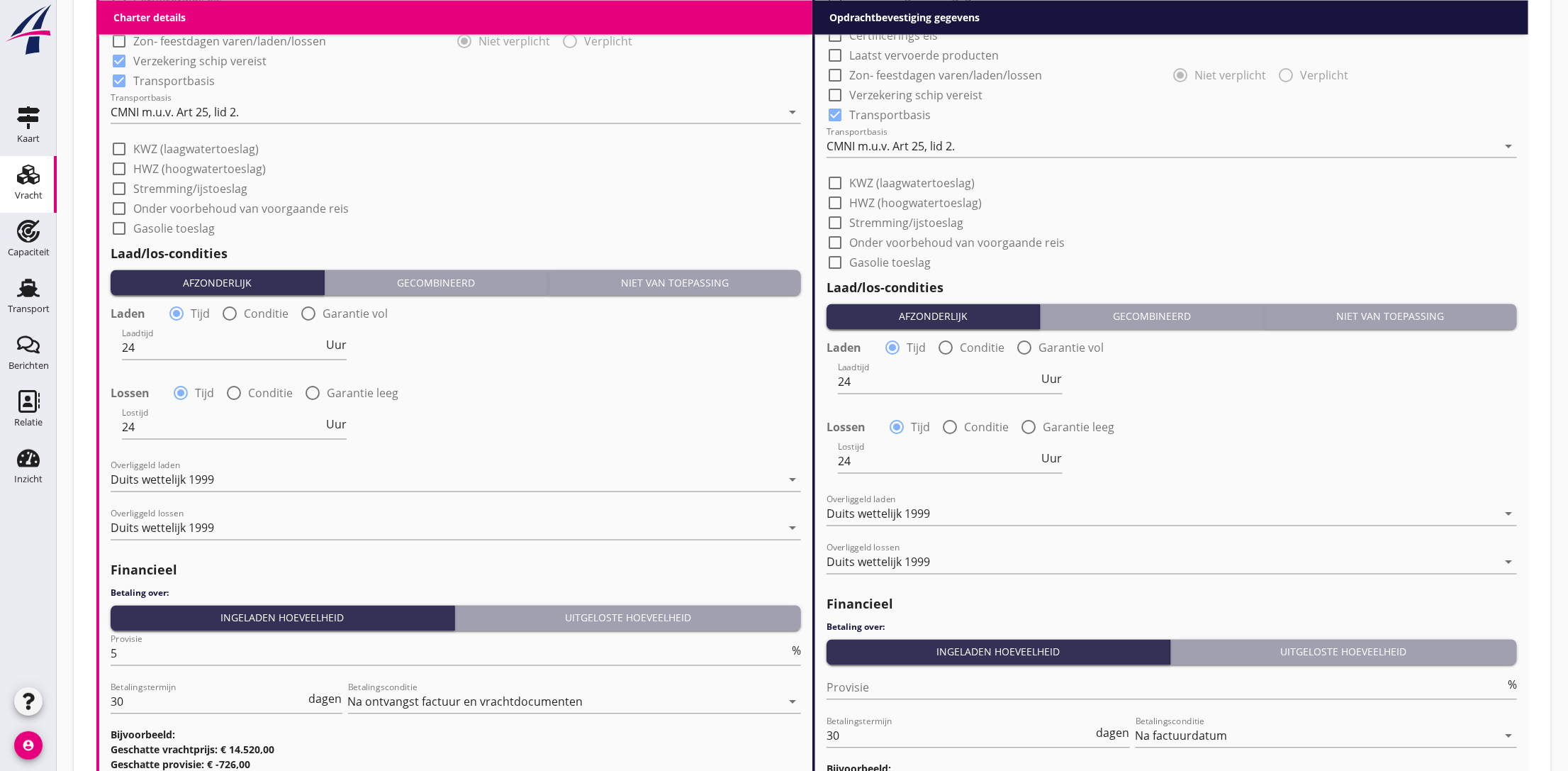
scroll to position [1383, 0]
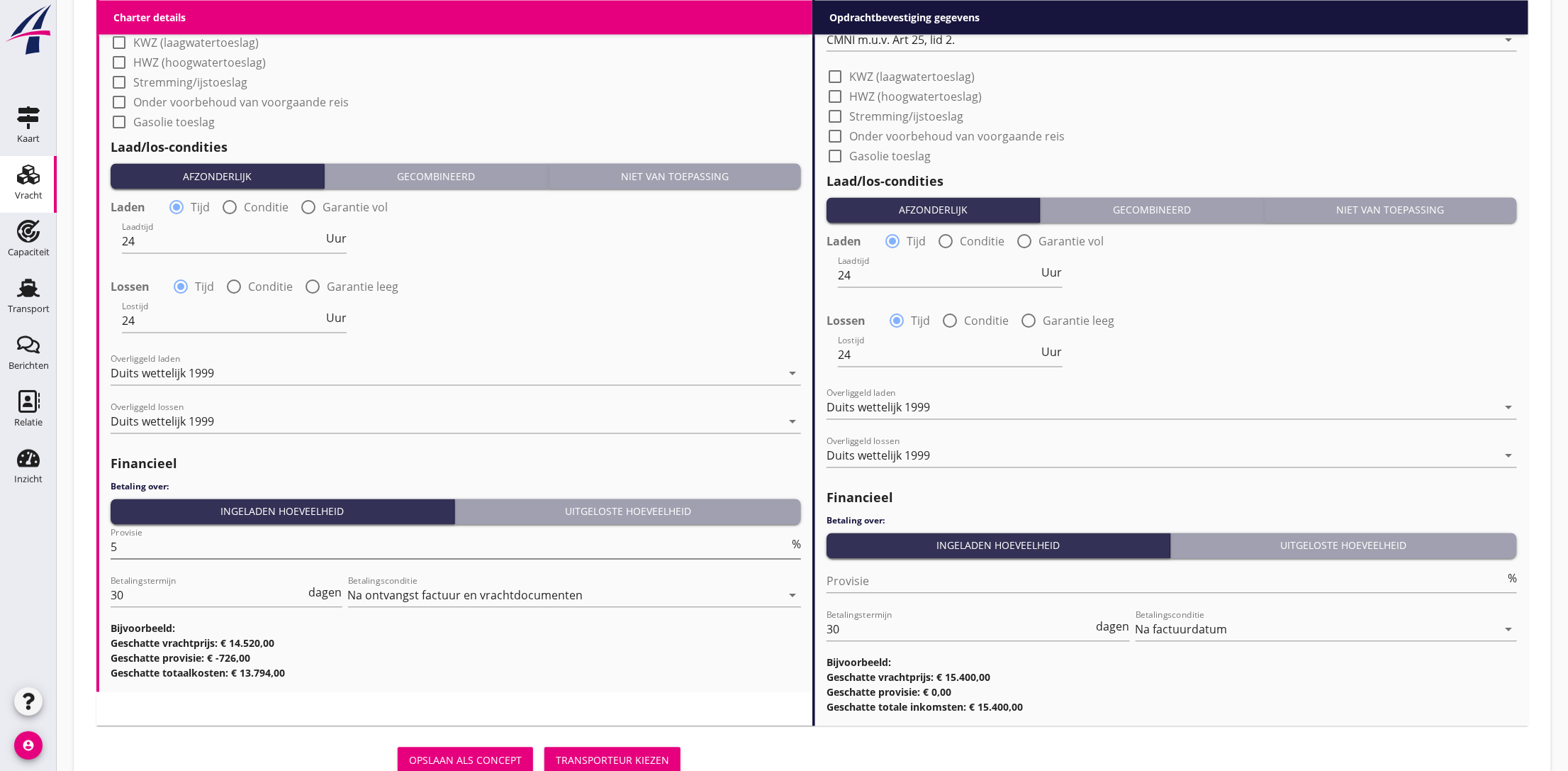
click at [161, 551] on input "5" at bounding box center [450, 547] width 678 height 23
click at [572, 656] on h3 "Geschatte provisie: € -0,00" at bounding box center [455, 659] width 690 height 15
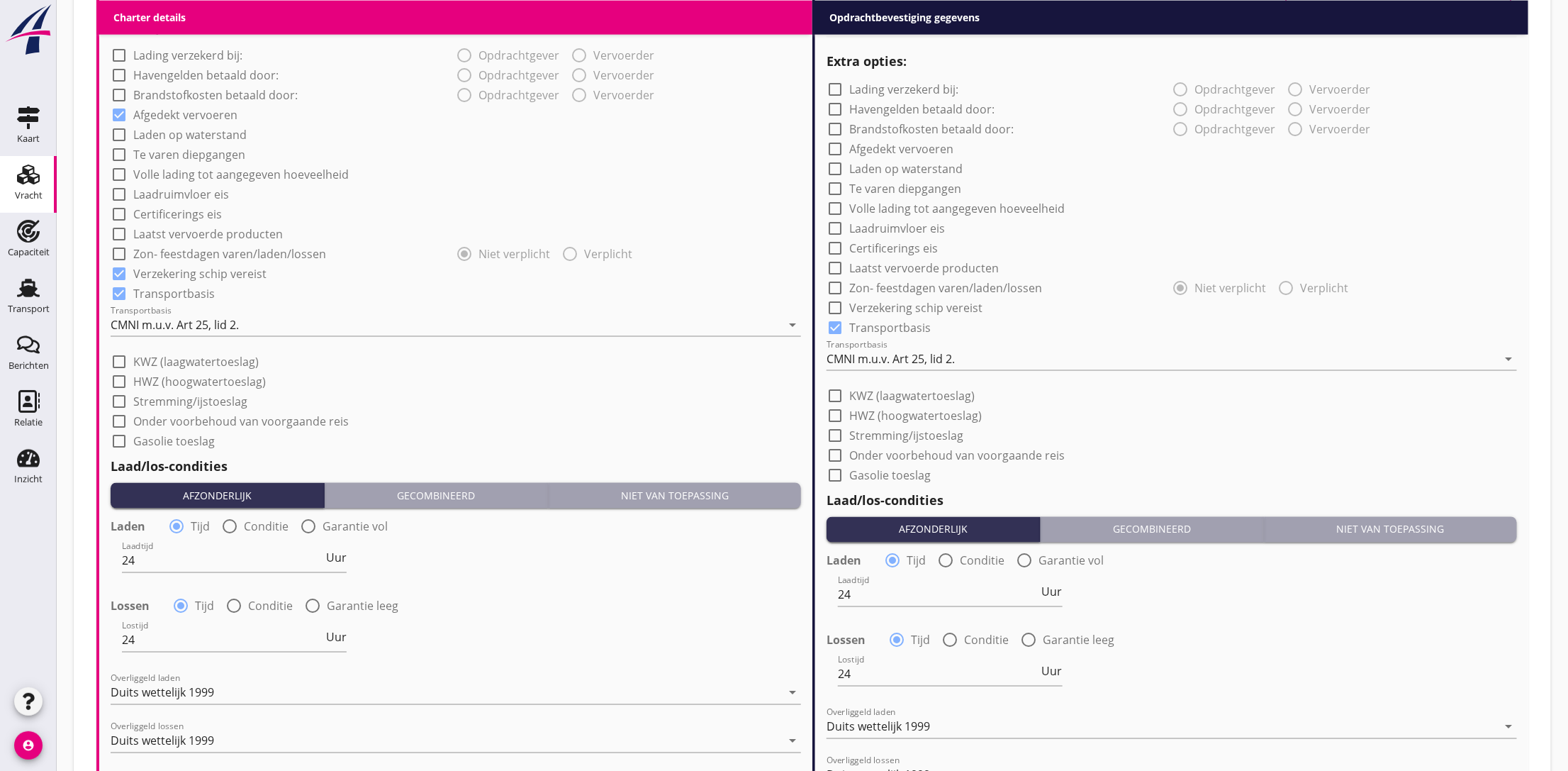
scroll to position [745, 0]
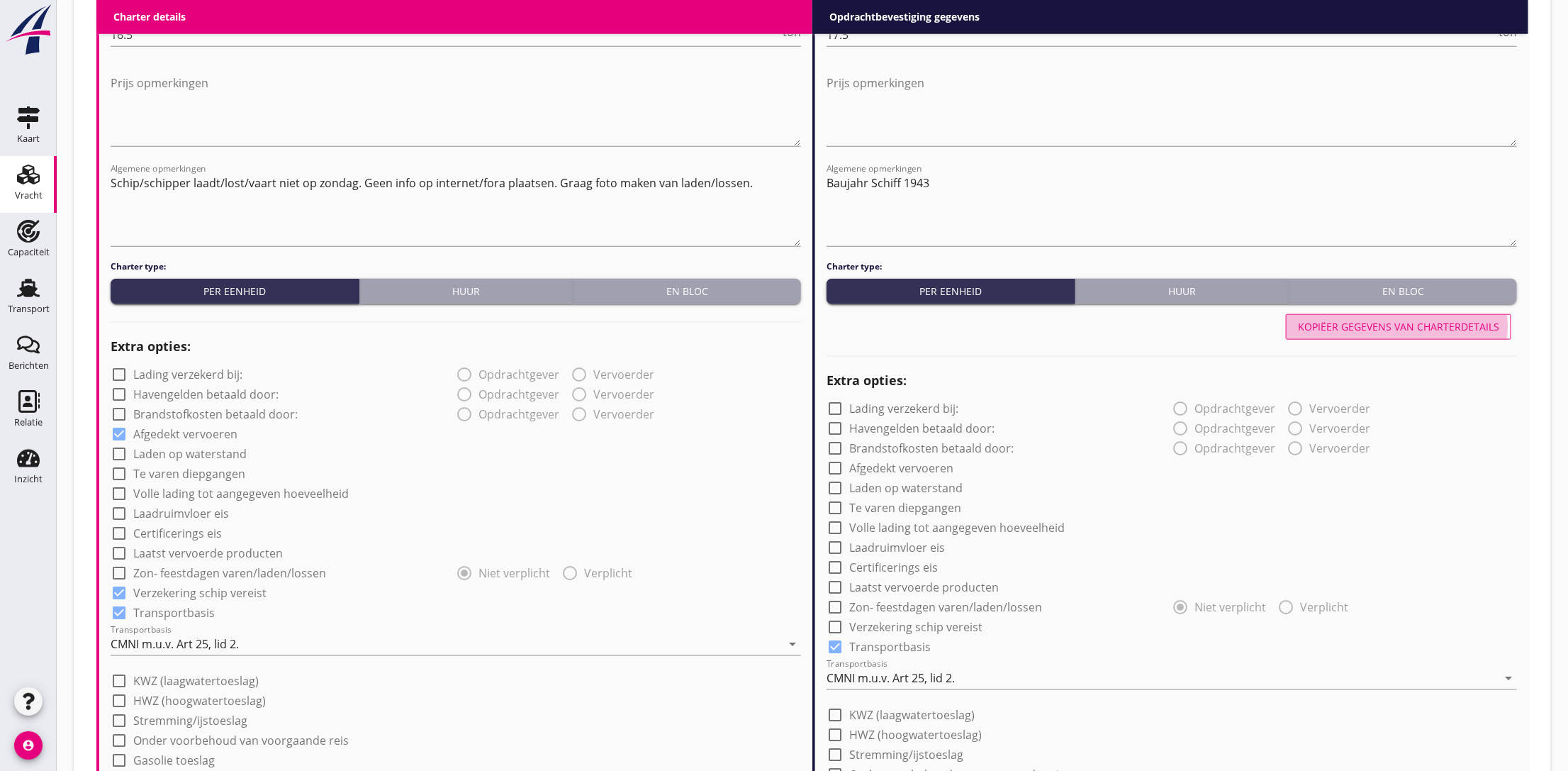
click at [1395, 326] on div "Kopiëer gegevens van charterdetails" at bounding box center [1398, 327] width 201 height 15
checkbox input "true"
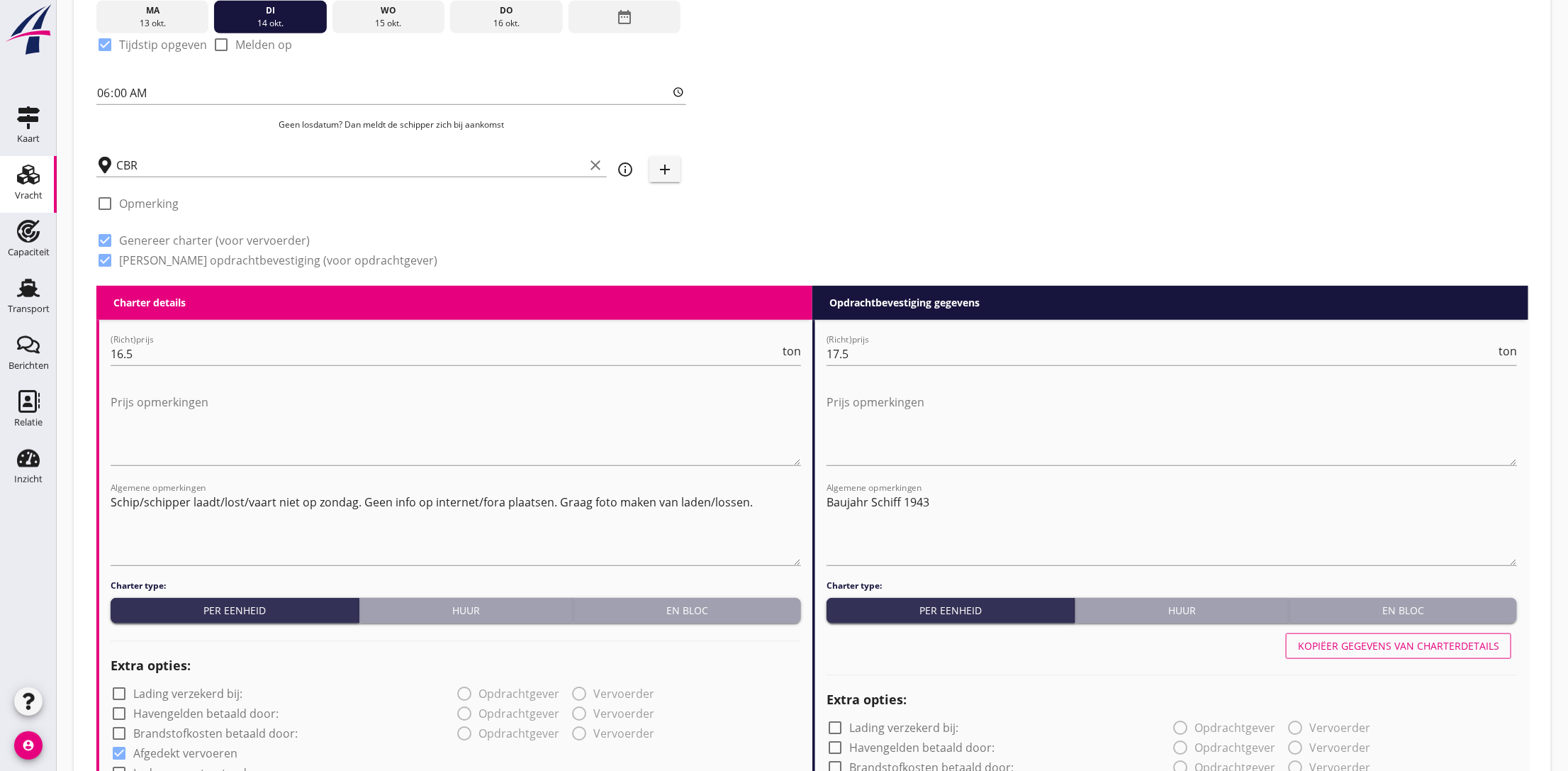
scroll to position [319, 0]
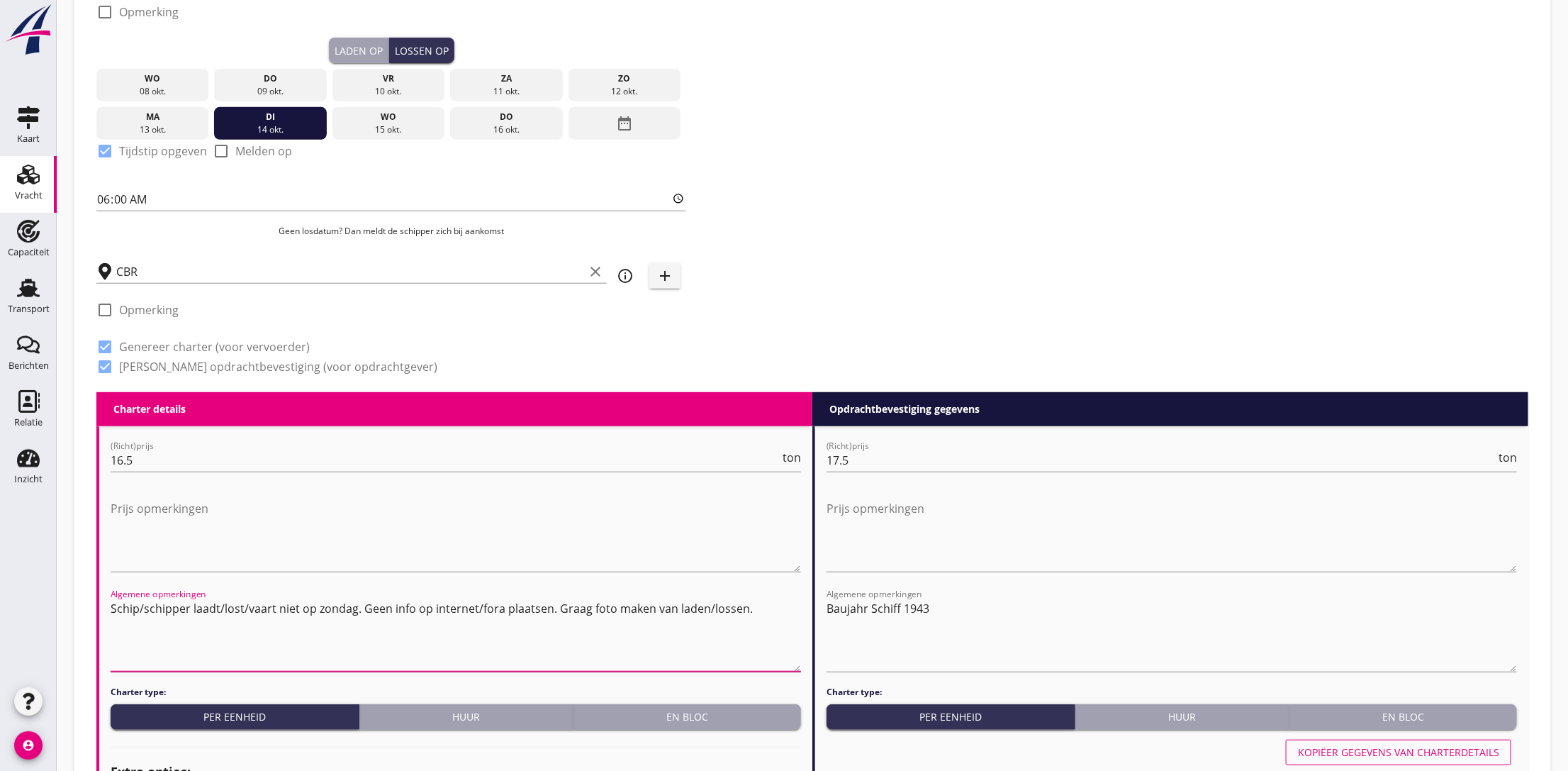
click at [741, 600] on textarea "Schip/schipper laadt/lost/vaart niet op zondag. Geen info op internet/fora plaa…" at bounding box center [455, 634] width 690 height 75
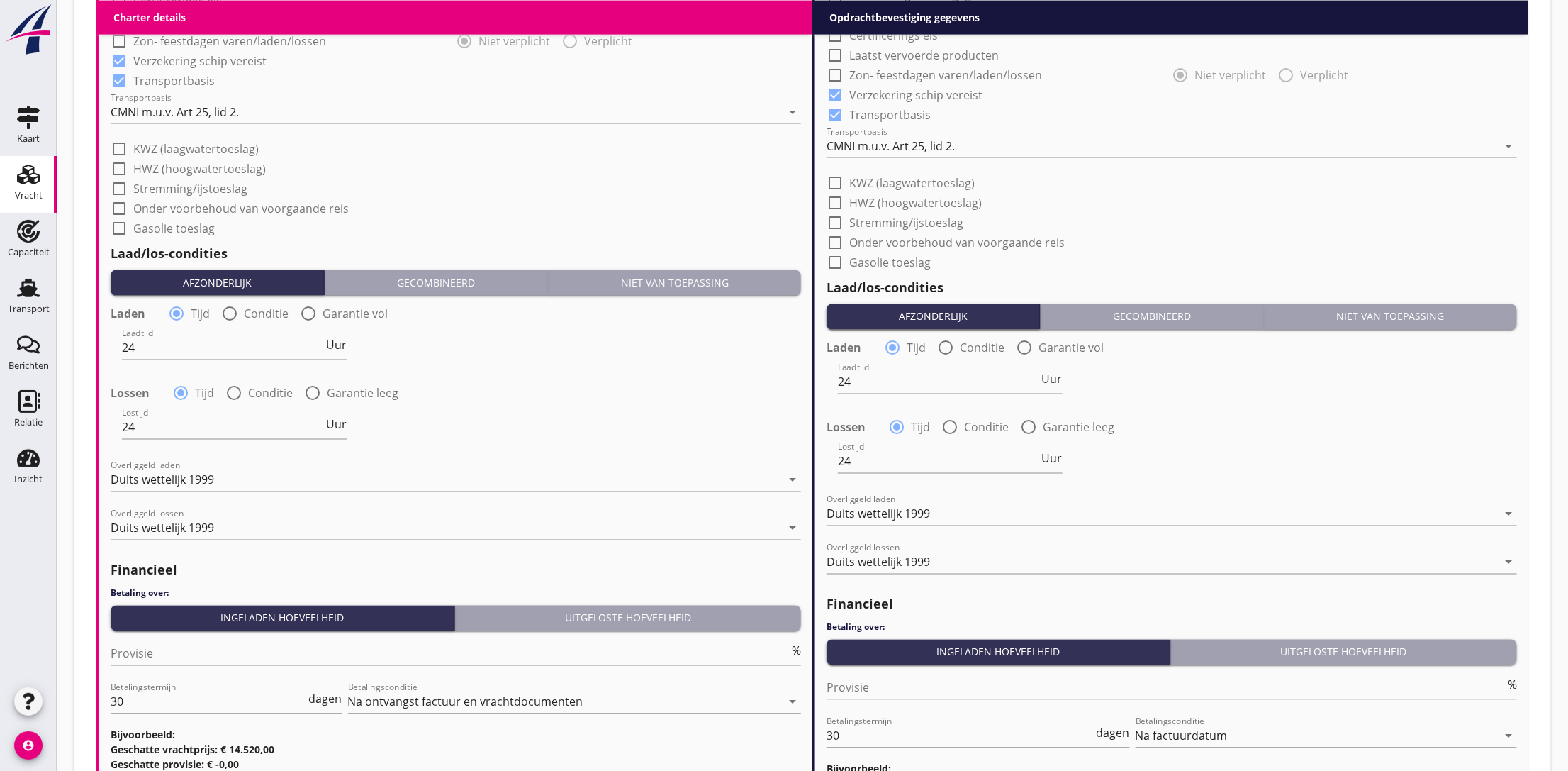
scroll to position [1434, 0]
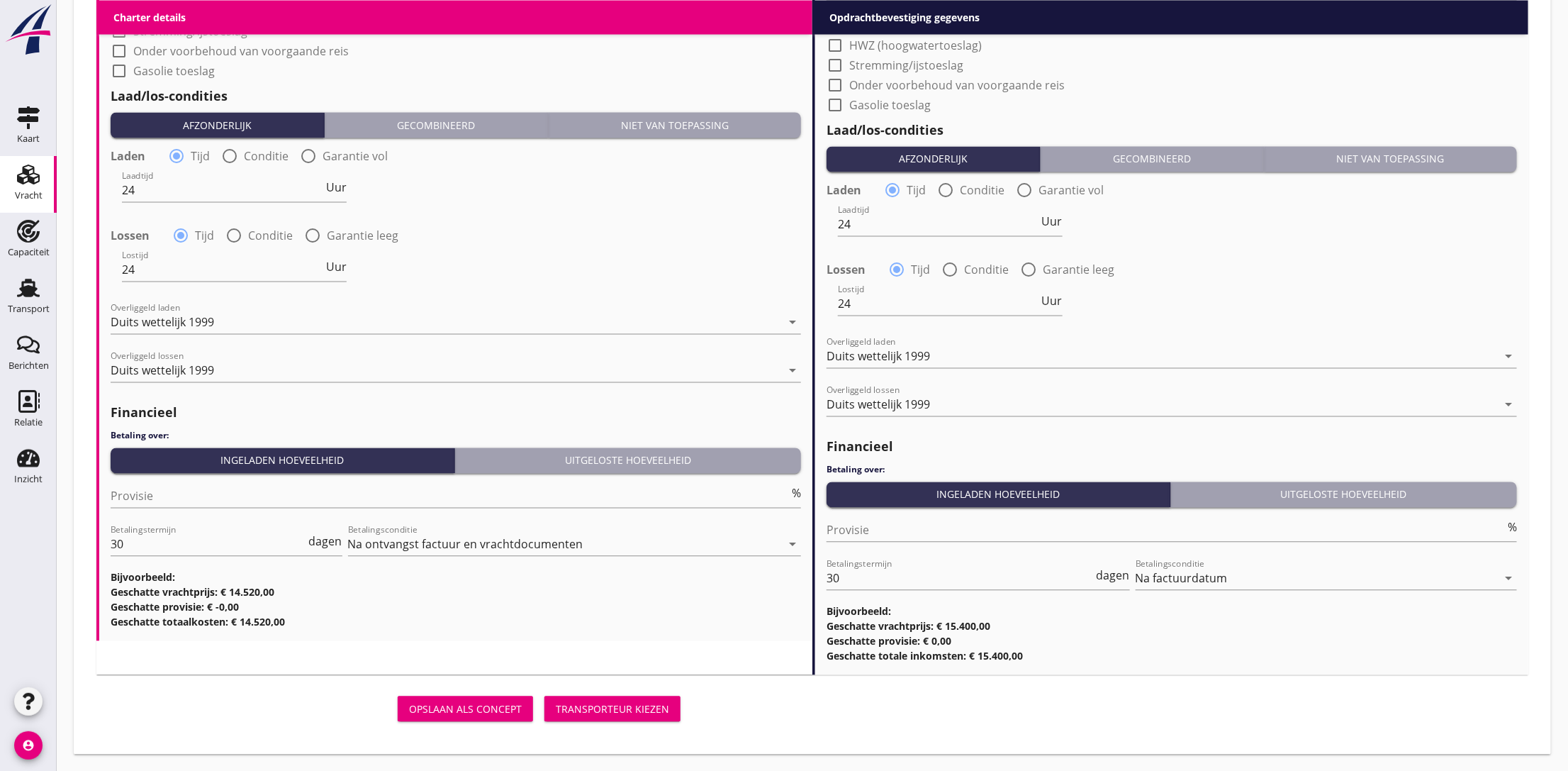
type textarea "Schip/schipper laadt/lost/vaart niet op zondag. Geen info op internet/fora plaa…"
click at [615, 715] on div "Transporteur kiezen" at bounding box center [612, 710] width 113 height 15
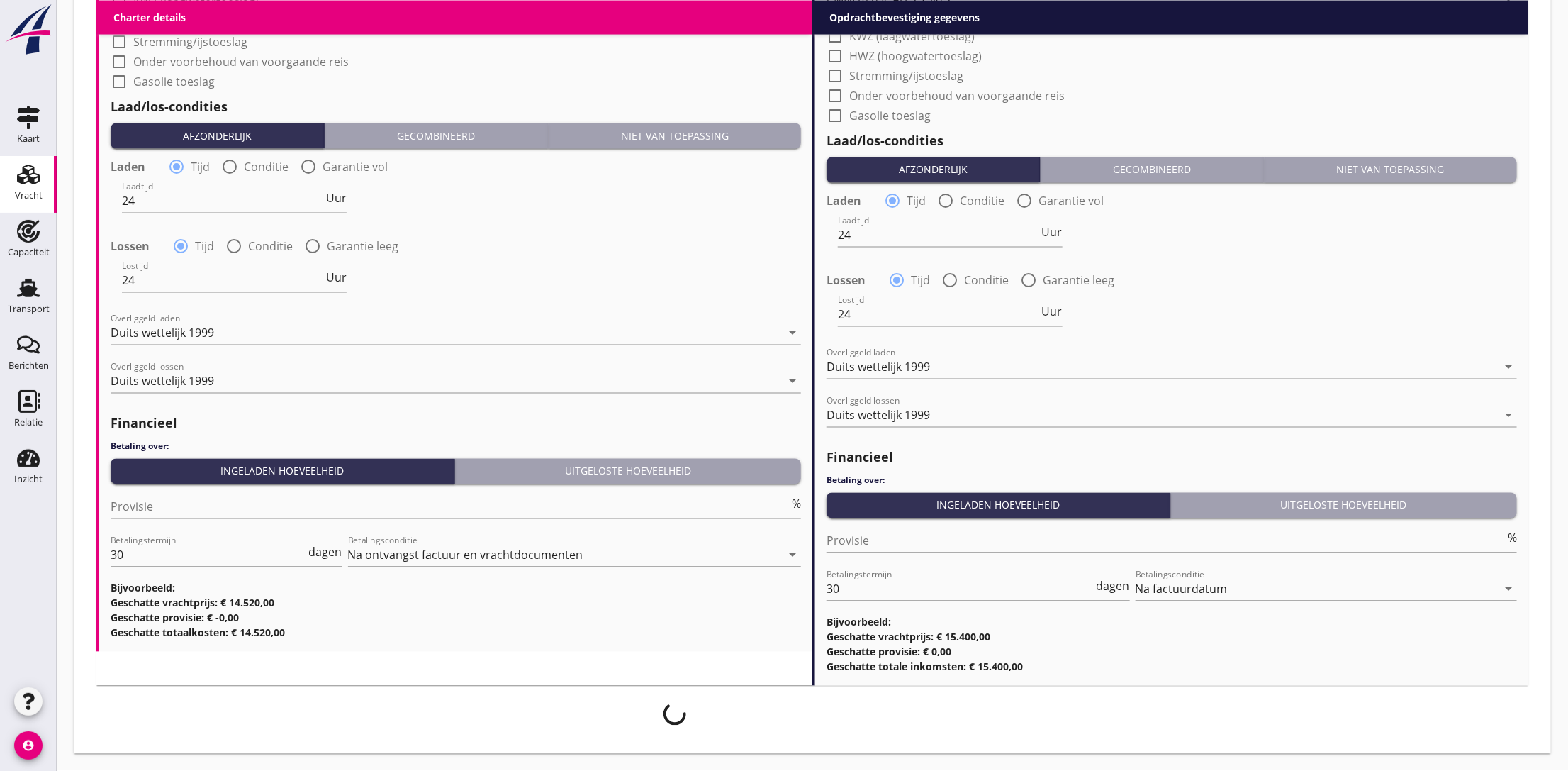
scroll to position [1422, 0]
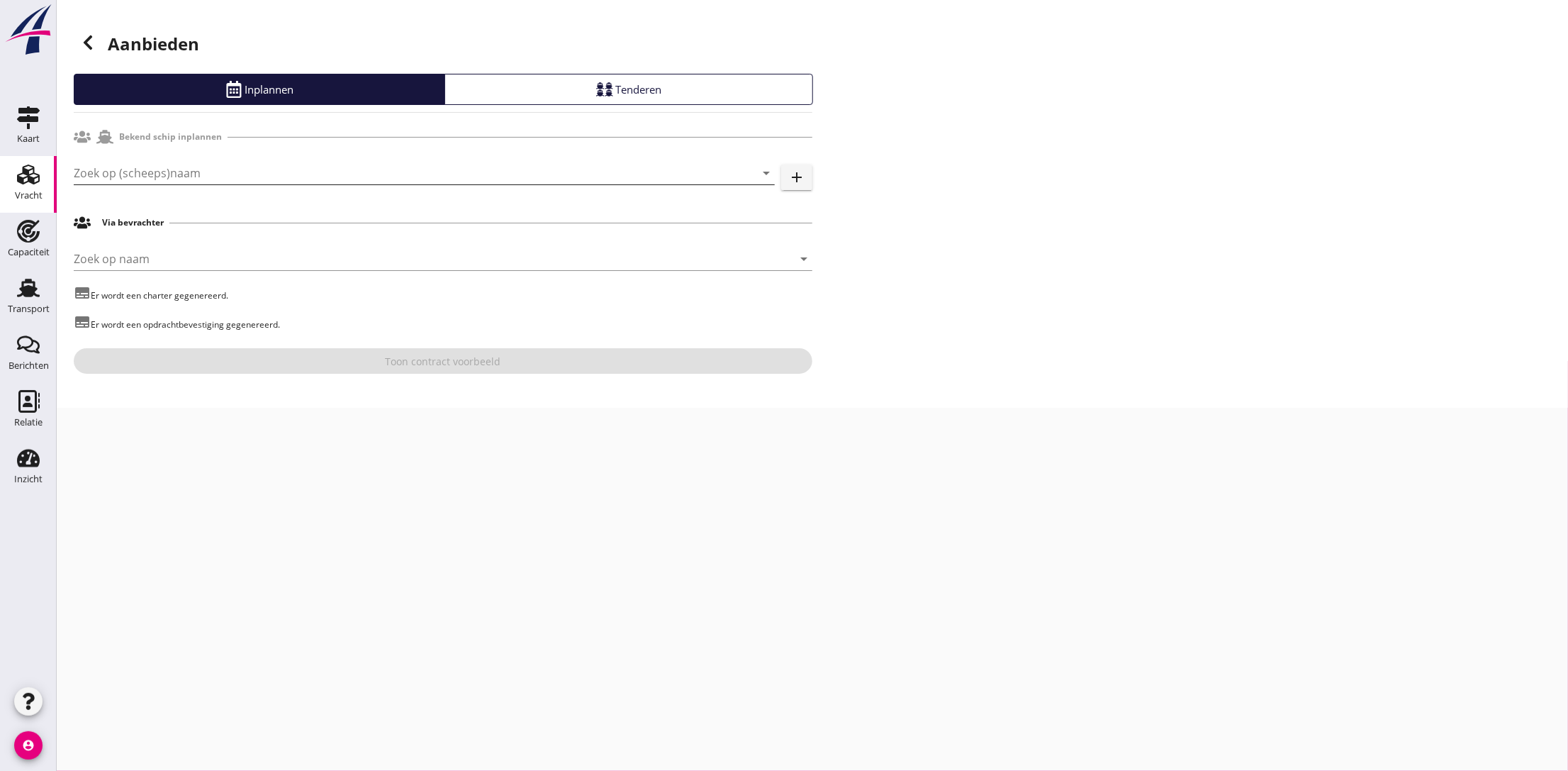
click at [141, 163] on input "Zoek op (scheeps)naam" at bounding box center [404, 173] width 661 height 23
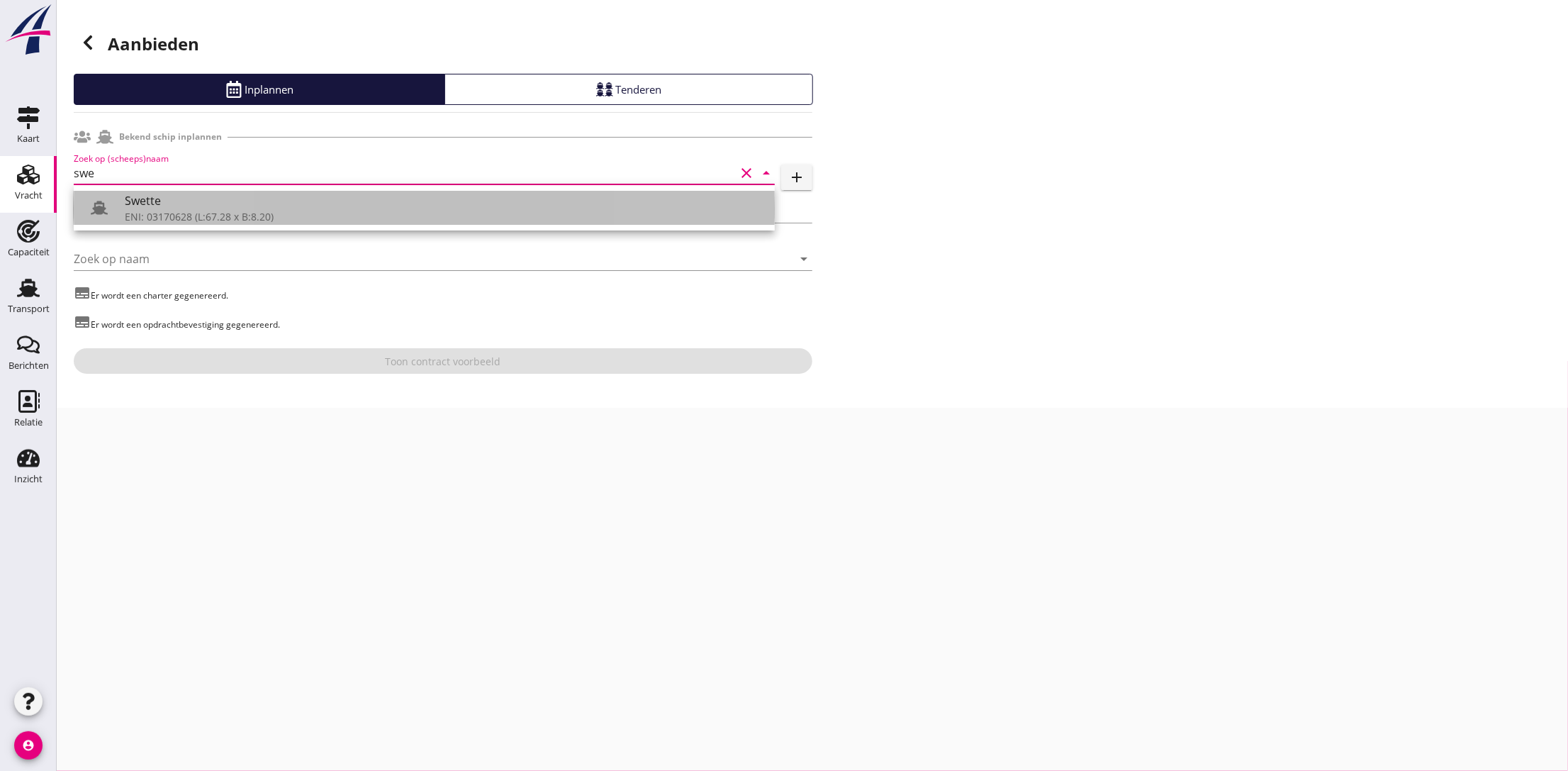
click at [161, 205] on div "Swette" at bounding box center [444, 200] width 639 height 17
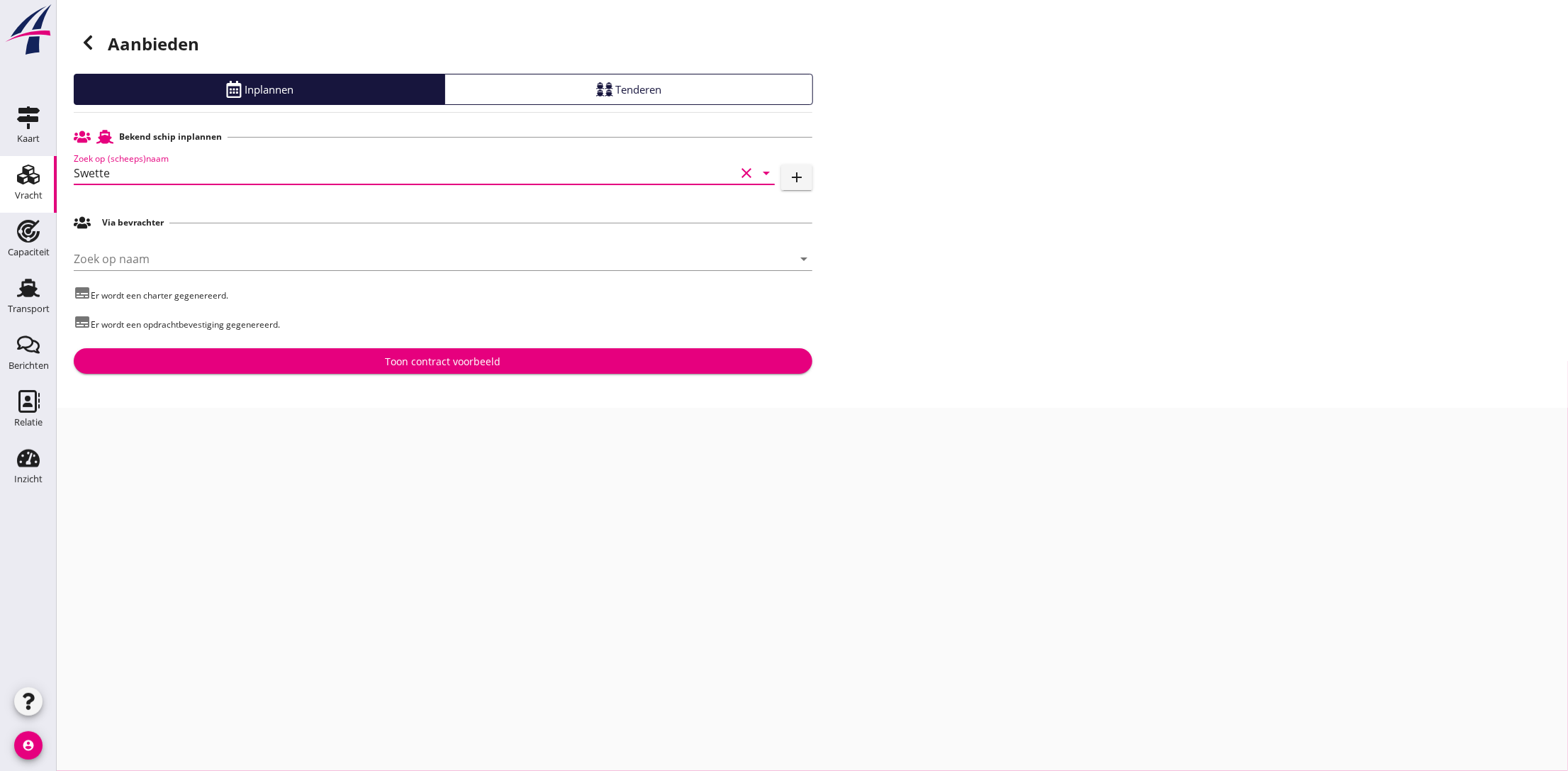
type input "Swette"
click at [473, 368] on div "Toon contract voorbeeld" at bounding box center [443, 362] width 115 height 15
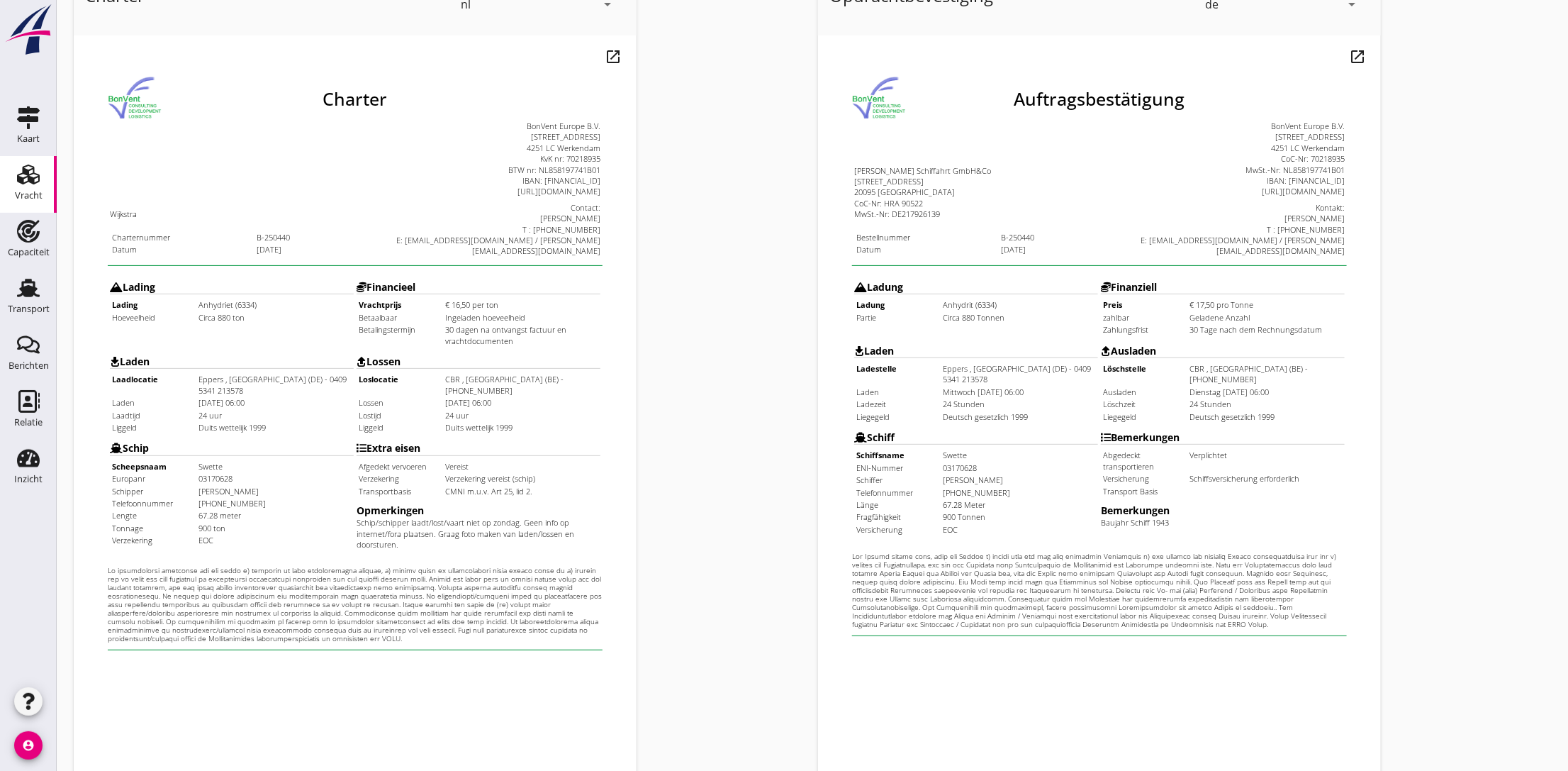
scroll to position [279, 0]
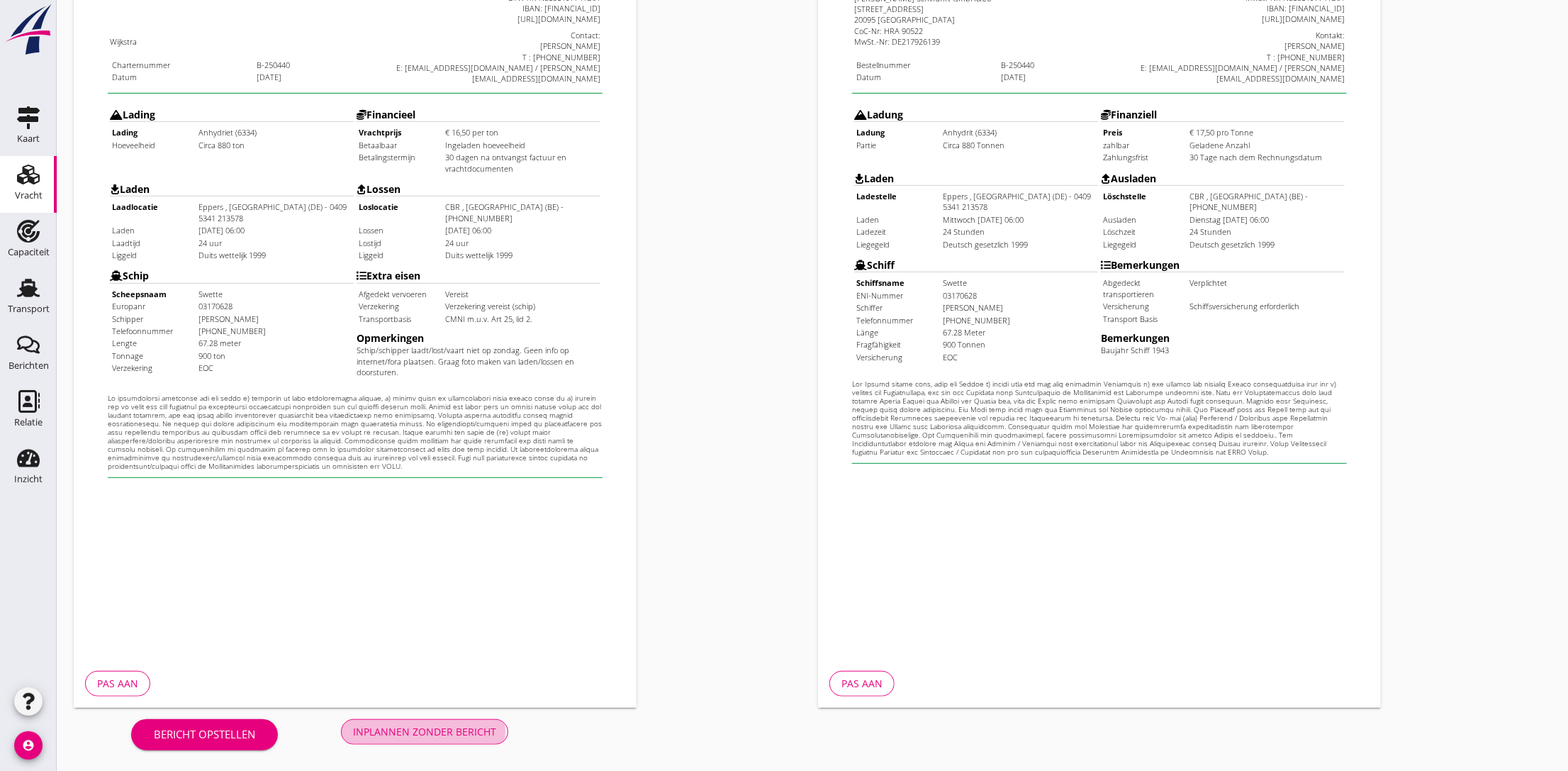
click at [409, 726] on div "Inplannen zonder bericht" at bounding box center [425, 731] width 144 height 15
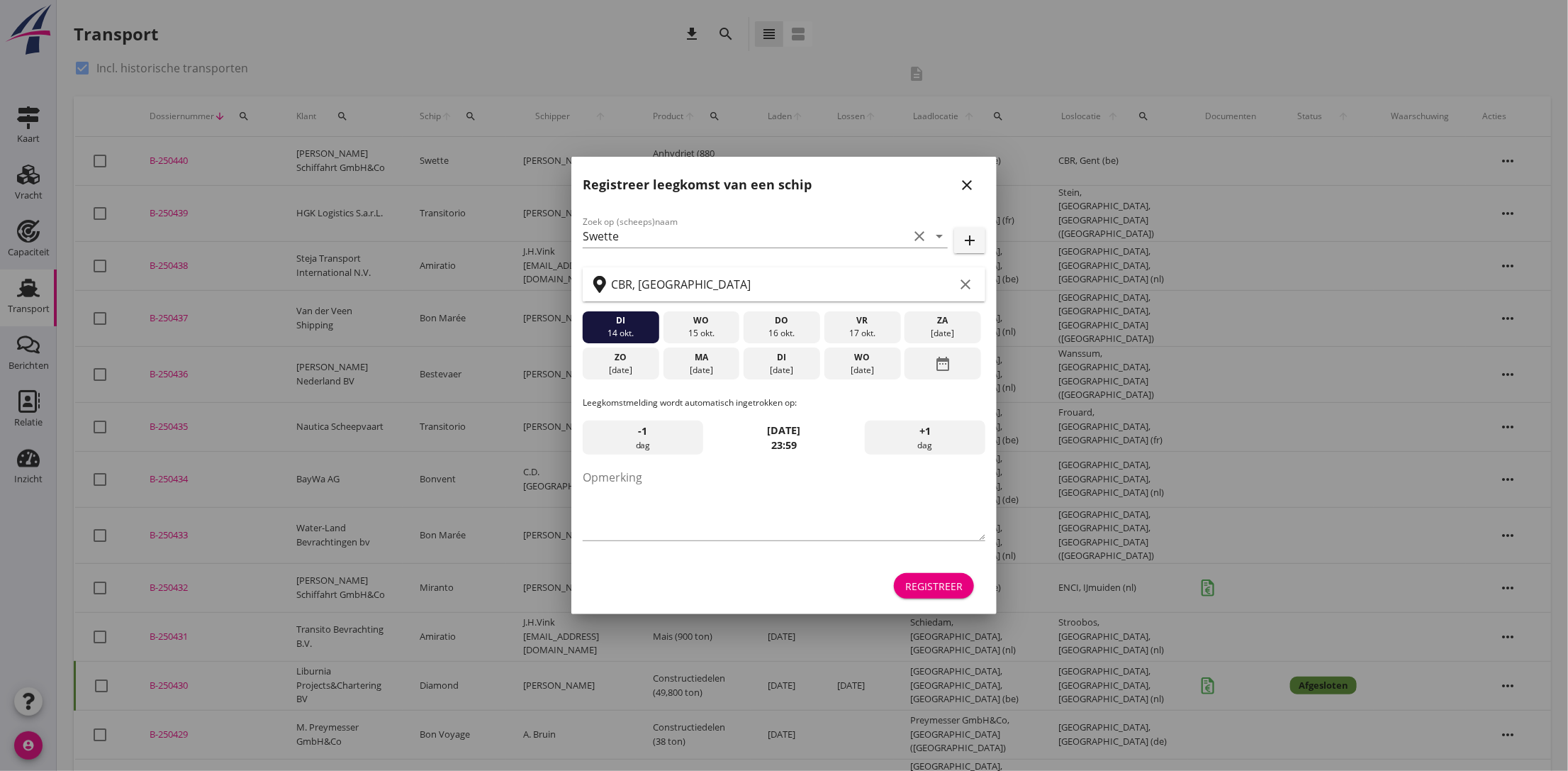
click at [947, 587] on div "Registreer" at bounding box center [933, 586] width 58 height 15
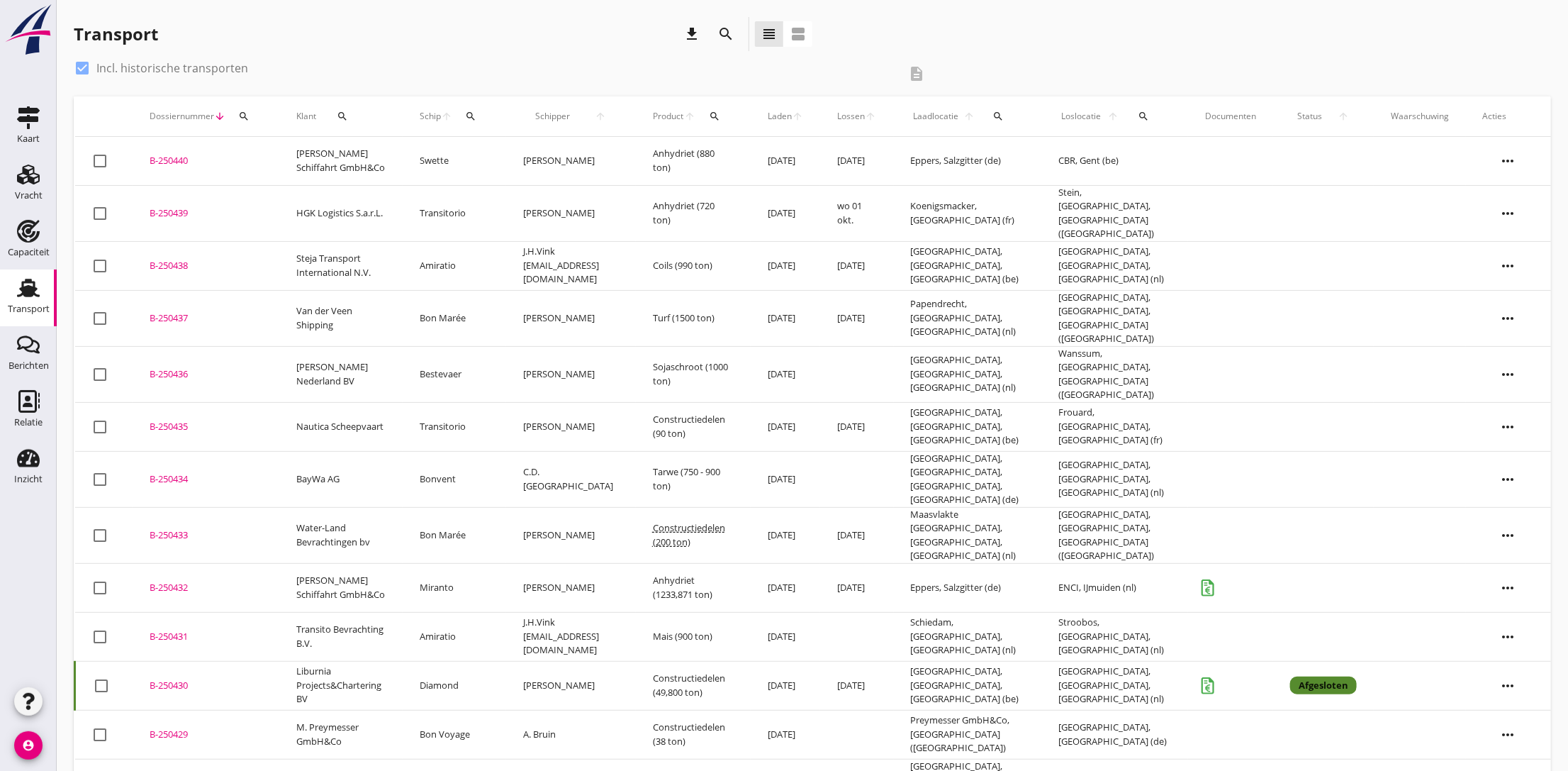
click at [177, 158] on div "B-250440" at bounding box center [205, 161] width 112 height 14
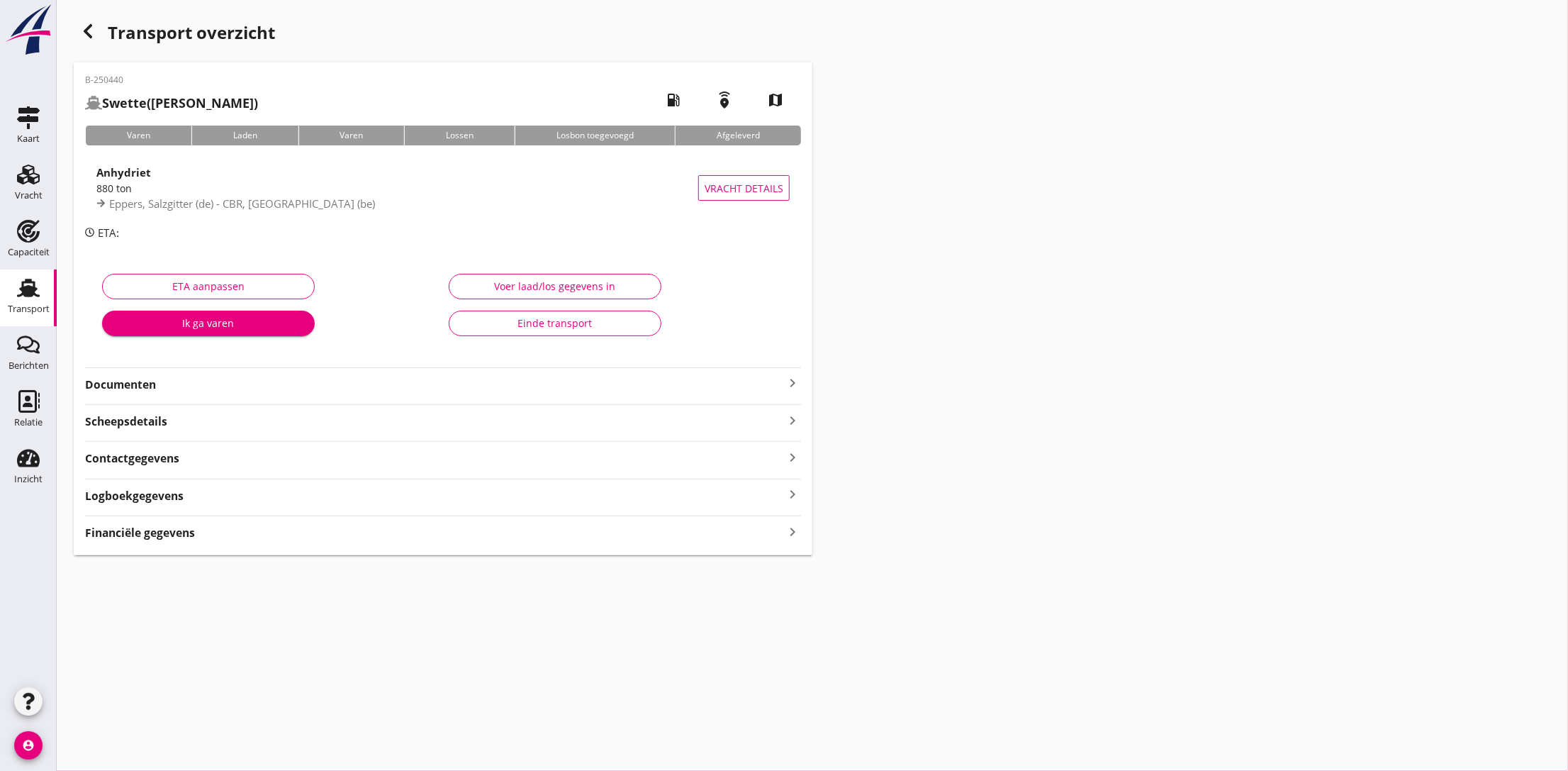
click at [220, 386] on strong "Documenten" at bounding box center [435, 385] width 699 height 16
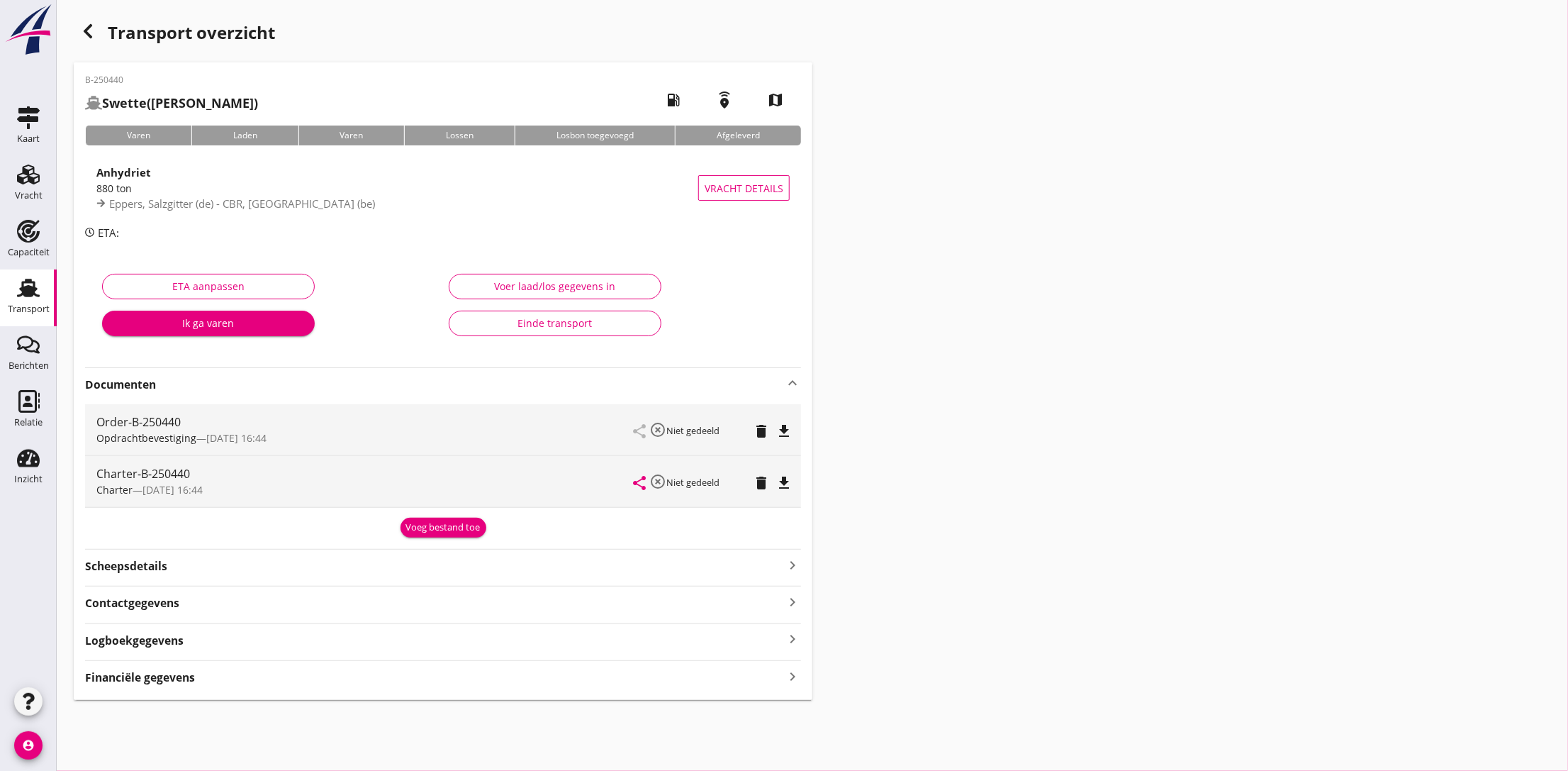
click at [781, 430] on icon "file_download" at bounding box center [784, 431] width 17 height 17
click at [781, 485] on icon "file_download" at bounding box center [784, 483] width 17 height 17
